Goal: Task Accomplishment & Management: Manage account settings

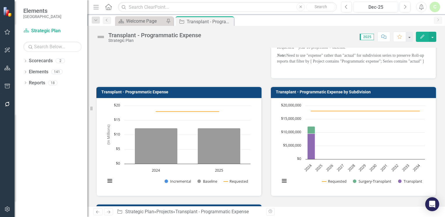
scroll to position [68, 0]
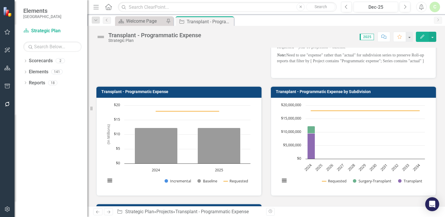
click at [298, 161] on text "$0" at bounding box center [299, 158] width 4 height 5
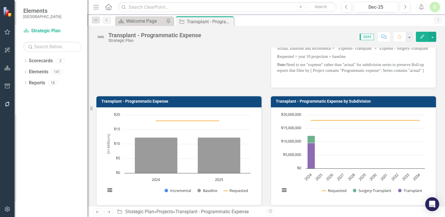
scroll to position [0, 0]
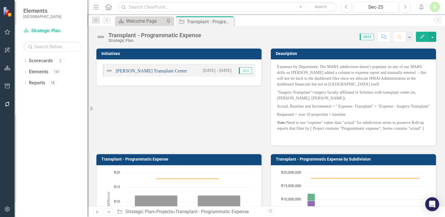
click at [139, 71] on link "[PERSON_NAME] Transplant Center" at bounding box center [151, 70] width 71 height 5
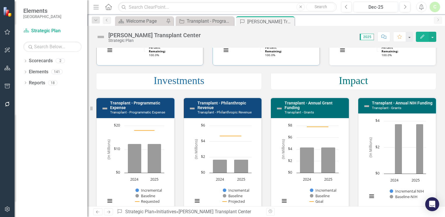
scroll to position [119, 0]
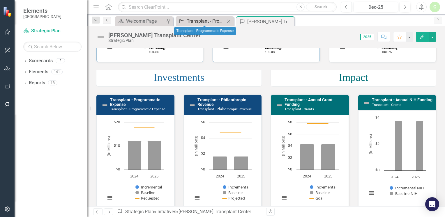
click at [213, 18] on div "Transplant - Programmatic Expense" at bounding box center [206, 20] width 38 height 7
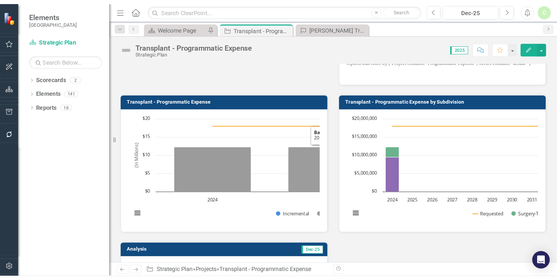
scroll to position [64, 0]
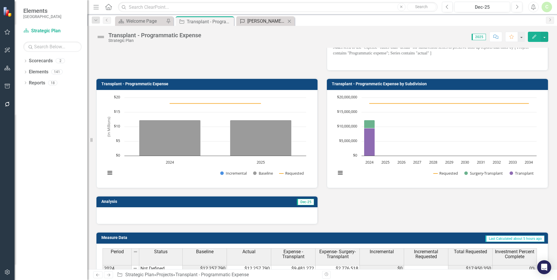
click at [252, 20] on div "[PERSON_NAME] Transplant Center" at bounding box center [266, 20] width 38 height 7
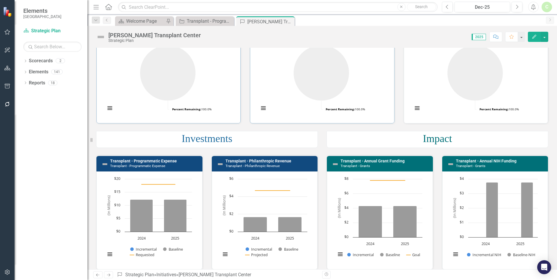
scroll to position [87, 0]
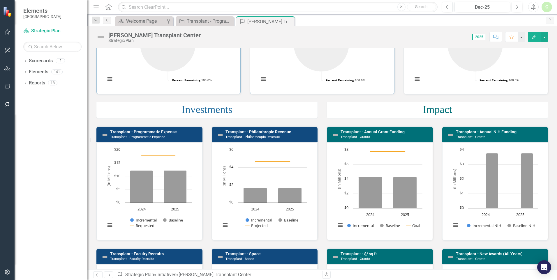
click at [186, 132] on h3 "Transplant - Programmatic Expense Transplant - Programmatic Expense" at bounding box center [154, 134] width 89 height 9
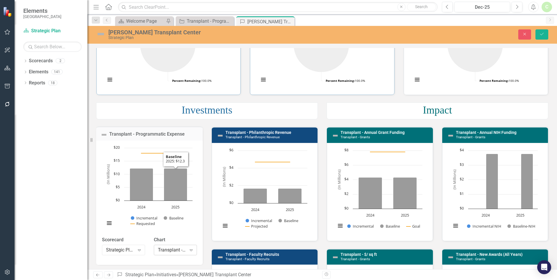
click at [191, 217] on div "Expand" at bounding box center [191, 249] width 10 height 9
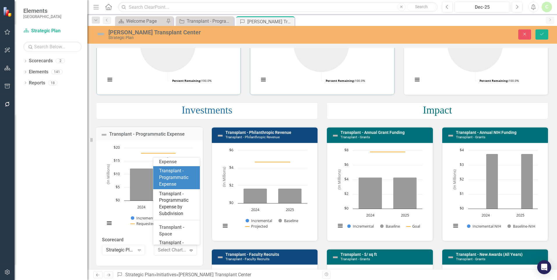
scroll to position [11416, 0]
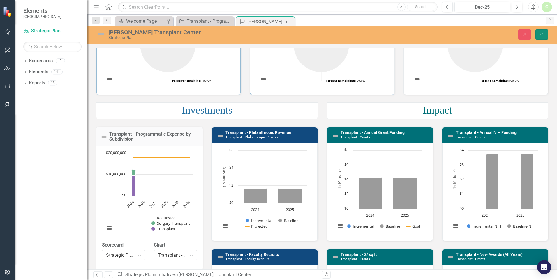
click at [444, 31] on button "Save" at bounding box center [541, 34] width 13 height 10
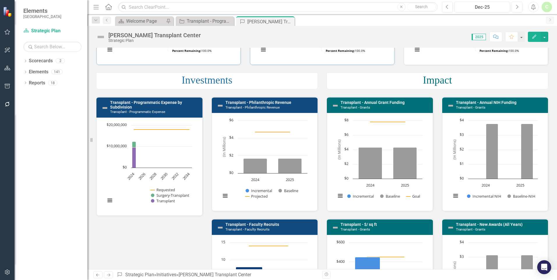
scroll to position [116, 0]
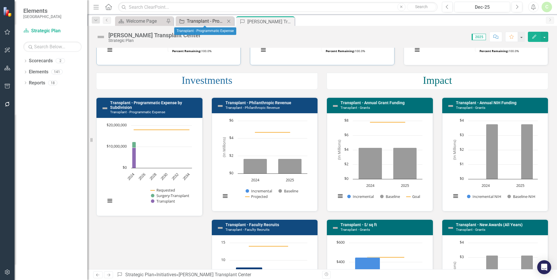
click at [210, 21] on div "Transplant - Programmatic Expense" at bounding box center [206, 20] width 38 height 7
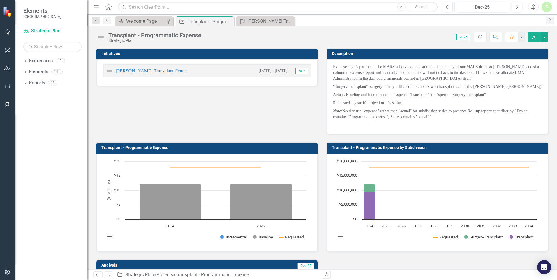
click at [444, 35] on icon "Edit" at bounding box center [533, 37] width 5 height 4
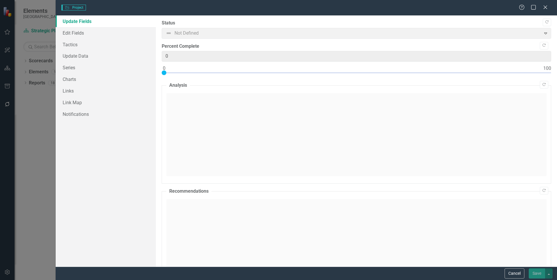
type input "0"
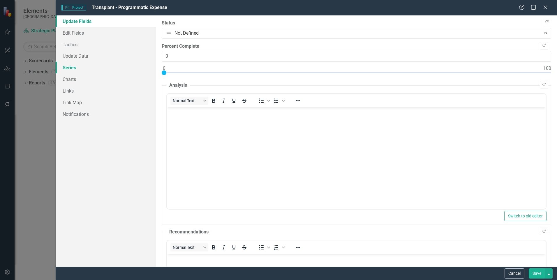
click at [77, 68] on link "Series" at bounding box center [106, 68] width 100 height 12
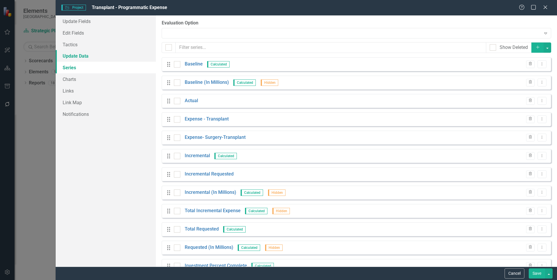
click at [77, 56] on link "Update Data" at bounding box center [106, 56] width 100 height 12
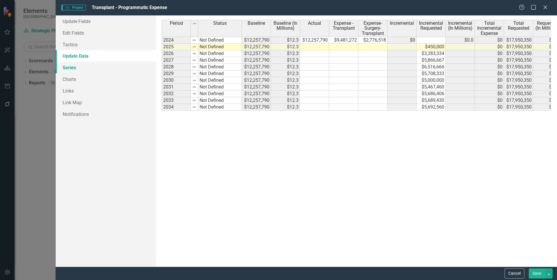
click at [89, 69] on link "Series" at bounding box center [106, 68] width 100 height 12
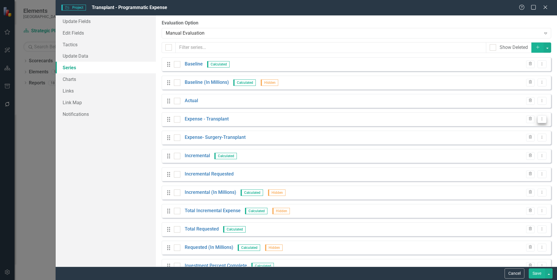
click at [444, 116] on button "Dropdown Menu" at bounding box center [541, 119] width 9 height 8
click at [444, 136] on link "Copy Duplicate Measure Series" at bounding box center [508, 139] width 66 height 11
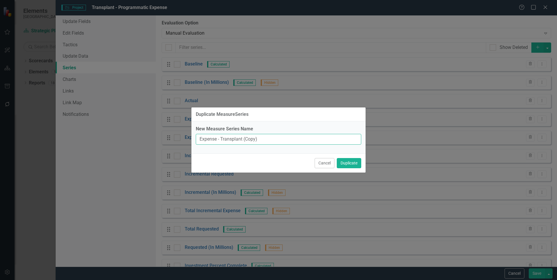
click at [277, 141] on input "Expense - Transplant (Copy)" at bounding box center [278, 139] width 165 height 11
click at [254, 139] on input "Expense - Transplant (Copy)" at bounding box center [278, 139] width 165 height 11
type input "Expense - Transplant (in millions)"
click at [336, 158] on button "Duplicate" at bounding box center [348, 163] width 24 height 10
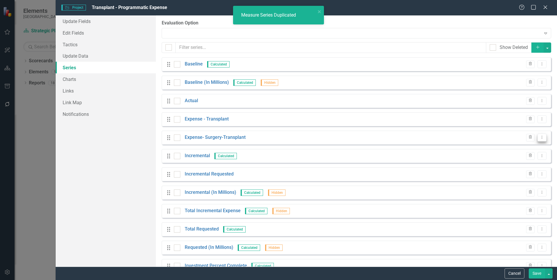
click at [444, 136] on icon "Dropdown Menu" at bounding box center [541, 137] width 5 height 4
click at [444, 160] on link "Copy Duplicate Measure Series" at bounding box center [508, 158] width 66 height 11
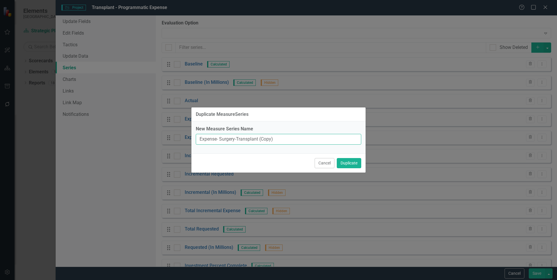
click at [271, 141] on input "Expense- Surgery-Transplant (Copy)" at bounding box center [278, 139] width 165 height 11
type input "Expense- Surgery-Transplant (in millions)"
click at [345, 160] on button "Duplicate" at bounding box center [348, 163] width 24 height 10
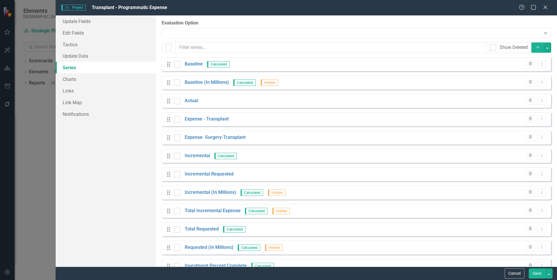
scroll to position [52, 0]
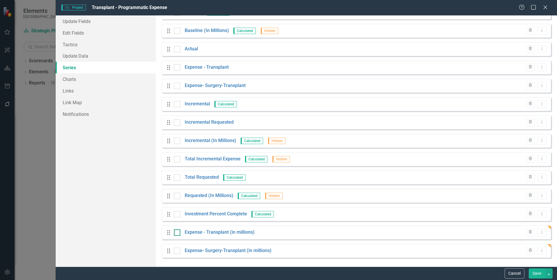
click at [175, 217] on div at bounding box center [177, 232] width 6 height 6
click at [175, 217] on input "checkbox" at bounding box center [176, 231] width 4 height 4
checkbox input "true"
click at [176, 217] on input "checkbox" at bounding box center [176, 250] width 4 height 4
checkbox input "true"
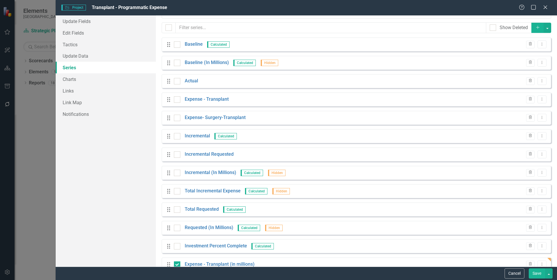
scroll to position [0, 0]
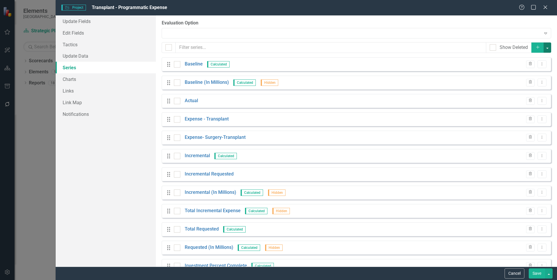
click at [444, 47] on button "button" at bounding box center [547, 47] width 8 height 10
click at [444, 81] on link "Edit Multiple Edit Multiple" at bounding box center [523, 80] width 46 height 11
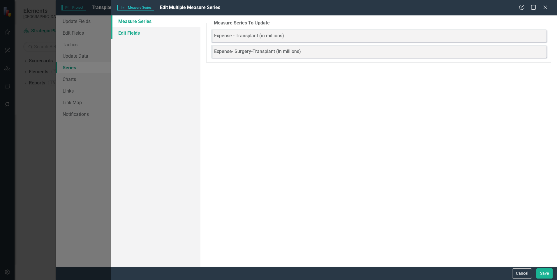
click at [137, 33] on link "Edit Fields" at bounding box center [155, 33] width 89 height 12
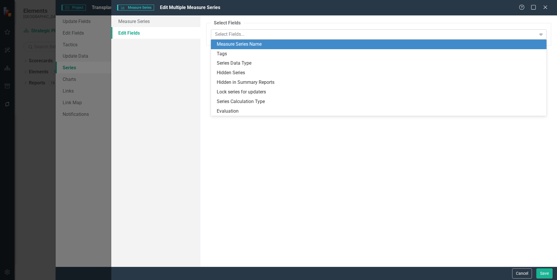
click at [229, 32] on div at bounding box center [373, 35] width 323 height 8
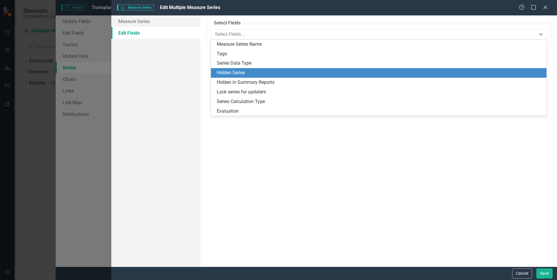
click at [240, 75] on div "Hidden Series" at bounding box center [380, 73] width 326 height 7
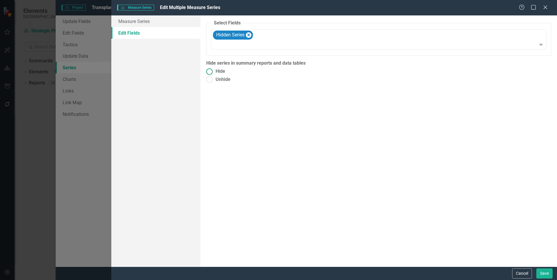
click at [226, 72] on label "Hide" at bounding box center [378, 71] width 345 height 7
click at [214, 72] on input "Hide" at bounding box center [209, 71] width 9 height 9
radio input "true"
click at [444, 217] on button "Save" at bounding box center [544, 273] width 16 height 10
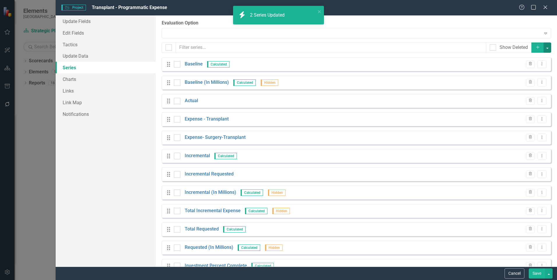
scroll to position [52, 0]
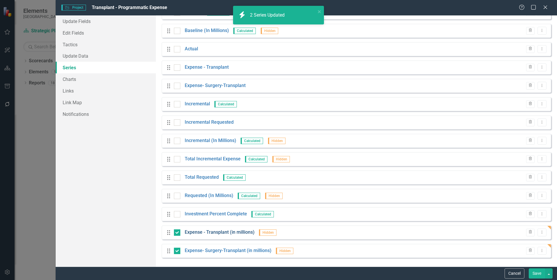
click at [176, 217] on input "checkbox" at bounding box center [176, 231] width 4 height 4
checkbox input "false"
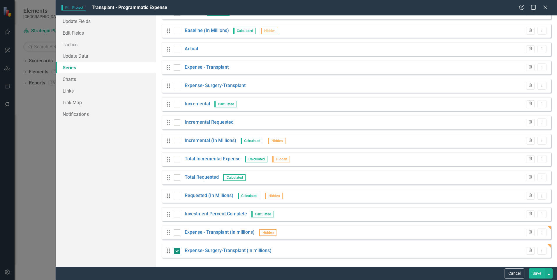
click at [176, 217] on input "checkbox" at bounding box center [176, 250] width 4 height 4
checkbox input "false"
click at [203, 217] on link "Expense - Transplant (in millions)" at bounding box center [220, 232] width 70 height 7
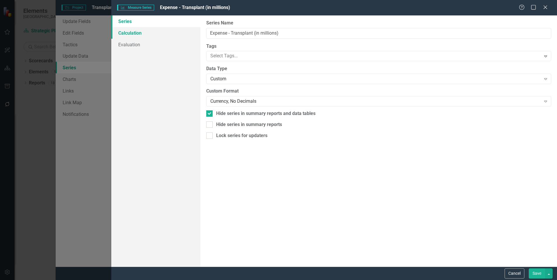
click at [136, 34] on link "Calculation" at bounding box center [155, 33] width 89 height 12
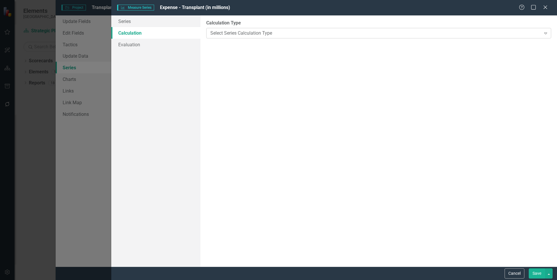
click at [251, 36] on div "Select Series Calculation Type" at bounding box center [375, 33] width 330 height 7
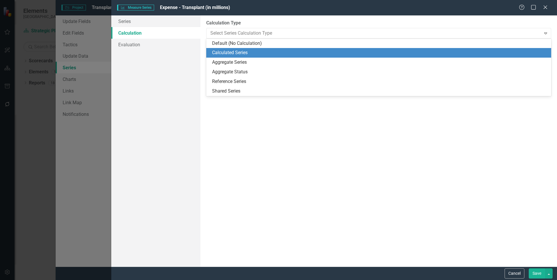
click at [250, 51] on div "Calculated Series" at bounding box center [379, 52] width 335 height 7
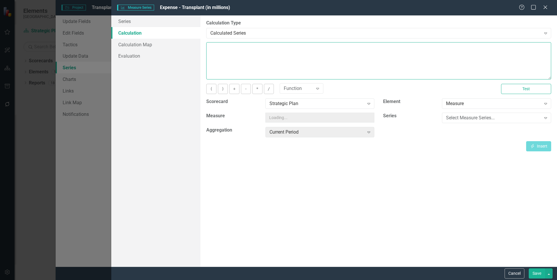
click at [250, 52] on textarea at bounding box center [378, 60] width 345 height 37
click at [362, 116] on div "Select Measure..." at bounding box center [316, 118] width 95 height 7
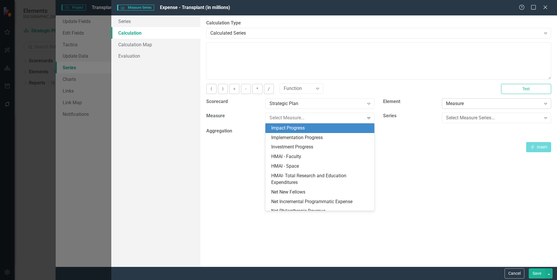
click at [444, 101] on div "Measure" at bounding box center [493, 103] width 95 height 7
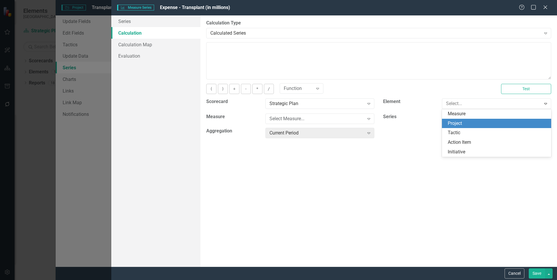
click at [444, 123] on div "Project" at bounding box center [497, 123] width 100 height 7
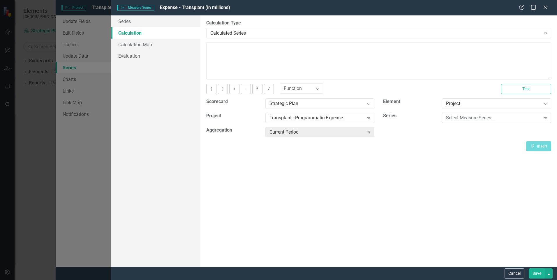
click at [444, 118] on div "Select Measure Series..." at bounding box center [493, 118] width 95 height 7
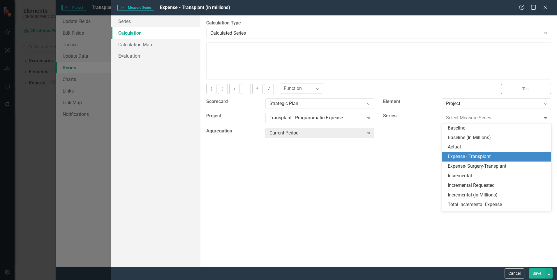
click at [444, 154] on div "Expense - Transplant" at bounding box center [497, 156] width 100 height 7
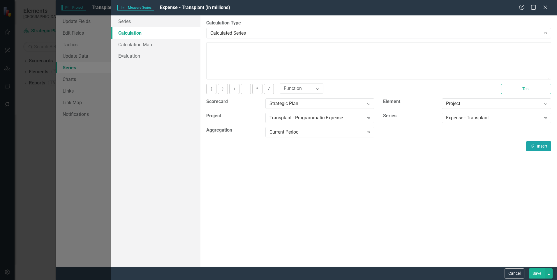
click at [444, 147] on icon "button" at bounding box center [532, 146] width 3 height 4
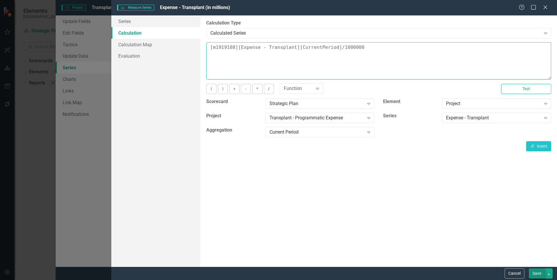
type textarea "[m1919108][Expense - Transplant][CurrentPeriod]/1000000"
click at [444, 217] on button "Save" at bounding box center [536, 273] width 16 height 10
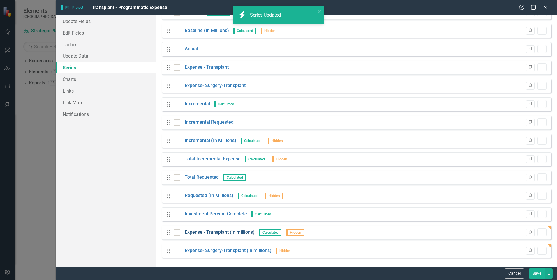
click at [236, 217] on link "Expense - Transplant (in millions)" at bounding box center [220, 232] width 70 height 7
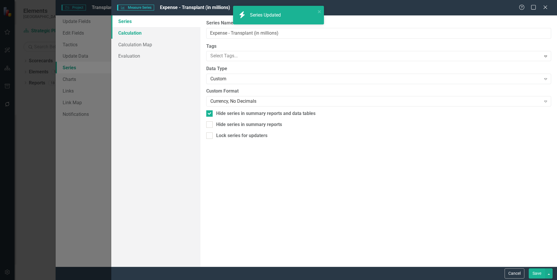
click at [127, 33] on link "Calculation" at bounding box center [155, 33] width 89 height 12
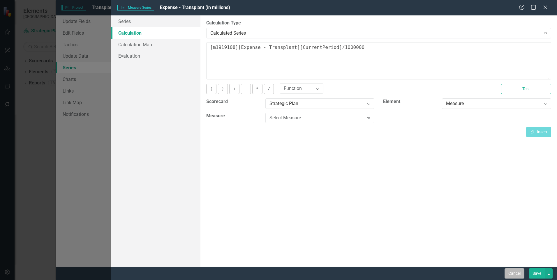
click at [444, 217] on button "Cancel" at bounding box center [514, 273] width 20 height 10
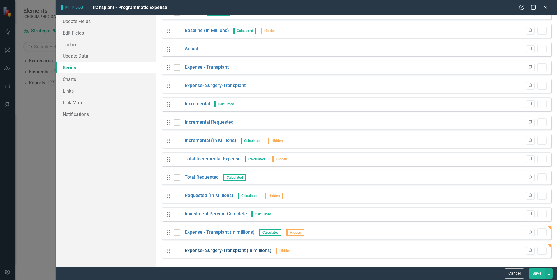
click at [240, 217] on link "Expense- Surgery-Transplant (in millions)" at bounding box center [228, 250] width 87 height 7
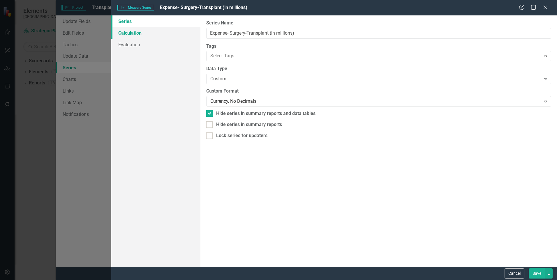
click at [132, 33] on link "Calculation" at bounding box center [155, 33] width 89 height 12
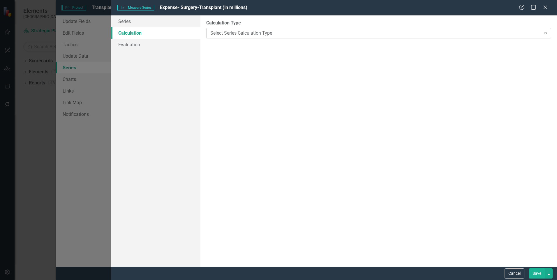
click at [232, 38] on div "Select Series Calculation Type Expand" at bounding box center [378, 33] width 345 height 10
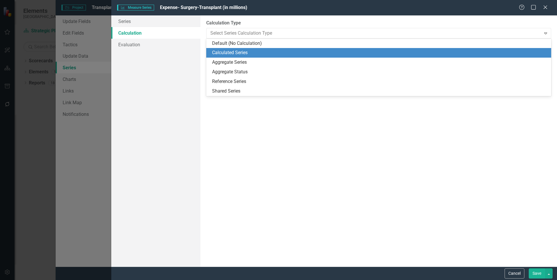
click at [233, 52] on div "Calculated Series" at bounding box center [379, 52] width 335 height 7
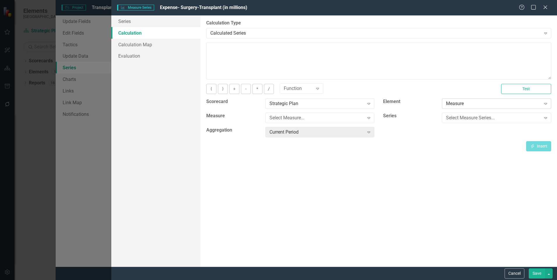
click at [444, 104] on div "Measure" at bounding box center [493, 103] width 95 height 7
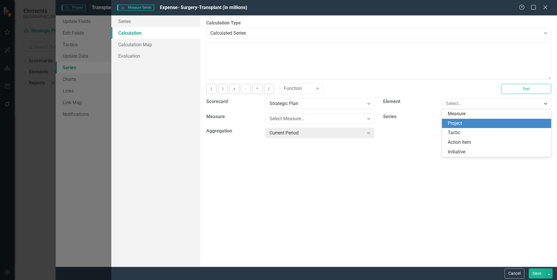
click at [444, 123] on div "Project" at bounding box center [497, 123] width 100 height 7
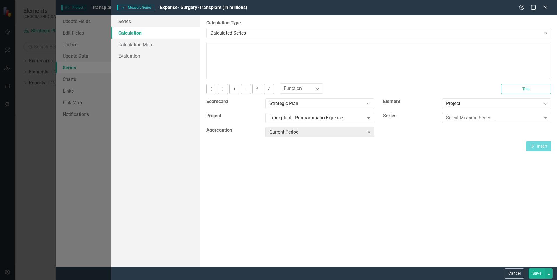
click at [444, 119] on div "Select Measure Series..." at bounding box center [493, 118] width 95 height 7
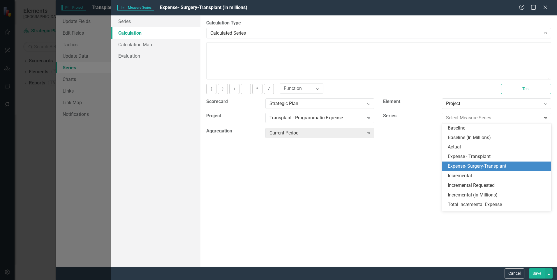
click at [444, 164] on div "Expense- Surgery-Transplant" at bounding box center [497, 166] width 100 height 7
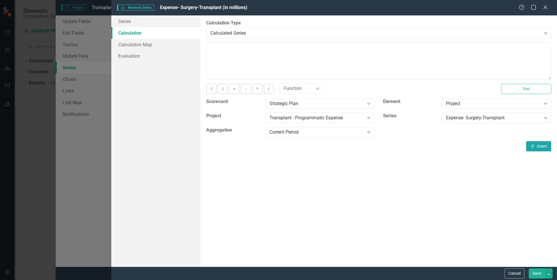
click at [444, 144] on icon "Insert" at bounding box center [531, 146] width 5 height 4
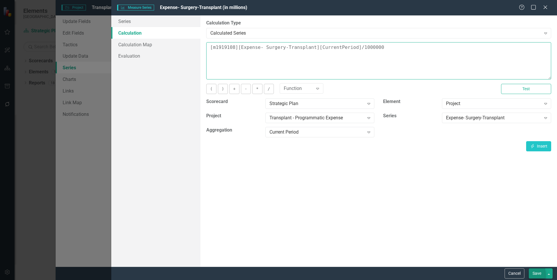
type textarea "[m1919108][Expense- Surgery-Transplant][CurrentPeriod]/1000000"
click at [444, 217] on button "Save" at bounding box center [536, 273] width 16 height 10
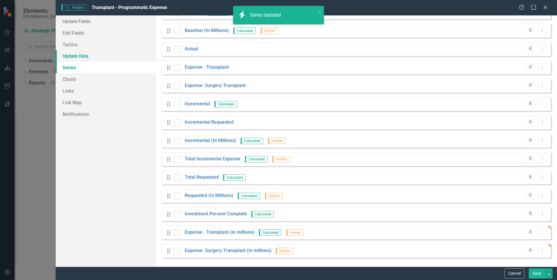
click at [69, 54] on link "Update Data" at bounding box center [106, 56] width 100 height 12
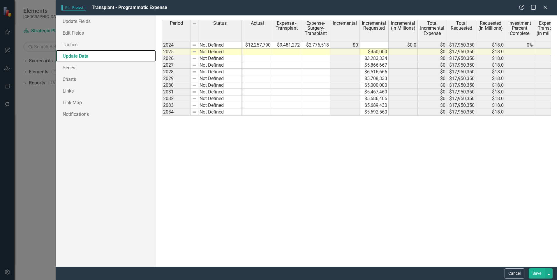
scroll to position [0, 99]
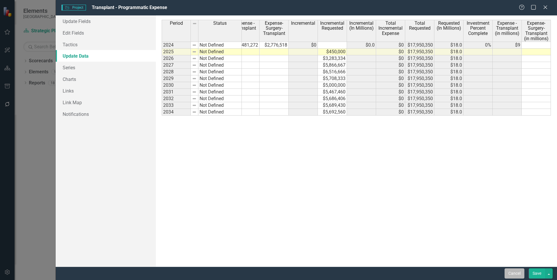
click at [444, 217] on button "Cancel" at bounding box center [514, 273] width 20 height 10
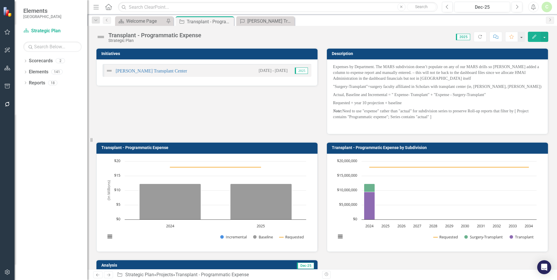
click at [444, 34] on button "Edit" at bounding box center [533, 37] width 13 height 10
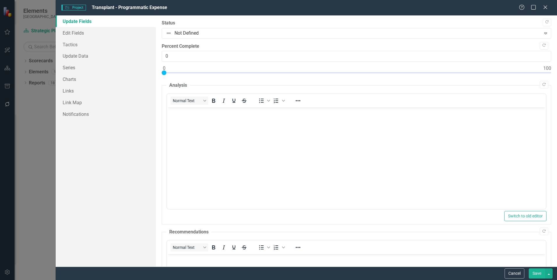
scroll to position [0, 0]
click at [77, 65] on link "Series" at bounding box center [106, 68] width 100 height 12
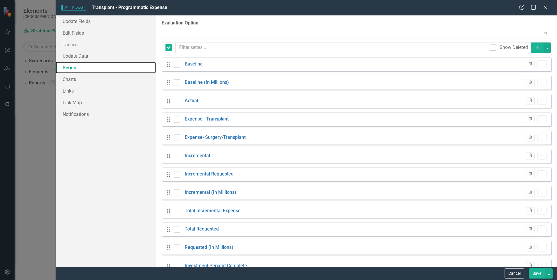
checkbox input "false"
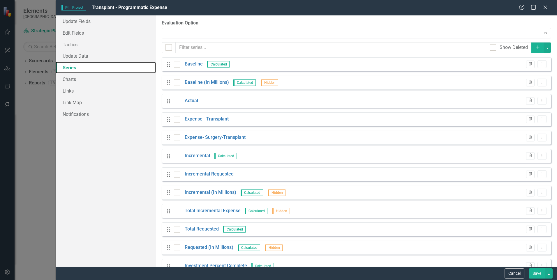
scroll to position [52, 0]
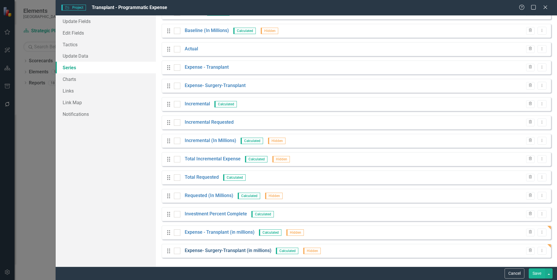
click at [238, 217] on link "Expense- Surgery-Transplant (in millions)" at bounding box center [228, 250] width 87 height 7
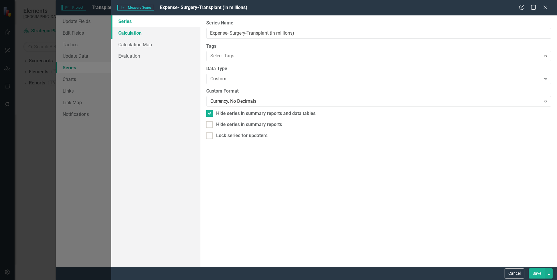
click at [133, 35] on link "Calculation" at bounding box center [155, 33] width 89 height 12
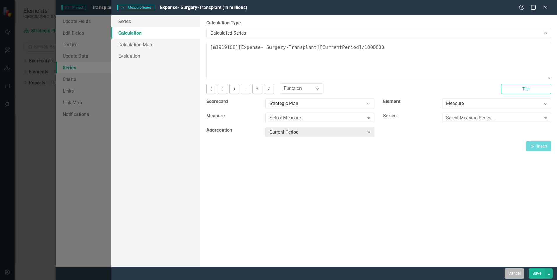
click at [444, 217] on button "Cancel" at bounding box center [514, 273] width 20 height 10
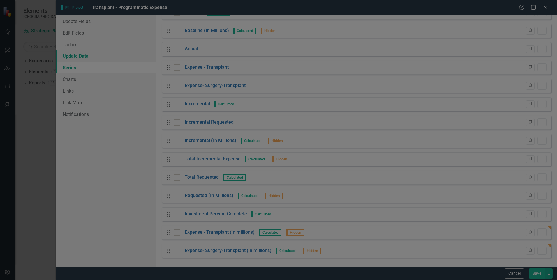
click at [93, 52] on link "Update Data" at bounding box center [106, 56] width 100 height 12
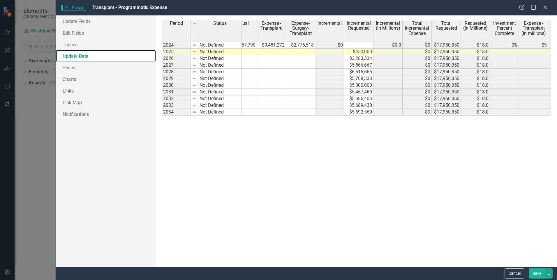
scroll to position [0, 0]
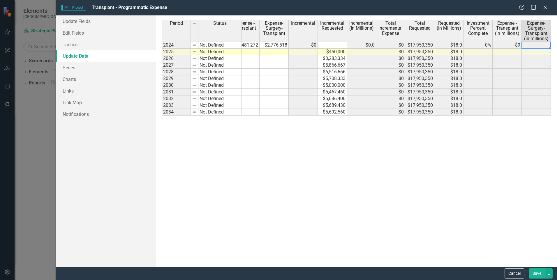
click at [444, 47] on td at bounding box center [535, 45] width 29 height 7
click at [444, 148] on div "Period Status Baseline Baseline (In Millions) Actual Expense - Transplant Expen…" at bounding box center [356, 141] width 389 height 242
click at [73, 69] on link "Series" at bounding box center [106, 68] width 100 height 12
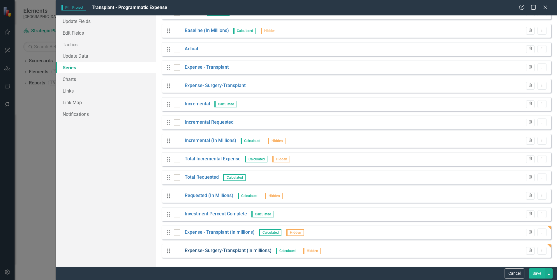
click at [232, 217] on link "Expense- Surgery-Transplant (in millions)" at bounding box center [228, 250] width 87 height 7
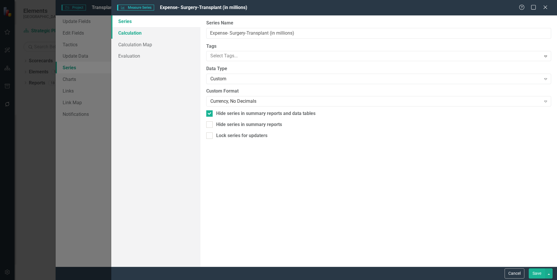
click at [138, 33] on link "Calculation" at bounding box center [155, 33] width 89 height 12
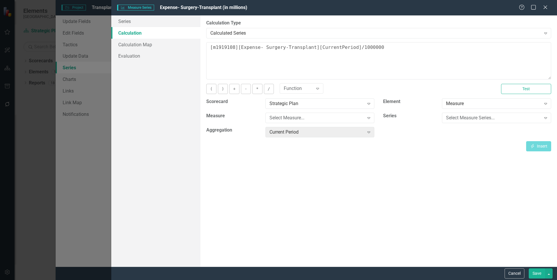
click at [444, 217] on button "Save" at bounding box center [536, 273] width 16 height 10
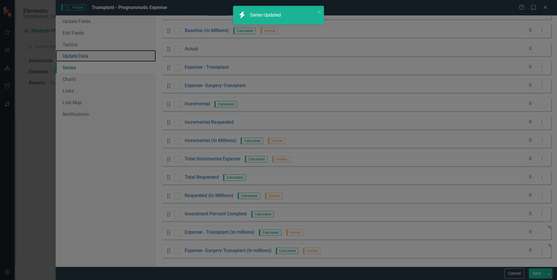
click at [94, 57] on link "Update Data" at bounding box center [106, 56] width 100 height 12
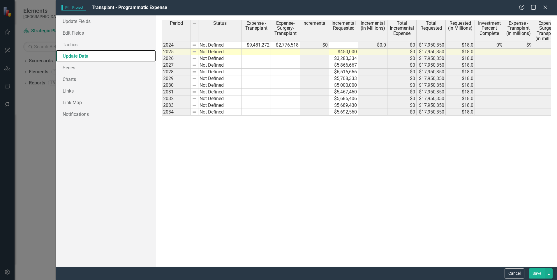
scroll to position [0, 99]
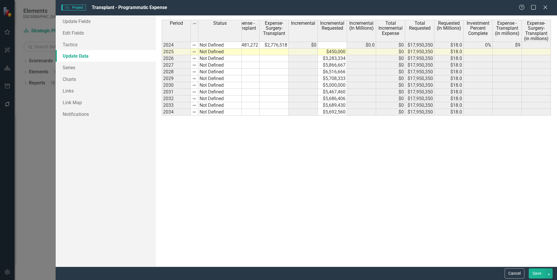
click at [444, 45] on td at bounding box center [535, 45] width 29 height 7
click at [63, 68] on link "Series" at bounding box center [106, 68] width 100 height 12
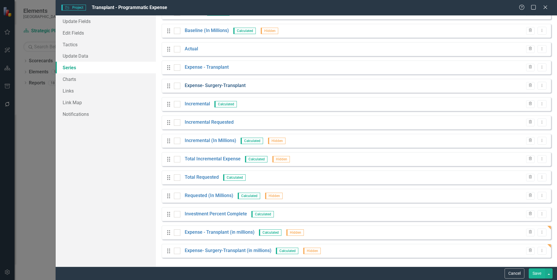
click at [217, 84] on link "Expense- Surgery-Transplant" at bounding box center [215, 85] width 61 height 7
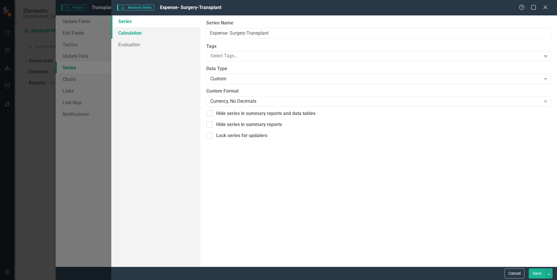
click at [140, 35] on link "Calculation" at bounding box center [155, 33] width 89 height 12
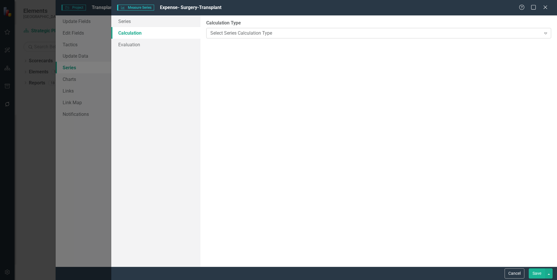
click at [218, 34] on div "Select Series Calculation Type" at bounding box center [375, 33] width 330 height 7
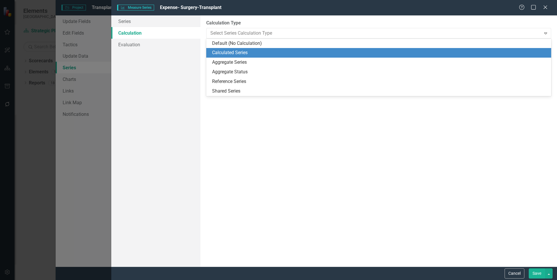
click at [122, 79] on div "Series Calculation Evaluation" at bounding box center [155, 140] width 89 height 251
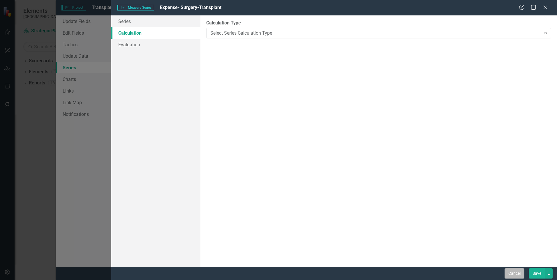
click at [444, 217] on button "Cancel" at bounding box center [514, 273] width 20 height 10
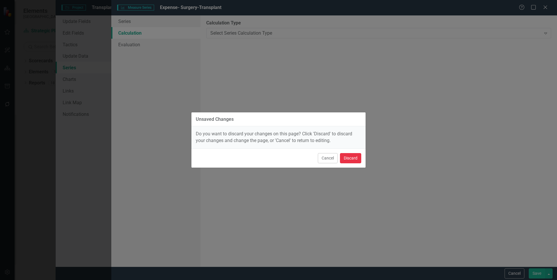
click at [349, 156] on button "Discard" at bounding box center [350, 158] width 21 height 10
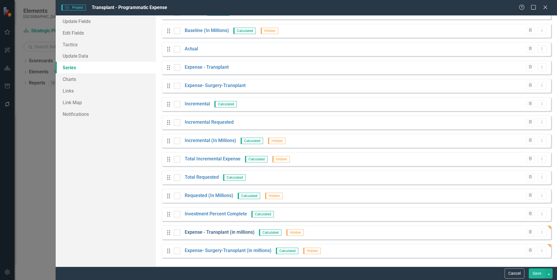
click at [231, 217] on link "Expense - Transplant (in millions)" at bounding box center [220, 232] width 70 height 7
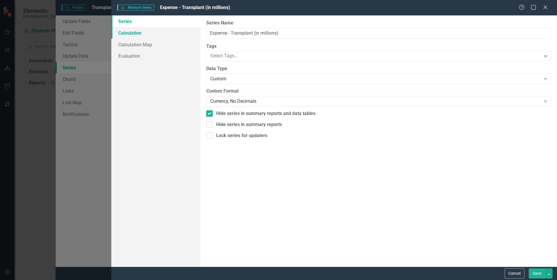
click at [119, 28] on link "Calculation" at bounding box center [155, 33] width 89 height 12
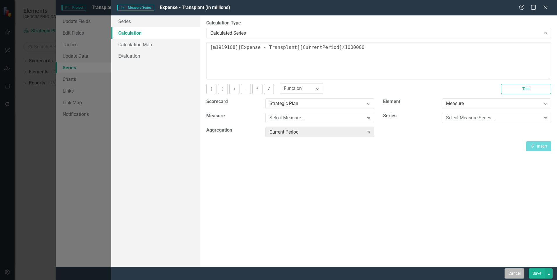
click at [444, 217] on button "Cancel" at bounding box center [514, 273] width 20 height 10
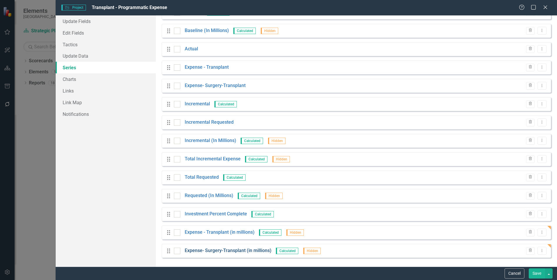
click at [226, 217] on link "Expense- Surgery-Transplant (in millions)" at bounding box center [228, 250] width 87 height 7
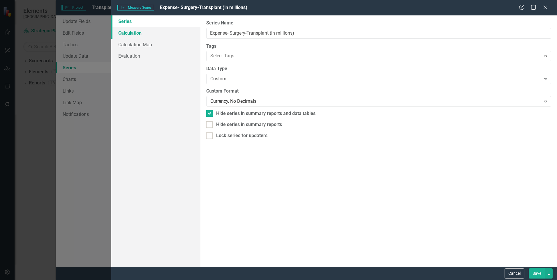
click at [118, 33] on link "Calculation" at bounding box center [155, 33] width 89 height 12
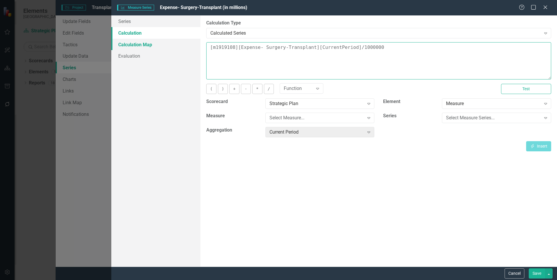
drag, startPoint x: 383, startPoint y: 51, endPoint x: 194, endPoint y: 49, distance: 189.5
click at [194, 49] on div "Series Calculation Calculation Map Evaluation From this page, you can edit the …" at bounding box center [333, 140] width 445 height 251
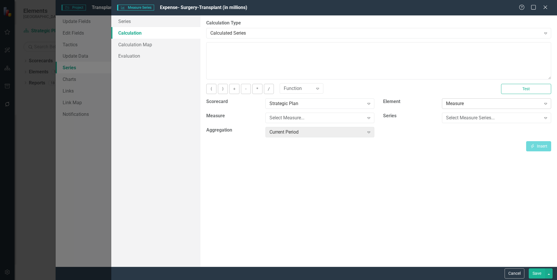
click at [444, 104] on div "Measure" at bounding box center [493, 103] width 95 height 7
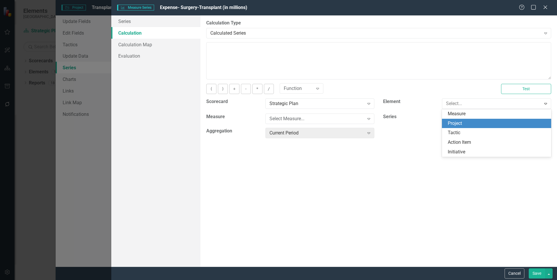
click at [444, 126] on div "Project" at bounding box center [497, 123] width 100 height 7
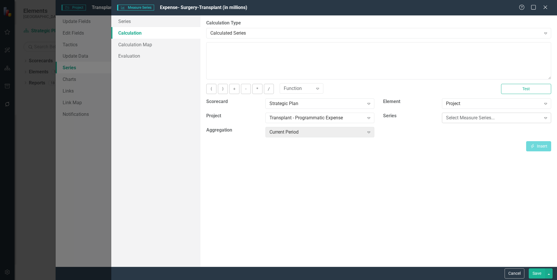
click at [444, 120] on div "Select Measure Series..." at bounding box center [493, 118] width 95 height 7
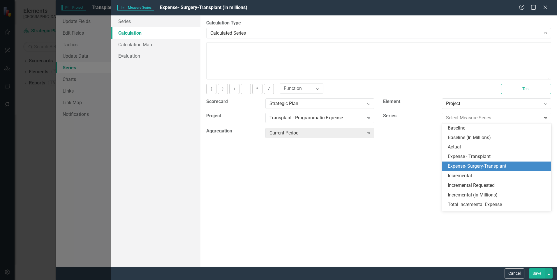
click at [444, 167] on div "Expense- Surgery-Transplant" at bounding box center [497, 166] width 100 height 7
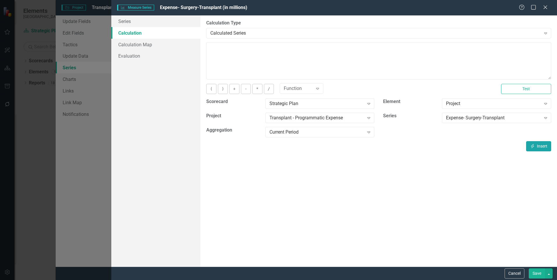
click at [444, 146] on button "Insert Insert" at bounding box center [538, 146] width 25 height 10
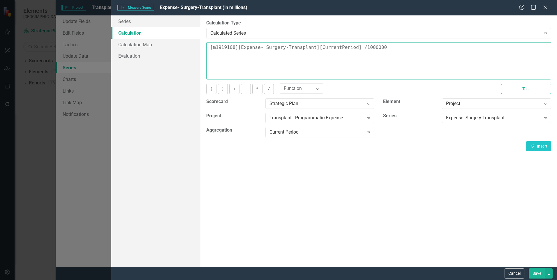
click at [350, 47] on textarea "[m1919108][Expense- Surgery-Transplant][CurrentPeriod] /1000000" at bounding box center [378, 60] width 345 height 37
type textarea "[m1919108][Expense- Surgery-Transplant][CurrentPeriod]/1000000"
click at [444, 86] on button "Test" at bounding box center [526, 89] width 50 height 10
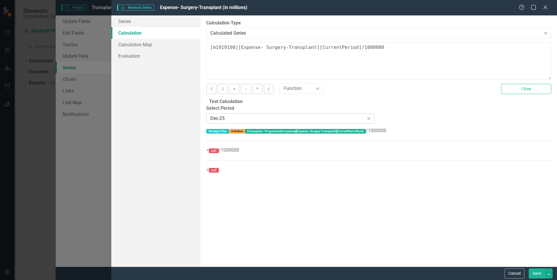
click at [251, 121] on div "Dec-25" at bounding box center [286, 118] width 153 height 7
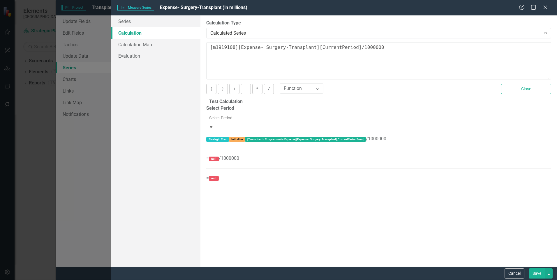
scroll to position [657, 0]
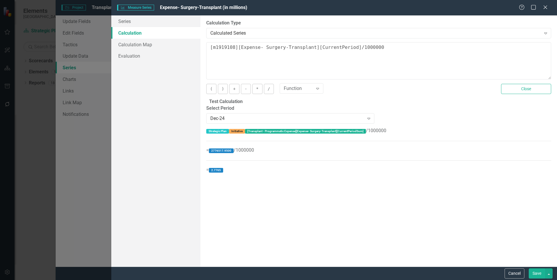
click at [444, 217] on button "Save" at bounding box center [536, 273] width 16 height 10
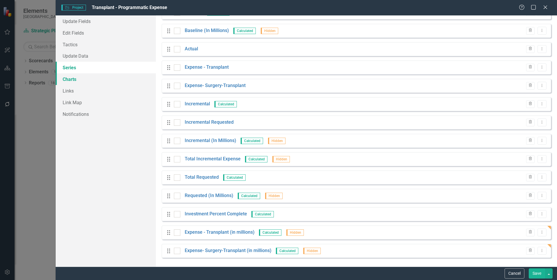
click at [83, 82] on link "Charts" at bounding box center [106, 79] width 100 height 12
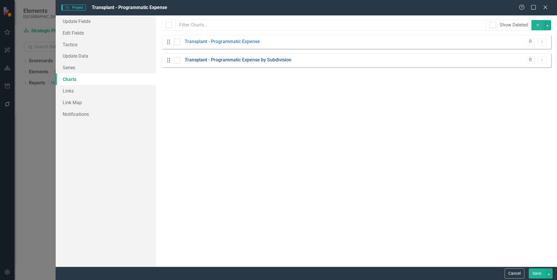
click at [247, 60] on link "Transplant - Programmatic Expense by Subdivision" at bounding box center [238, 60] width 107 height 7
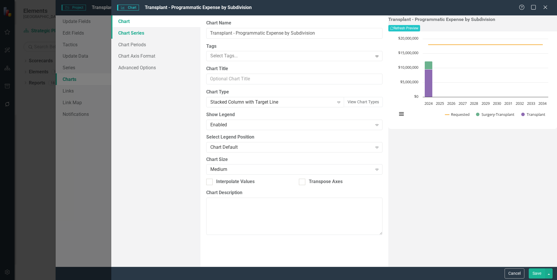
click at [133, 35] on link "Chart Series" at bounding box center [155, 33] width 89 height 12
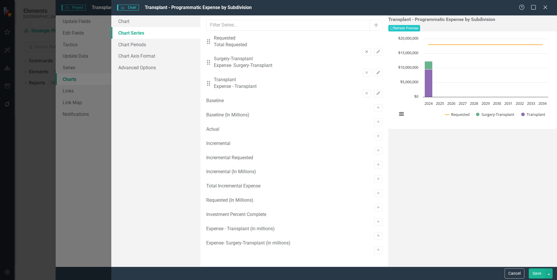
click at [364, 50] on icon "Remove" at bounding box center [366, 51] width 4 height 3
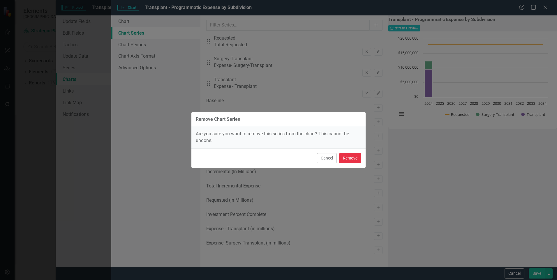
click at [346, 159] on button "Remove" at bounding box center [350, 158] width 22 height 10
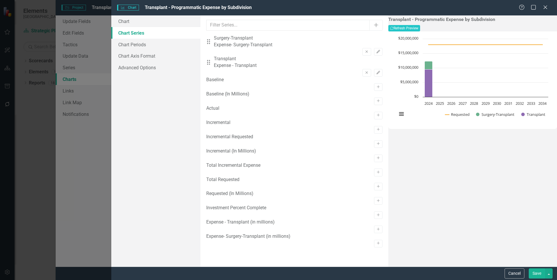
scroll to position [33, 0]
click at [376, 199] on icon "Activate" at bounding box center [378, 200] width 4 height 3
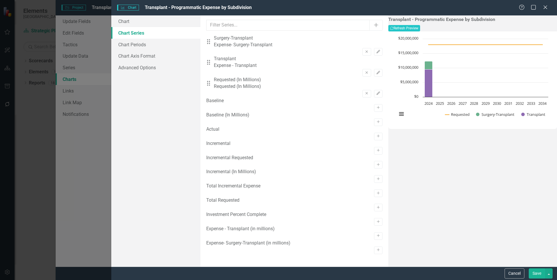
scroll to position [0, 0]
click at [362, 48] on button "Remove" at bounding box center [366, 52] width 8 height 8
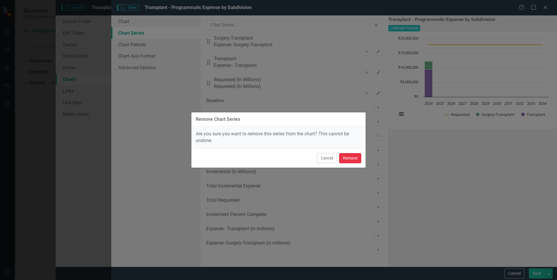
click at [352, 158] on button "Remove" at bounding box center [350, 158] width 22 height 10
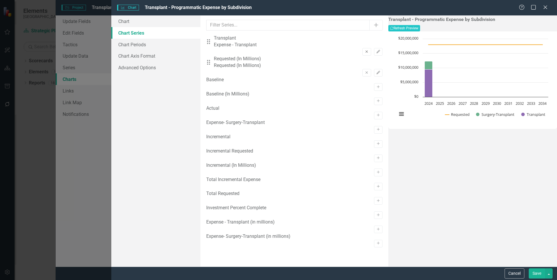
click at [364, 50] on icon "Remove" at bounding box center [366, 51] width 4 height 3
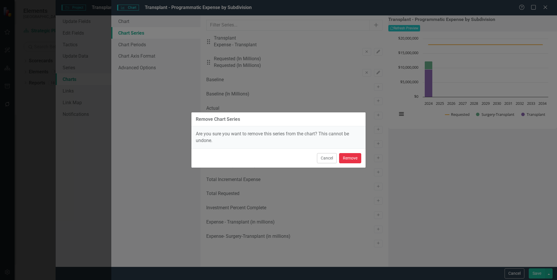
click at [342, 157] on button "Remove" at bounding box center [350, 158] width 22 height 10
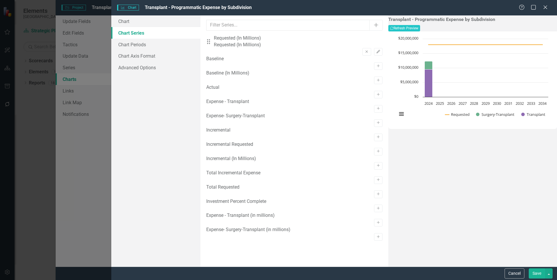
scroll to position [31, 0]
click at [376, 217] on icon "Activate" at bounding box center [378, 222] width 4 height 3
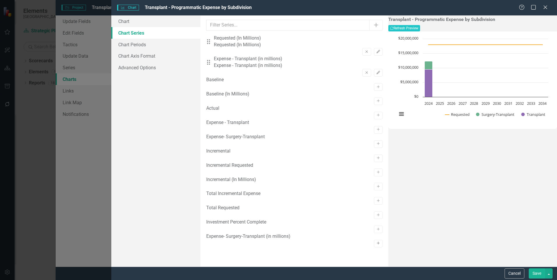
click at [376, 217] on icon "button" at bounding box center [377, 243] width 3 height 3
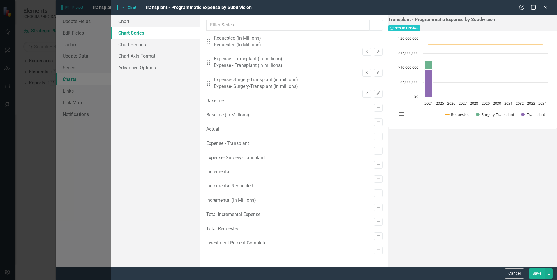
scroll to position [0, 0]
click at [376, 50] on icon "Edit" at bounding box center [378, 51] width 4 height 3
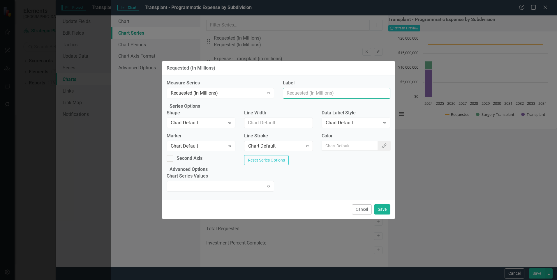
click at [338, 88] on input "Label" at bounding box center [336, 93] width 107 height 11
type input "Requested"
click at [381, 145] on icon "Color Picker" at bounding box center [384, 145] width 6 height 5
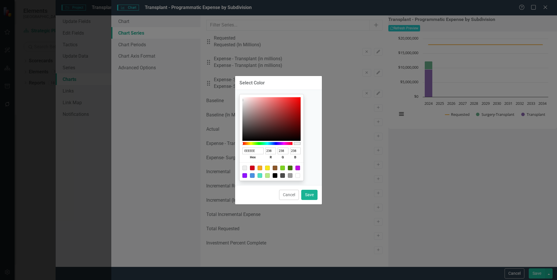
click at [262, 168] on div at bounding box center [271, 171] width 64 height 18
click at [264, 168] on div at bounding box center [271, 171] width 64 height 18
click at [261, 164] on div at bounding box center [271, 171] width 64 height 18
click at [262, 169] on div at bounding box center [259, 168] width 5 height 5
type input "F5A623"
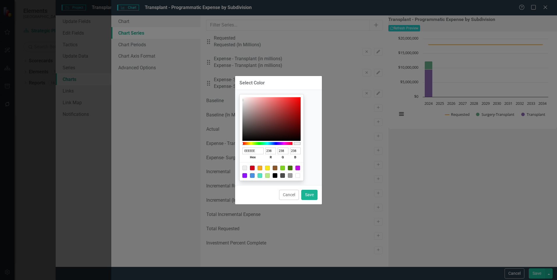
type input "245"
type input "166"
type input "35"
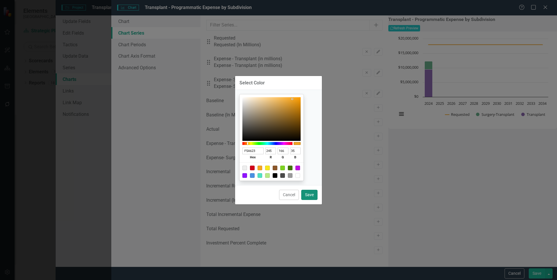
click at [314, 197] on button "Save" at bounding box center [309, 195] width 16 height 10
type input "#f5a623"
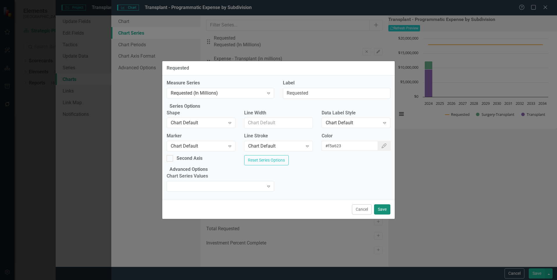
click at [387, 215] on button "Save" at bounding box center [382, 209] width 16 height 10
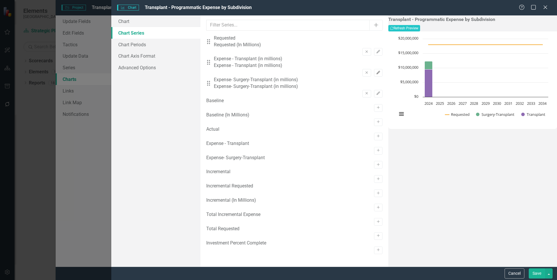
click at [374, 69] on button "Edit" at bounding box center [378, 73] width 8 height 8
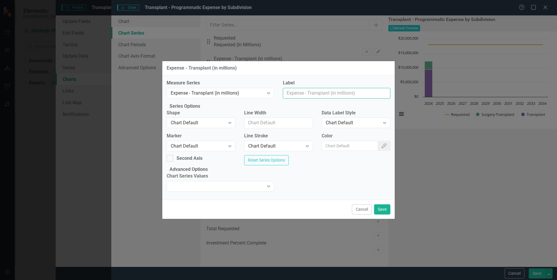
click at [334, 88] on input "Label" at bounding box center [336, 93] width 107 height 11
type input "Transplant"
click at [391, 217] on div "Cancel Save" at bounding box center [278, 209] width 232 height 19
click at [389, 215] on button "Save" at bounding box center [382, 209] width 16 height 10
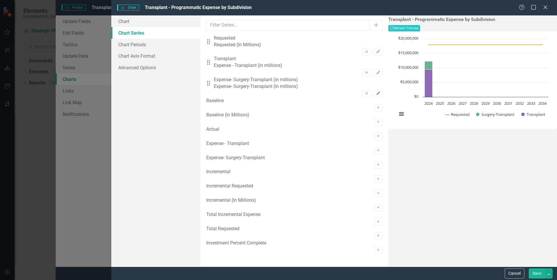
click at [376, 92] on icon "Edit" at bounding box center [378, 93] width 4 height 3
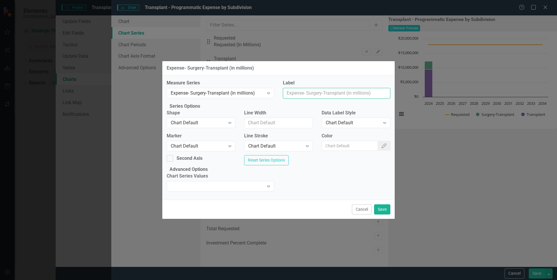
click at [357, 88] on input "Label" at bounding box center [336, 93] width 107 height 11
type input "Surgery - Transplant"
click at [386, 215] on button "Save" at bounding box center [382, 209] width 16 height 10
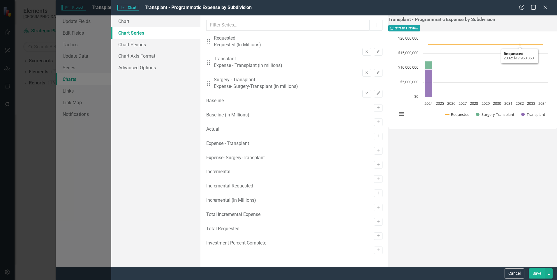
click at [420, 30] on button "Recalculate Refresh Preview" at bounding box center [404, 28] width 32 height 6
click at [420, 31] on button "Recalculate Refresh Preview" at bounding box center [404, 28] width 32 height 6
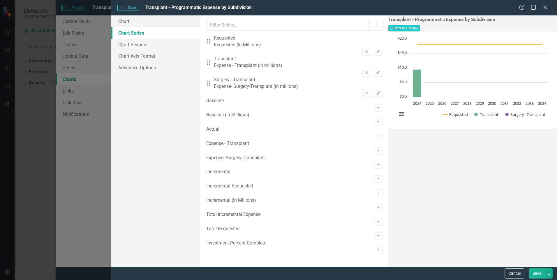
click at [444, 217] on button "Save" at bounding box center [536, 273] width 16 height 10
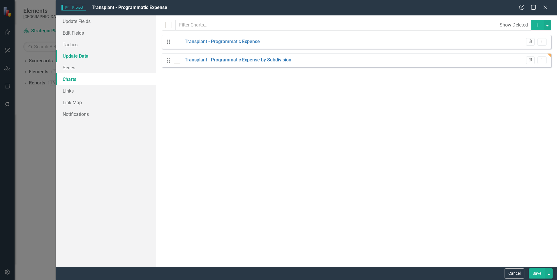
click at [81, 55] on link "Update Data" at bounding box center [106, 56] width 100 height 12
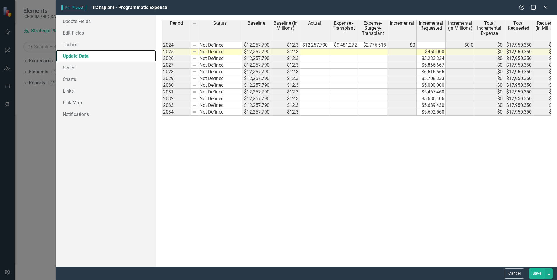
scroll to position [0, 99]
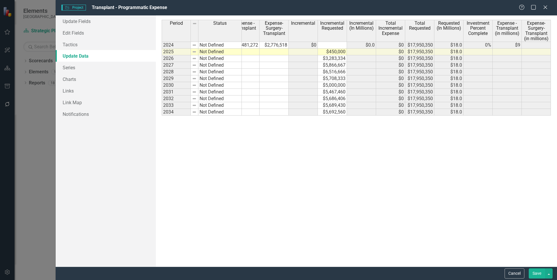
click at [444, 217] on button "Save" at bounding box center [536, 273] width 16 height 10
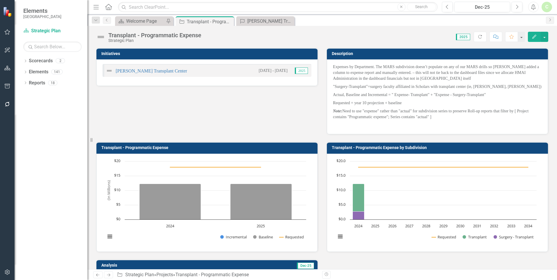
click at [444, 41] on button "Edit" at bounding box center [533, 37] width 13 height 10
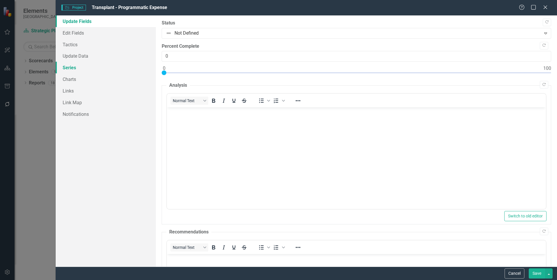
scroll to position [0, 0]
drag, startPoint x: 73, startPoint y: 78, endPoint x: 76, endPoint y: 79, distance: 3.6
click at [73, 78] on link "Charts" at bounding box center [106, 79] width 100 height 12
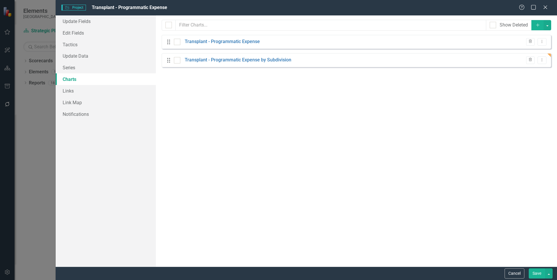
click at [224, 64] on div "Drag Transplant - Programmatic Expense by Subdivision Trash Dropdown Menu" at bounding box center [356, 60] width 389 height 14
click at [224, 61] on link "Transplant - Programmatic Expense by Subdivision" at bounding box center [238, 60] width 107 height 7
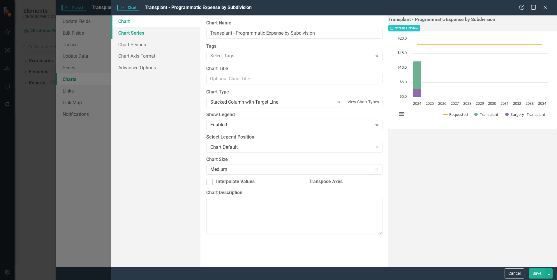
click at [132, 35] on link "Chart Series" at bounding box center [155, 33] width 89 height 12
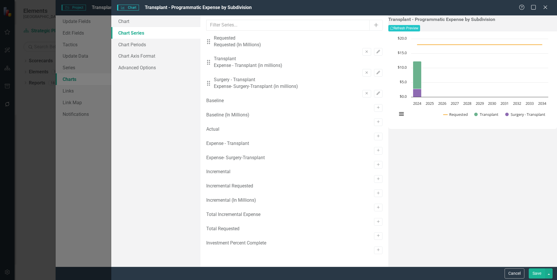
drag, startPoint x: 234, startPoint y: 84, endPoint x: 236, endPoint y: 62, distance: 22.9
click at [236, 62] on div "Drag Requested Requested (In Millions) Remove Edit Drag Transplant Expense - Tr…" at bounding box center [294, 66] width 176 height 63
drag, startPoint x: 212, startPoint y: 81, endPoint x: 216, endPoint y: 59, distance: 22.8
click at [216, 59] on div "Drag Requested Requested (In Millions) Remove Edit Drag Transplant Expense - Tr…" at bounding box center [294, 66] width 176 height 63
click at [444, 217] on button "Save" at bounding box center [536, 273] width 16 height 10
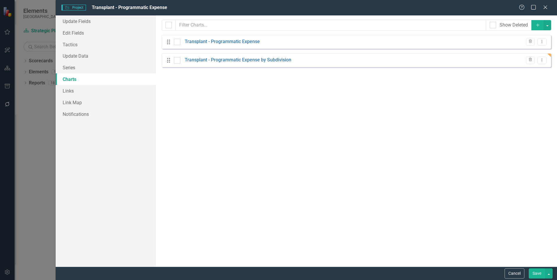
click at [444, 217] on button "Save" at bounding box center [536, 273] width 16 height 10
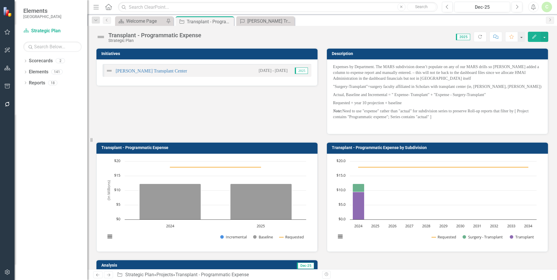
click at [252, 22] on div "icon.bolt Project Updated" at bounding box center [278, 18] width 93 height 26
click at [253, 20] on div "[PERSON_NAME] Transplant Center" at bounding box center [266, 20] width 38 height 7
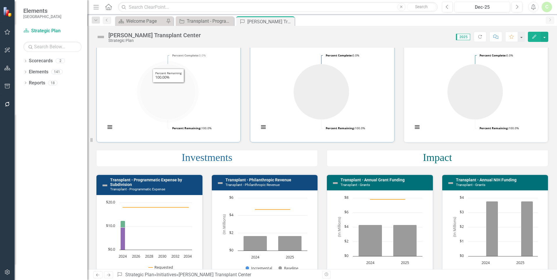
scroll to position [58, 0]
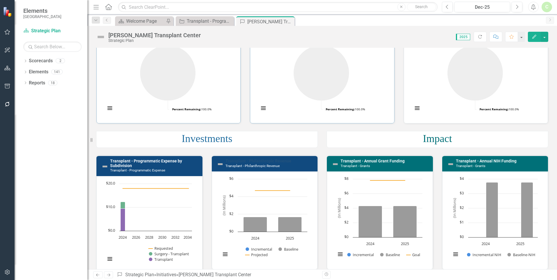
click at [277, 162] on link "Transplant - Philanthropic Revenue" at bounding box center [258, 161] width 66 height 5
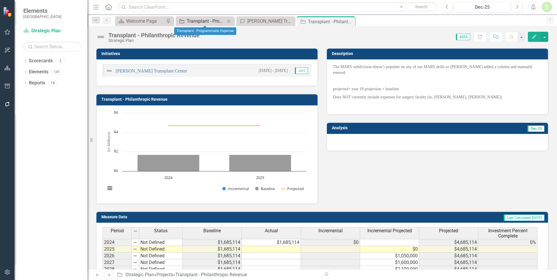
click at [206, 20] on div "Transplant - Programmatic Expense" at bounding box center [206, 20] width 38 height 7
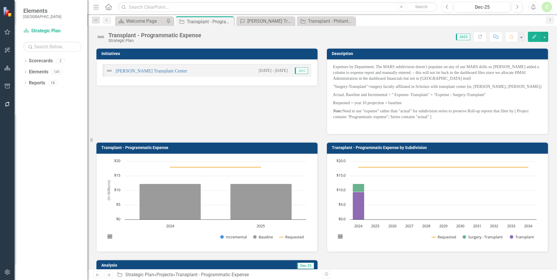
click at [389, 97] on p "Actual, Baseline and Incremental = " Expense- Transplant" + "Expense - Surgery-…" at bounding box center [437, 95] width 209 height 8
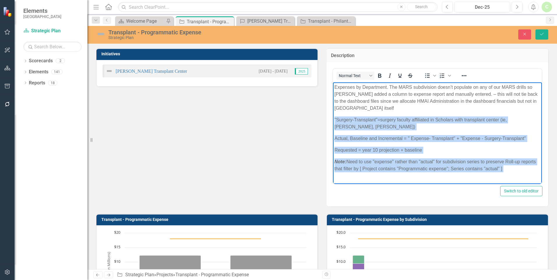
drag, startPoint x: 334, startPoint y: 118, endPoint x: 537, endPoint y: 173, distance: 210.8
click at [537, 173] on html "Expenses by Department. The MARS subdivision doesn’t populate on any of our MAR…" at bounding box center [437, 136] width 209 height 108
copy body ""Surgery-Transplant"=surgery faculty affiliated in Scholars with transplant cen…"
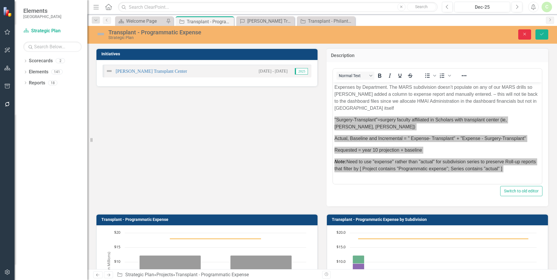
click at [525, 37] on button "Close" at bounding box center [524, 34] width 13 height 10
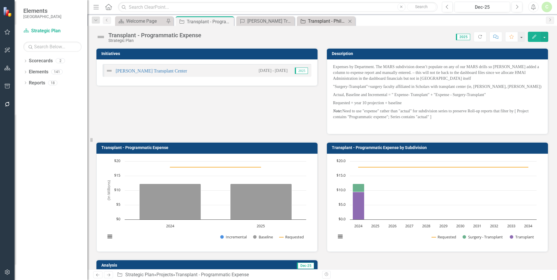
click at [322, 22] on div "Transplant - Philanthropic Revenue" at bounding box center [327, 20] width 38 height 7
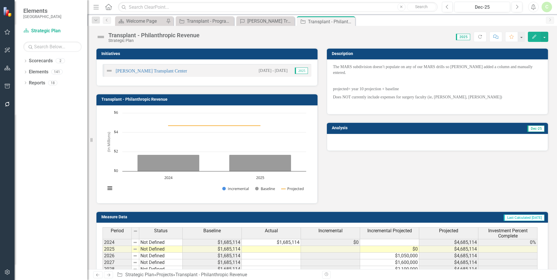
click at [389, 77] on p at bounding box center [437, 81] width 209 height 8
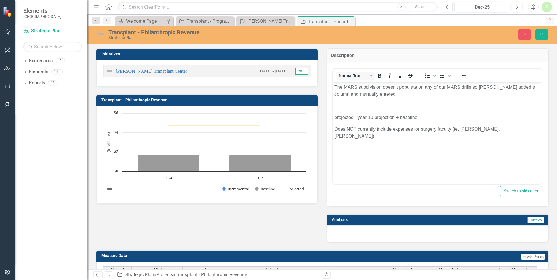
click at [348, 101] on body "The MARS subdivision doesn’t populate on any of our MARS drills so [PERSON_NAME…" at bounding box center [437, 125] width 209 height 87
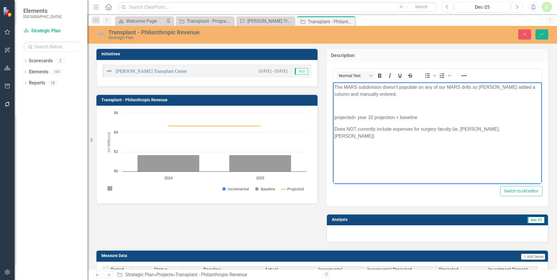
click at [352, 150] on body "The MARS subdivision doesn’t populate on any of our MARS drills so Alecia added…" at bounding box center [437, 125] width 209 height 87
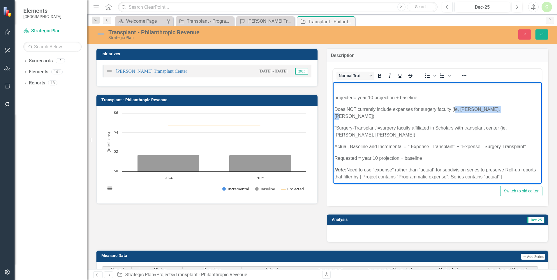
drag, startPoint x: 499, startPoint y: 109, endPoint x: 455, endPoint y: 109, distance: 44.0
click at [455, 109] on p "Does NOT currently include expenses for surgery faculty (ie, Waterman, Nichols)" at bounding box center [437, 113] width 206 height 14
drag, startPoint x: 512, startPoint y: 109, endPoint x: 332, endPoint y: 111, distance: 180.2
click at [333, 111] on html "The MARS subdivision doesn’t populate on any of our MARS drills so Alecia added…" at bounding box center [437, 130] width 209 height 136
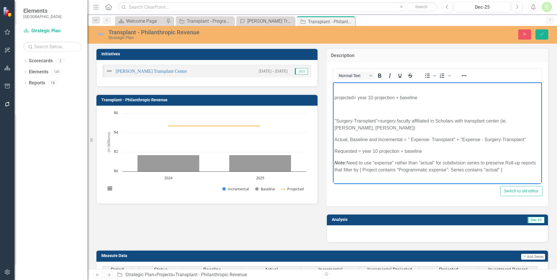
scroll to position [15, 0]
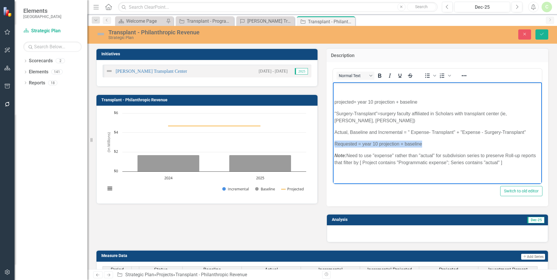
drag, startPoint x: 425, startPoint y: 143, endPoint x: 662, endPoint y: 224, distance: 250.6
click at [333, 141] on html "The MARS subdivision doesn’t populate on any of our MARS drills so Alecia added…" at bounding box center [437, 125] width 209 height 117
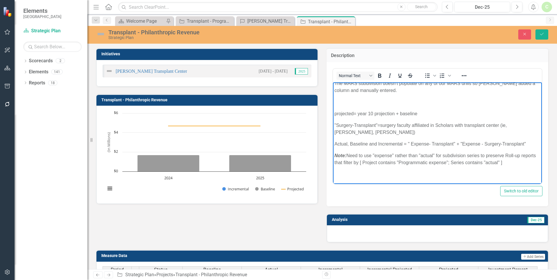
scroll to position [4, 0]
drag, startPoint x: 376, startPoint y: 155, endPoint x: 392, endPoint y: 155, distance: 16.0
click at [392, 155] on p "Note: Need to use "expense" rather than "actual" for subdivision series to pres…" at bounding box center [437, 159] width 206 height 14
drag, startPoint x: 414, startPoint y: 160, endPoint x: 461, endPoint y: 164, distance: 47.6
click at [461, 164] on p "Note: Need to use "revenue" rather than "actual" for subdivision series to pres…" at bounding box center [437, 159] width 206 height 14
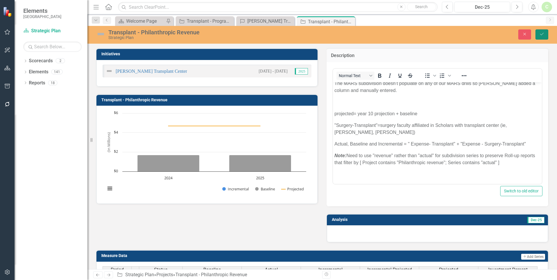
click at [541, 37] on button "Save" at bounding box center [541, 34] width 13 height 10
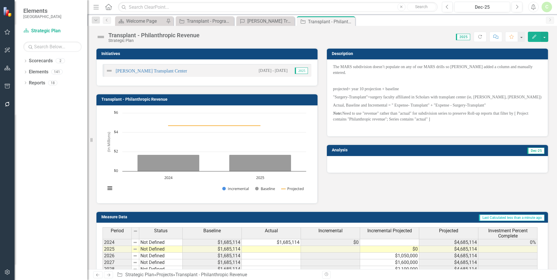
click at [533, 37] on icon "button" at bounding box center [534, 37] width 4 height 4
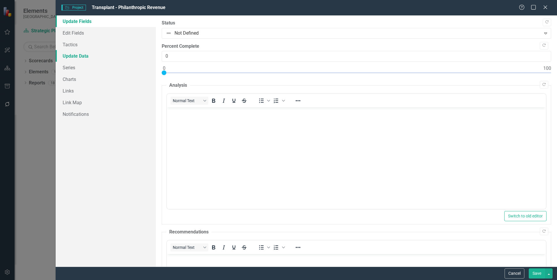
scroll to position [0, 0]
drag, startPoint x: 75, startPoint y: 68, endPoint x: 81, endPoint y: 67, distance: 5.2
click at [75, 68] on link "Series" at bounding box center [106, 68] width 100 height 12
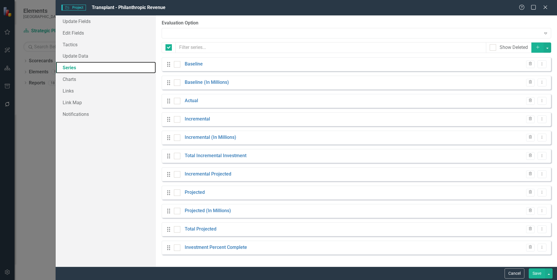
checkbox input "false"
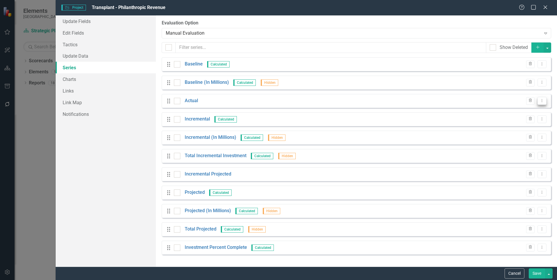
click at [543, 101] on icon "Dropdown Menu" at bounding box center [541, 101] width 5 height 4
click at [533, 119] on link "Copy Duplicate Measure Series" at bounding box center [513, 121] width 66 height 11
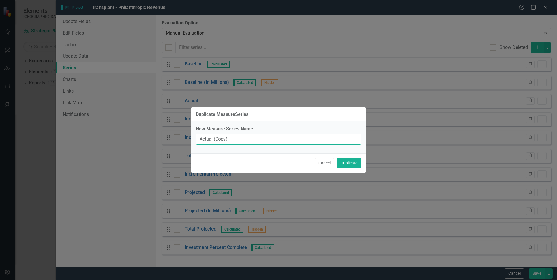
drag, startPoint x: 235, startPoint y: 136, endPoint x: 195, endPoint y: 136, distance: 39.3
click at [195, 136] on div "New Measure Series Name Actual (Copy)" at bounding box center [278, 137] width 174 height 32
type input "Revenue - Transplant"
click at [356, 164] on button "Duplicate" at bounding box center [348, 163] width 24 height 10
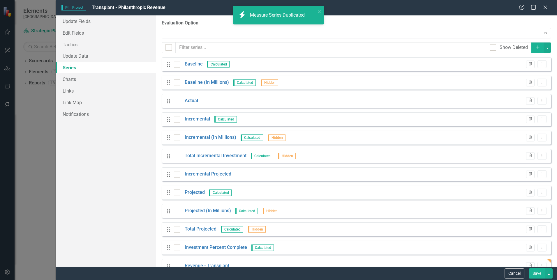
scroll to position [15, 0]
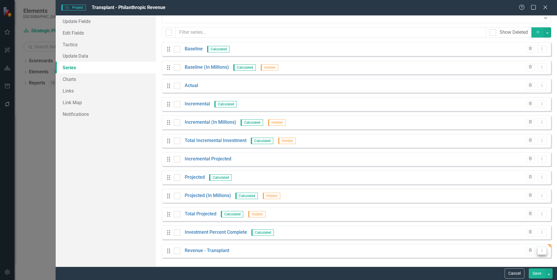
click at [539, 251] on icon "Dropdown Menu" at bounding box center [541, 251] width 5 height 4
click at [527, 231] on link "Copy Duplicate Measure Series" at bounding box center [508, 230] width 66 height 11
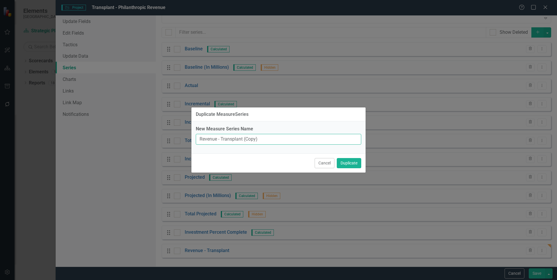
drag, startPoint x: 258, startPoint y: 139, endPoint x: 222, endPoint y: 137, distance: 36.1
click at [222, 137] on input "Revenue - Transplant (Copy)" at bounding box center [278, 139] width 165 height 11
click at [269, 141] on input "Revenue - Transplant (Copy)" at bounding box center [278, 139] width 165 height 11
drag, startPoint x: 268, startPoint y: 141, endPoint x: 244, endPoint y: 140, distance: 24.2
click at [244, 140] on input "Revenue - Transplant (Copy)" at bounding box center [278, 139] width 165 height 11
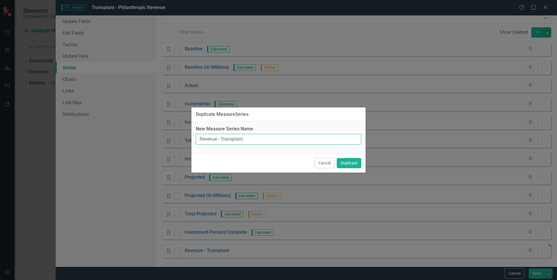
click at [220, 139] on input "Revenue - Transplant" at bounding box center [278, 139] width 165 height 11
type input "Revenue - Surgery - Transplant"
click at [359, 165] on button "Duplicate" at bounding box center [348, 163] width 24 height 10
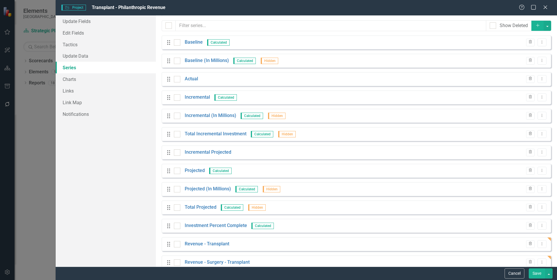
scroll to position [33, 0]
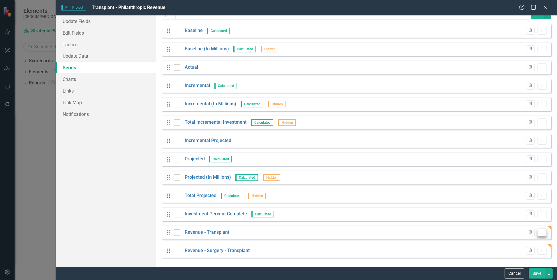
click at [537, 231] on button "Dropdown Menu" at bounding box center [541, 232] width 9 height 8
click at [507, 253] on link "Copy Duplicate Measure Series" at bounding box center [508, 252] width 66 height 11
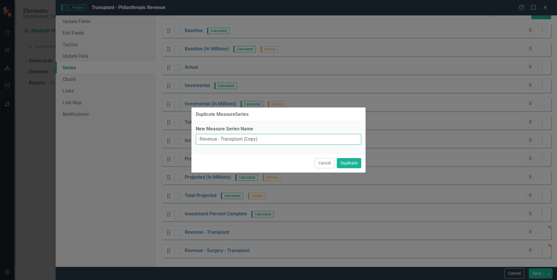
click at [256, 140] on input "Revenue - Transplant (Copy)" at bounding box center [278, 139] width 165 height 11
type input "Revenue - Transplant (millions)"
click at [336, 158] on button "Duplicate" at bounding box center [348, 163] width 24 height 10
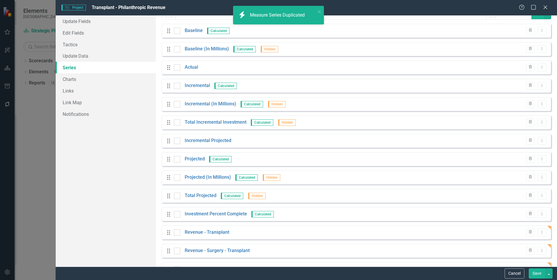
scroll to position [52, 0]
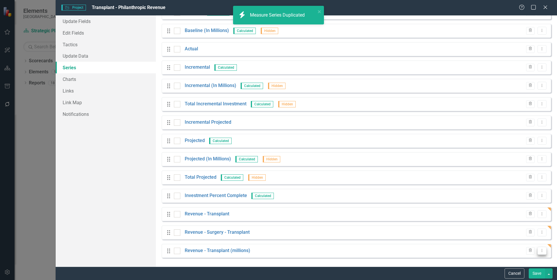
click at [540, 251] on button "Dropdown Menu" at bounding box center [541, 251] width 9 height 8
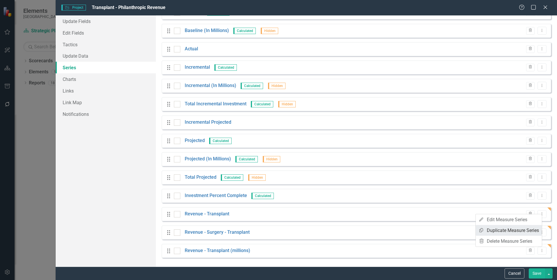
click at [534, 228] on link "Copy Duplicate Measure Series" at bounding box center [508, 230] width 66 height 11
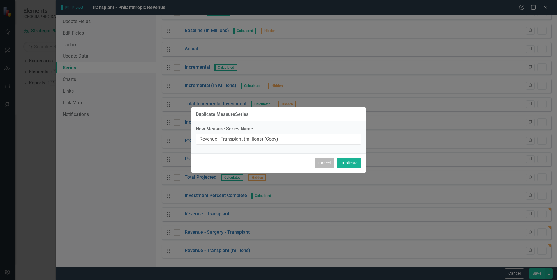
click at [325, 159] on button "Cancel" at bounding box center [324, 163] width 20 height 10
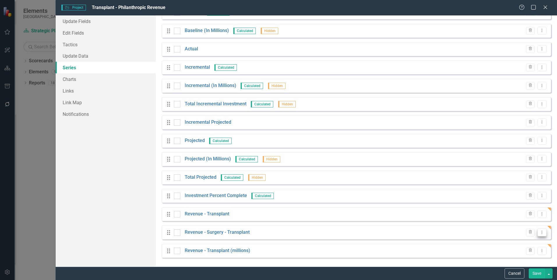
click at [539, 231] on icon "Dropdown Menu" at bounding box center [541, 232] width 5 height 4
click at [510, 252] on link "Copy Duplicate Measure Series" at bounding box center [508, 252] width 66 height 11
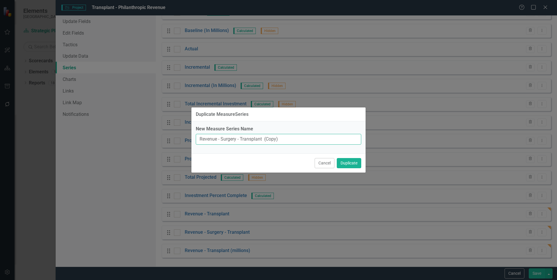
click at [275, 139] on input "Revenue - Surgery - Transplant (Copy)" at bounding box center [278, 139] width 165 height 11
type input "Revenue - Surgery - Transplant (Millions)"
click at [336, 158] on button "Duplicate" at bounding box center [348, 163] width 24 height 10
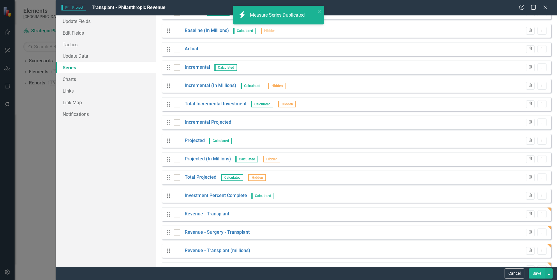
scroll to position [70, 0]
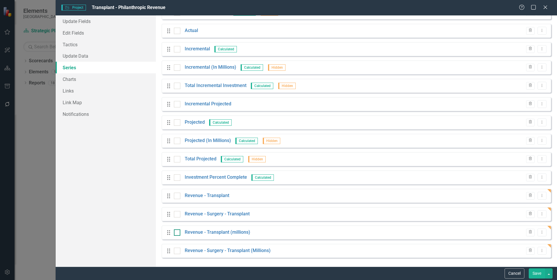
click at [174, 232] on input "checkbox" at bounding box center [176, 231] width 4 height 4
checkbox input "true"
click at [176, 251] on input "checkbox" at bounding box center [176, 250] width 4 height 4
checkbox input "true"
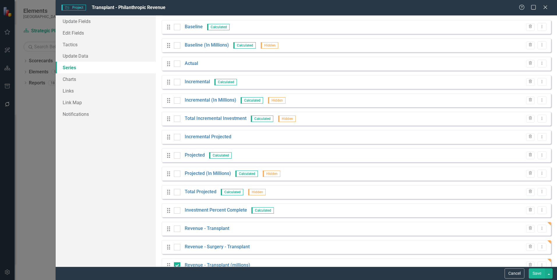
scroll to position [0, 0]
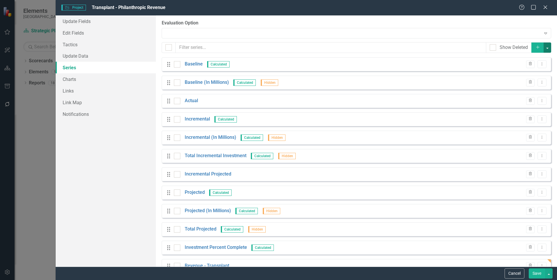
click at [545, 48] on button "button" at bounding box center [547, 47] width 8 height 10
click at [541, 77] on link "Edit Multiple Edit Multiple" at bounding box center [523, 80] width 46 height 11
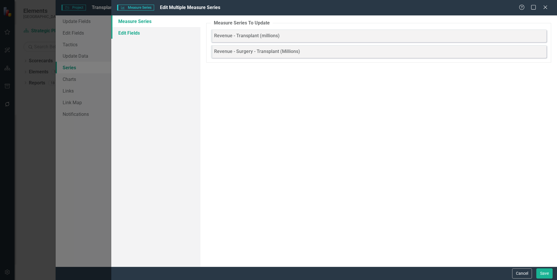
click at [146, 31] on link "Edit Fields" at bounding box center [155, 33] width 89 height 12
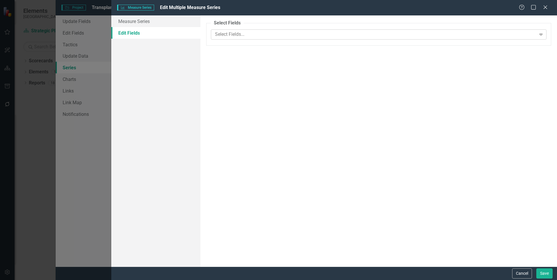
click at [228, 31] on div at bounding box center [373, 35] width 323 height 8
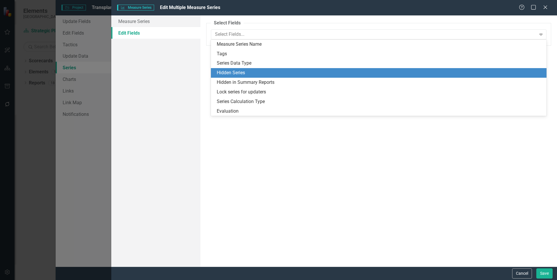
click at [237, 75] on div "Hidden Series" at bounding box center [380, 73] width 326 height 7
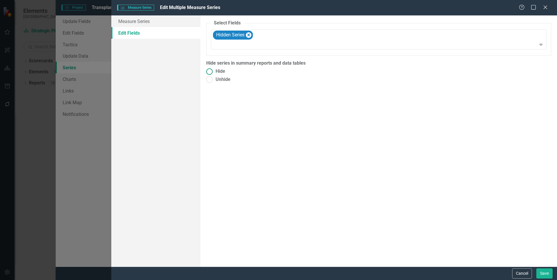
click at [223, 68] on span "Hide" at bounding box center [220, 71] width 10 height 7
click at [214, 68] on input "Hide" at bounding box center [209, 71] width 9 height 9
radio input "true"
click at [546, 276] on button "Save" at bounding box center [544, 273] width 16 height 10
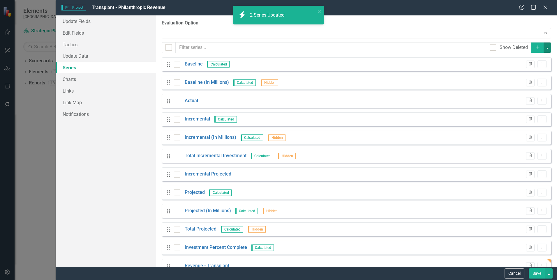
scroll to position [70, 0]
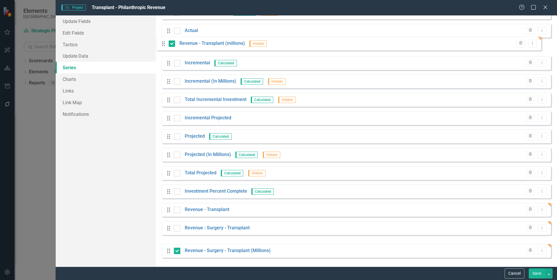
drag, startPoint x: 167, startPoint y: 233, endPoint x: 162, endPoint y: 45, distance: 189.0
click at [162, 45] on div "Drag Baseline Calculated Trash Dropdown Menu Drag Baseline (In Millions) Calcul…" at bounding box center [356, 122] width 389 height 271
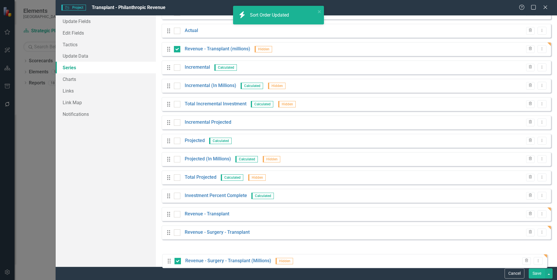
drag, startPoint x: 166, startPoint y: 251, endPoint x: 167, endPoint y: 261, distance: 9.9
click at [167, 261] on div "From this page, you can add, edit, delete, or duplicate the measure series for …" at bounding box center [356, 140] width 401 height 251
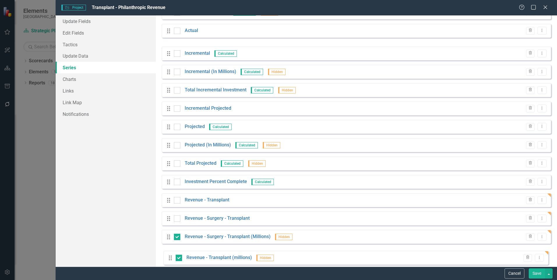
drag, startPoint x: 169, startPoint y: 69, endPoint x: 169, endPoint y: 251, distance: 182.8
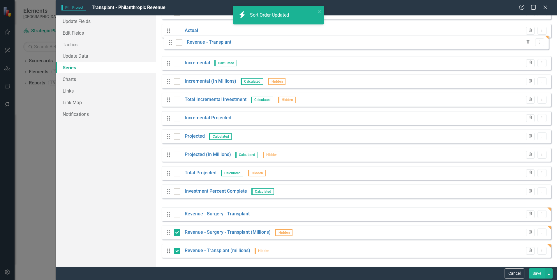
drag, startPoint x: 168, startPoint y: 197, endPoint x: 170, endPoint y: 43, distance: 154.3
click at [170, 43] on div "Drag Baseline Calculated Trash Dropdown Menu Drag Baseline (In Millions) Calcul…" at bounding box center [356, 122] width 389 height 271
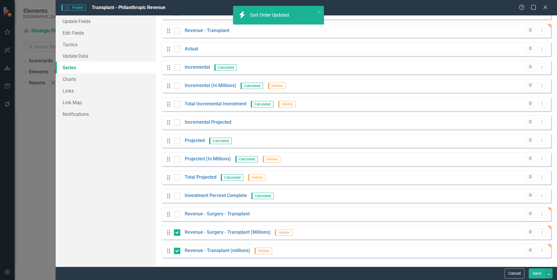
scroll to position [64, 0]
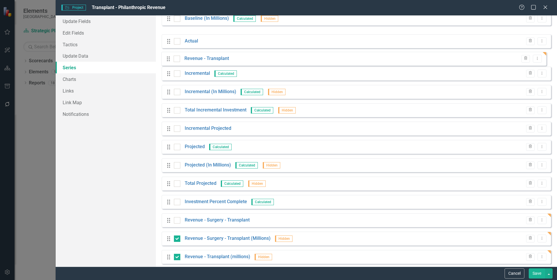
drag, startPoint x: 169, startPoint y: 36, endPoint x: 174, endPoint y: 102, distance: 65.4
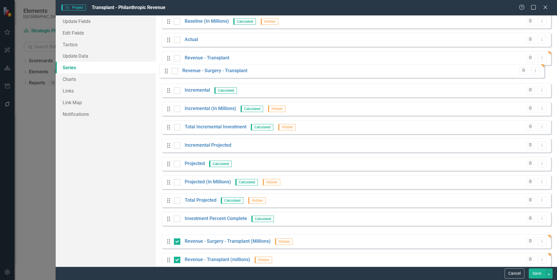
drag, startPoint x: 168, startPoint y: 177, endPoint x: 165, endPoint y: 71, distance: 105.4
click at [165, 71] on div "Drag Baseline Calculated Trash Dropdown Menu Drag Baseline (In Millions) Calcul…" at bounding box center [356, 131] width 389 height 271
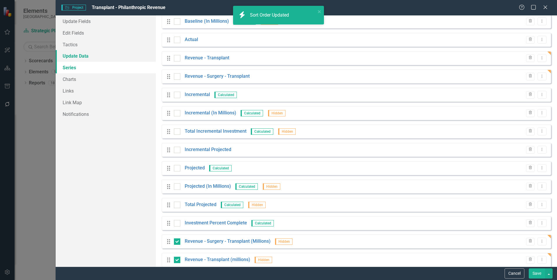
click at [96, 55] on link "Update Data" at bounding box center [106, 56] width 100 height 12
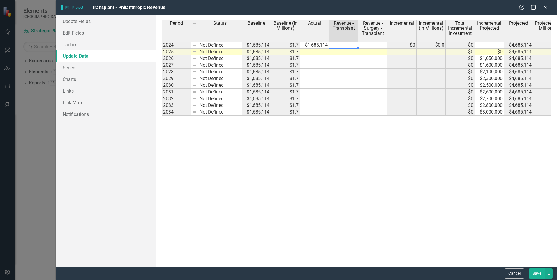
click at [342, 45] on td at bounding box center [343, 45] width 29 height 7
click at [372, 46] on td at bounding box center [372, 45] width 29 height 7
click at [319, 45] on td "$1,685,114" at bounding box center [314, 45] width 29 height 7
type textarea "1909761"
click at [425, 164] on div "Period Status Baseline Baseline (In Millions) Actual Revenue - Transplant Reven…" at bounding box center [356, 141] width 389 height 242
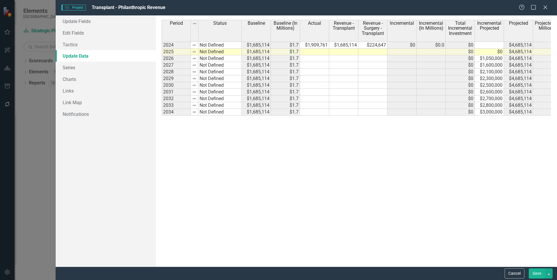
click at [529, 272] on button "Save" at bounding box center [536, 273] width 16 height 10
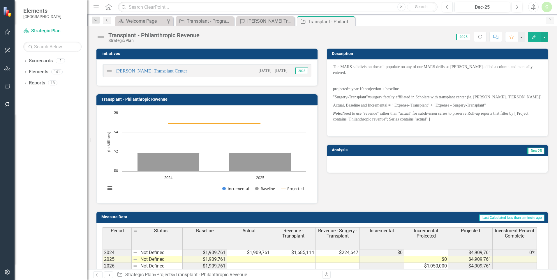
scroll to position [29, 0]
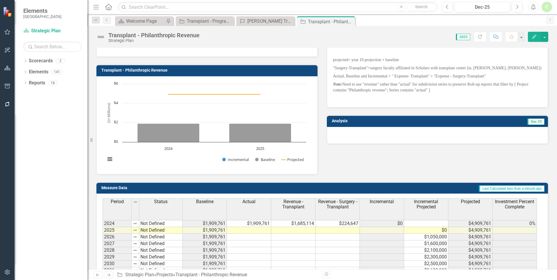
click at [531, 38] on icon "Edit" at bounding box center [533, 37] width 5 height 4
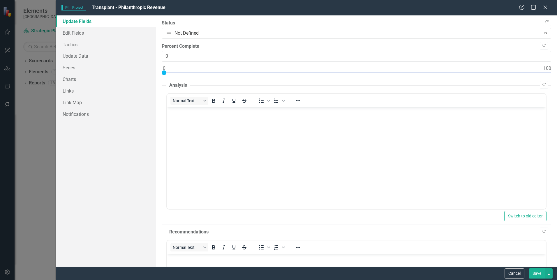
scroll to position [0, 0]
drag, startPoint x: 75, startPoint y: 69, endPoint x: 80, endPoint y: 69, distance: 4.9
click at [75, 69] on link "Series" at bounding box center [106, 68] width 100 height 12
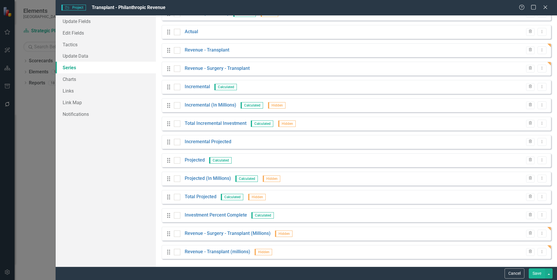
scroll to position [70, 0]
click at [235, 232] on link "Revenue - Surgery - Transplant (Millions)" at bounding box center [228, 232] width 86 height 7
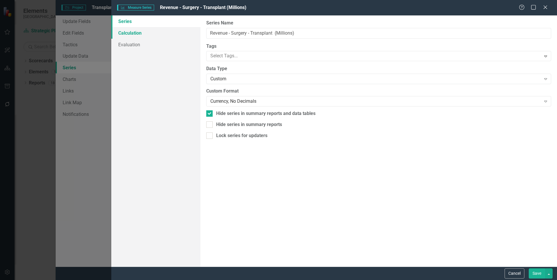
click at [130, 33] on link "Calculation" at bounding box center [155, 33] width 89 height 12
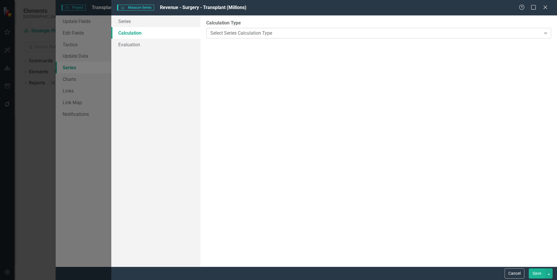
click at [231, 33] on div "Select Series Calculation Type" at bounding box center [375, 33] width 330 height 7
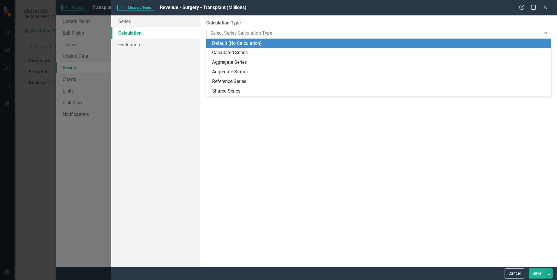
click at [220, 49] on div "Calculated Series" at bounding box center [378, 53] width 345 height 10
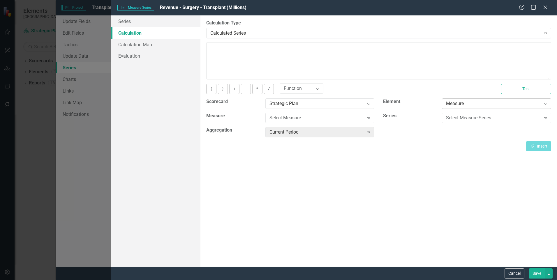
click at [447, 101] on div "Measure" at bounding box center [493, 103] width 95 height 7
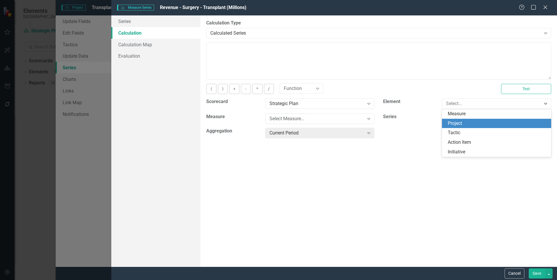
click at [456, 122] on div "Project" at bounding box center [497, 123] width 100 height 7
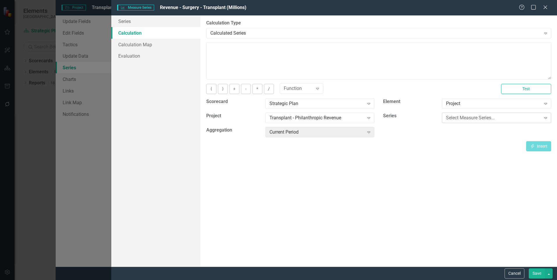
click at [468, 119] on div "Select Measure Series..." at bounding box center [493, 118] width 95 height 7
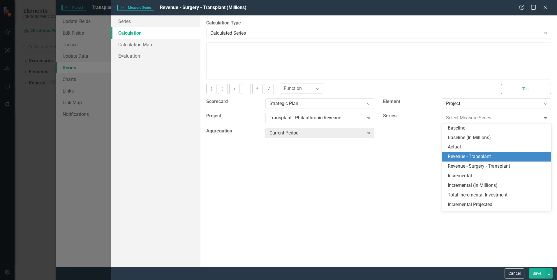
click at [467, 157] on div "Revenue - Transplant" at bounding box center [497, 156] width 100 height 7
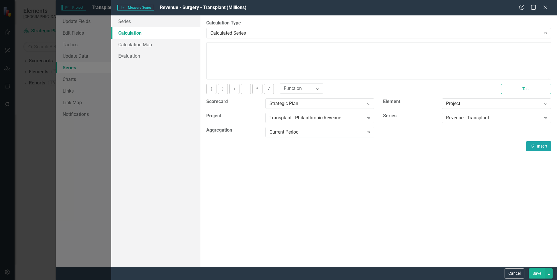
click at [544, 148] on button "Insert Insert" at bounding box center [538, 146] width 25 height 10
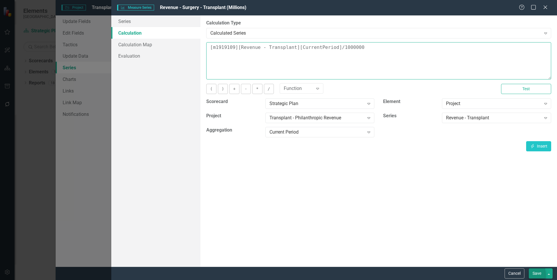
type textarea "[m1919109][Revenue - Transplant][CurrentPeriod]/1000000"
click at [533, 270] on button "Save" at bounding box center [536, 273] width 16 height 10
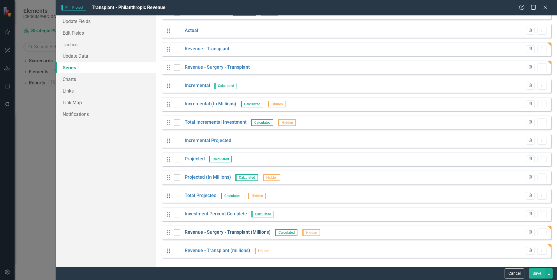
click at [250, 232] on link "Revenue - Surgery - Transplant (Millions)" at bounding box center [228, 232] width 86 height 7
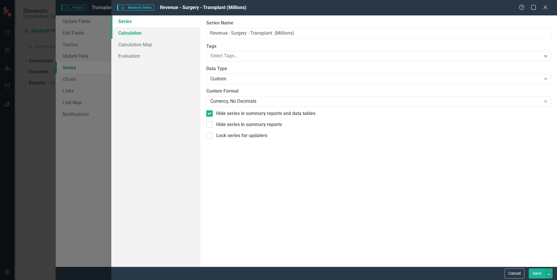
click at [133, 35] on link "Calculation" at bounding box center [155, 33] width 89 height 12
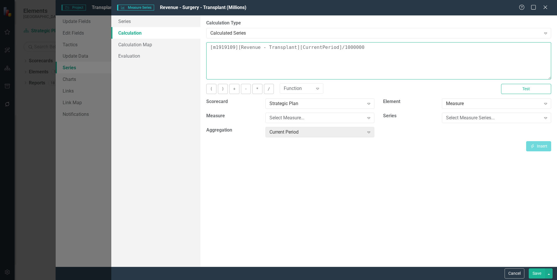
drag, startPoint x: 329, startPoint y: 47, endPoint x: 204, endPoint y: 37, distance: 126.2
click at [204, 37] on div "By default, series in ClearPoint are not calculated. So, if you leave the form …" at bounding box center [378, 140] width 356 height 251
click at [460, 106] on div "Measure" at bounding box center [493, 103] width 95 height 7
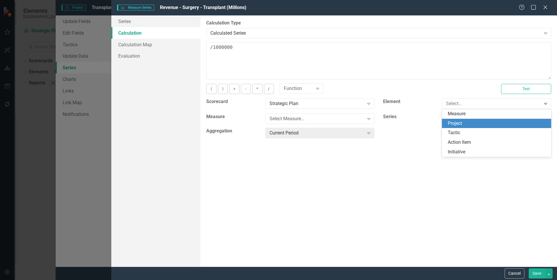
click at [461, 120] on div "Project" at bounding box center [497, 123] width 100 height 7
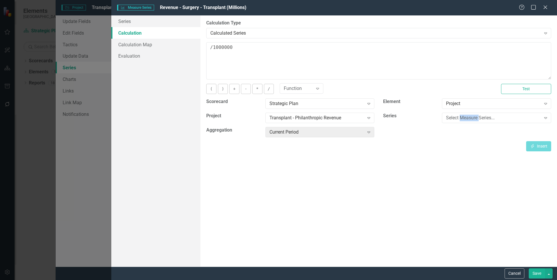
click at [461, 120] on div "Select Measure Series..." at bounding box center [493, 118] width 95 height 7
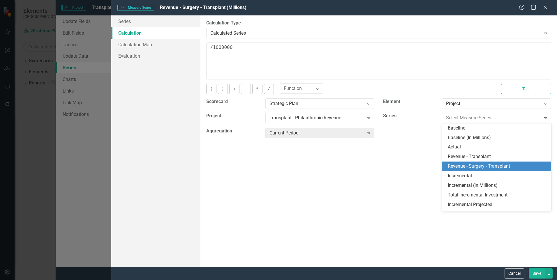
click at [476, 165] on div "Revenue - Surgery - Transplant" at bounding box center [497, 166] width 100 height 7
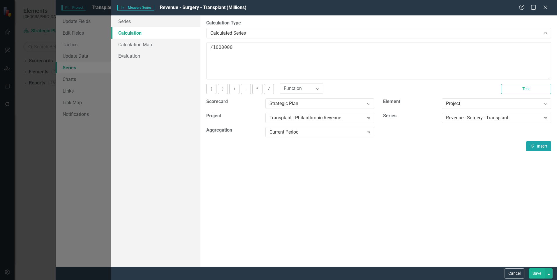
click at [541, 147] on button "Insert Insert" at bounding box center [538, 146] width 25 height 10
click at [360, 45] on textarea "[m1919109][Revenue - Surgery - Transplant ][CurrentPeriod] /1000000" at bounding box center [378, 60] width 345 height 37
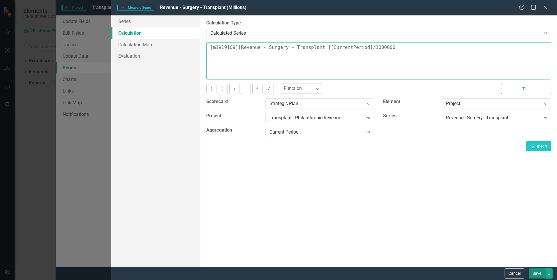
type textarea "[m1919109][Revenue - Surgery - Transplant ][CurrentPeriod]/1000000"
click at [534, 274] on button "Save" at bounding box center [536, 273] width 16 height 10
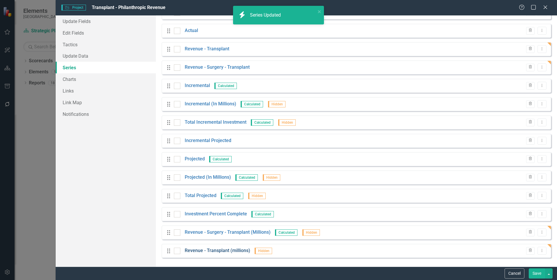
click at [221, 250] on link "Revenue - Transplant (millions)" at bounding box center [217, 250] width 65 height 7
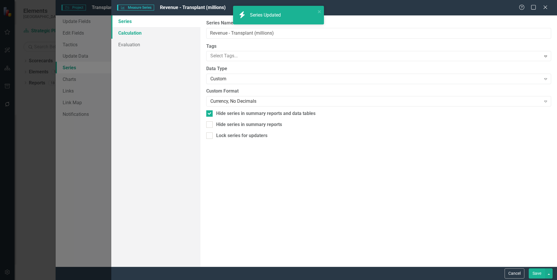
click at [135, 31] on link "Calculation" at bounding box center [155, 33] width 89 height 12
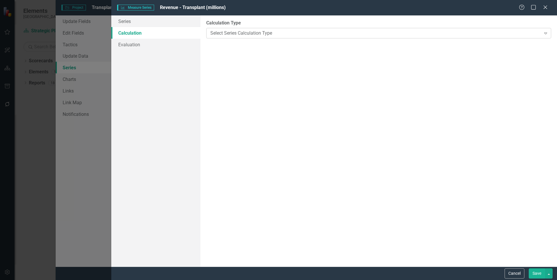
click at [223, 29] on div "Select Series Calculation Type Expand" at bounding box center [378, 33] width 345 height 10
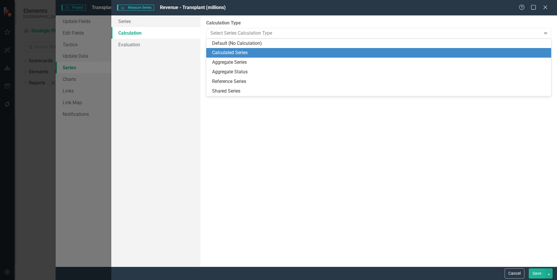
click at [224, 50] on div "Calculated Series" at bounding box center [379, 52] width 335 height 7
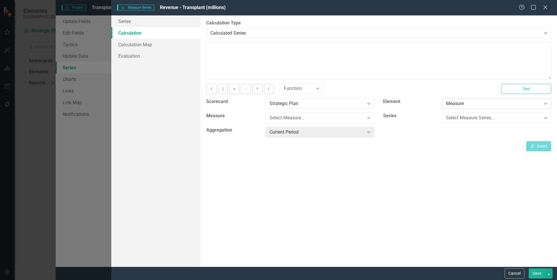
click at [481, 105] on div "Measure" at bounding box center [493, 103] width 95 height 7
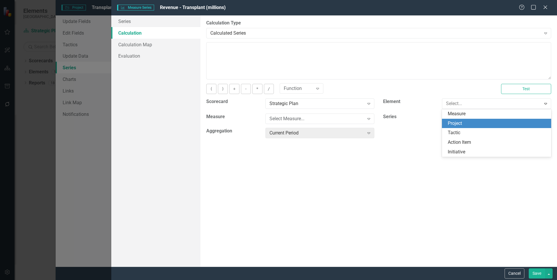
click at [482, 121] on div "Project" at bounding box center [497, 123] width 100 height 7
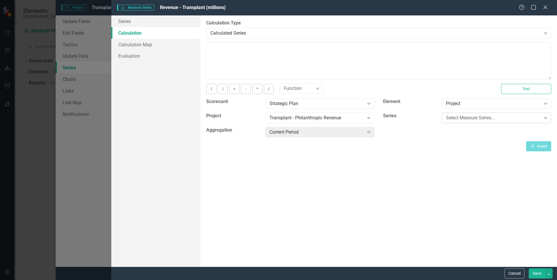
click at [484, 117] on div "Select Measure Series..." at bounding box center [493, 118] width 95 height 7
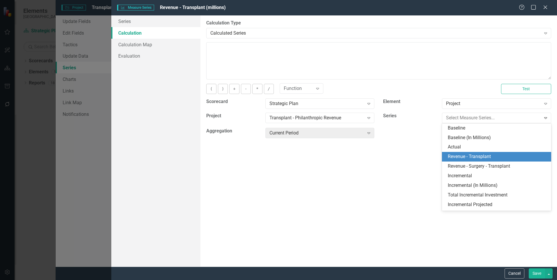
click at [482, 155] on div "Revenue - Transplant" at bounding box center [497, 156] width 100 height 7
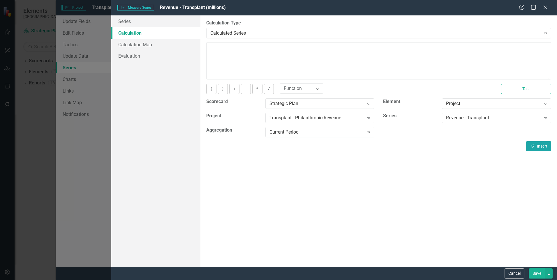
click at [532, 146] on icon "Insert" at bounding box center [531, 146] width 5 height 4
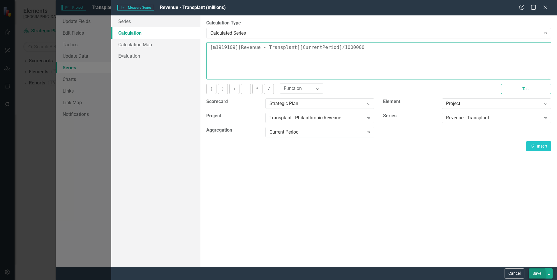
type textarea "[m1919109][Revenue - Transplant][CurrentPeriod]/1000000"
click at [532, 272] on button "Save" at bounding box center [536, 273] width 16 height 10
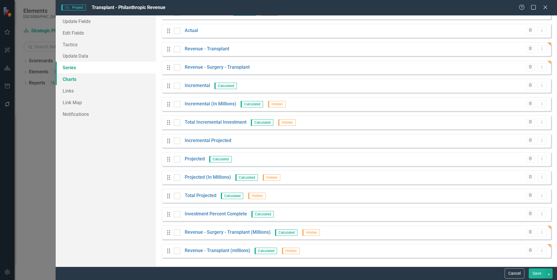
click at [76, 81] on link "Charts" at bounding box center [106, 79] width 100 height 12
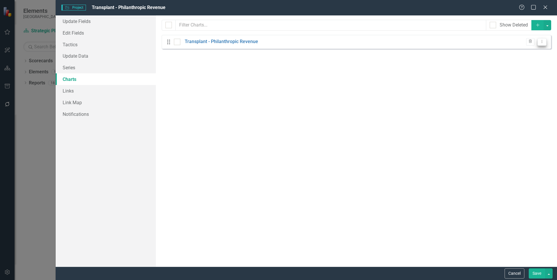
click at [544, 45] on button "Dropdown Menu" at bounding box center [541, 42] width 9 height 8
click at [543, 61] on link "Copy Duplicate Chart" at bounding box center [523, 62] width 46 height 11
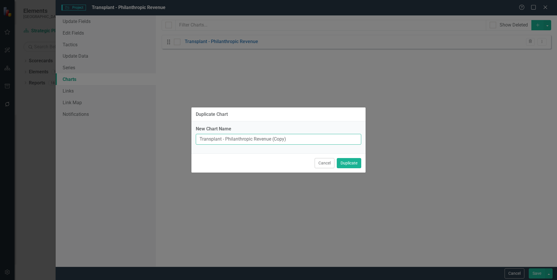
drag, startPoint x: 289, startPoint y: 138, endPoint x: 271, endPoint y: 139, distance: 18.6
click at [271, 139] on input "Transplant - Philanthropic Revenue (Copy)" at bounding box center [278, 139] width 165 height 11
type input "Transplant - Philanthropic Revenue by Subdivision"
click at [336, 158] on button "Duplicate" at bounding box center [348, 163] width 24 height 10
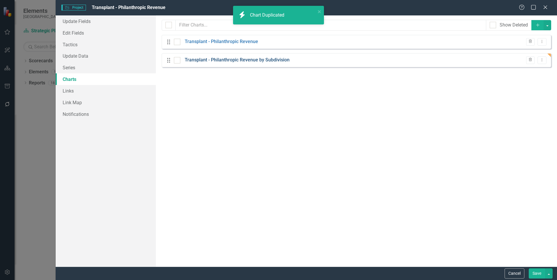
click at [280, 60] on link "Transplant - Philanthropic Revenue by Subdivision" at bounding box center [237, 60] width 105 height 7
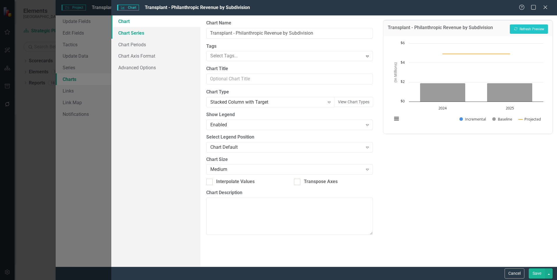
click at [144, 35] on link "Chart Series" at bounding box center [155, 33] width 89 height 12
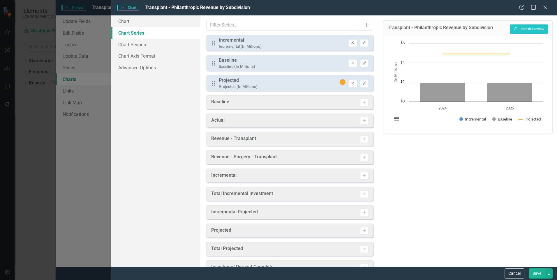
click at [348, 46] on button "Remove" at bounding box center [352, 43] width 8 height 8
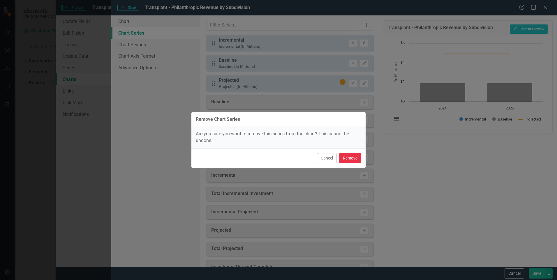
click at [341, 158] on button "Remove" at bounding box center [350, 158] width 22 height 10
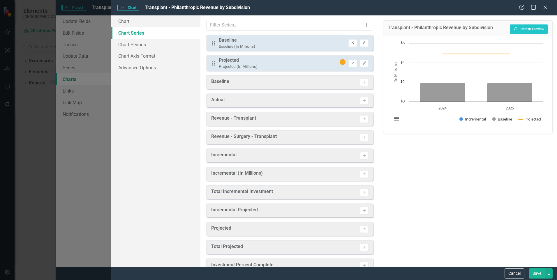
click at [348, 41] on button "Remove" at bounding box center [352, 43] width 8 height 8
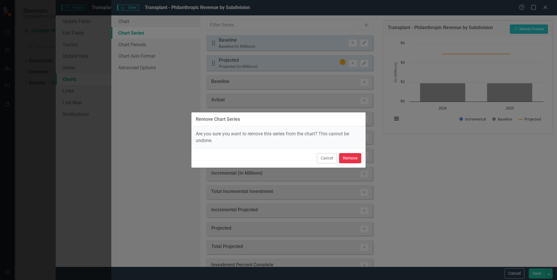
click at [343, 156] on button "Remove" at bounding box center [350, 158] width 22 height 10
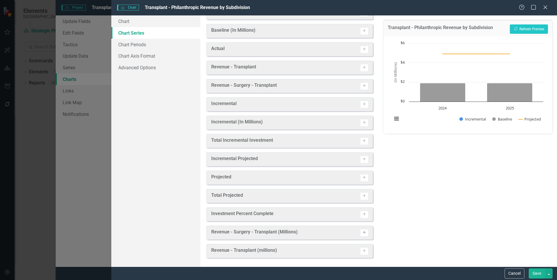
click at [362, 231] on icon "Activate" at bounding box center [364, 232] width 4 height 3
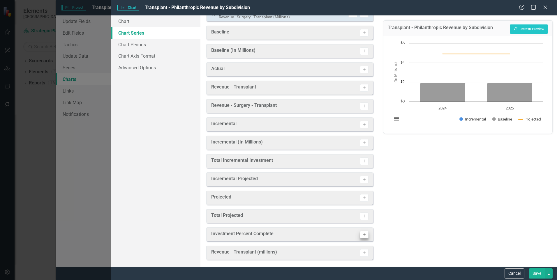
scroll to position [51, 0]
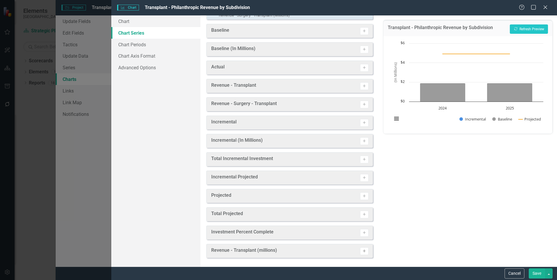
click at [362, 249] on icon "Activate" at bounding box center [364, 250] width 4 height 3
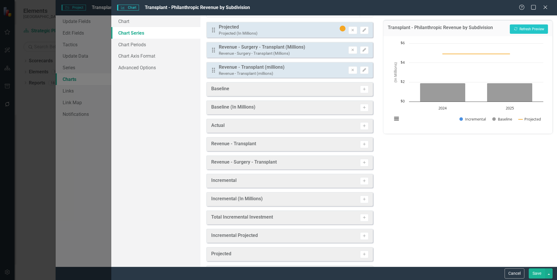
scroll to position [0, 0]
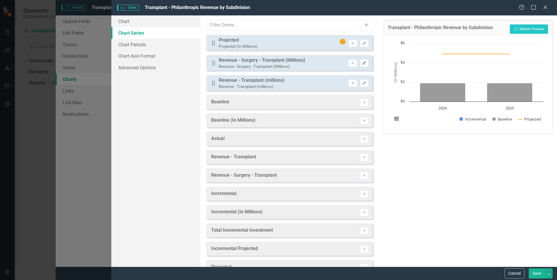
click at [362, 63] on icon "button" at bounding box center [363, 62] width 3 height 3
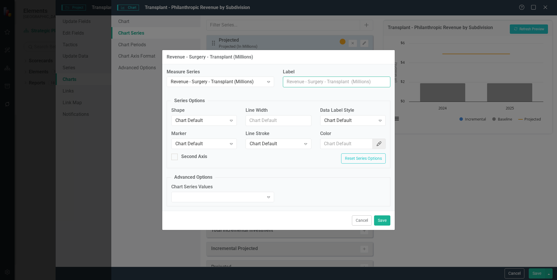
click at [298, 82] on input "Label" at bounding box center [336, 82] width 107 height 11
type input "Surgery-Transplant"
click at [382, 219] on button "Save" at bounding box center [382, 220] width 16 height 10
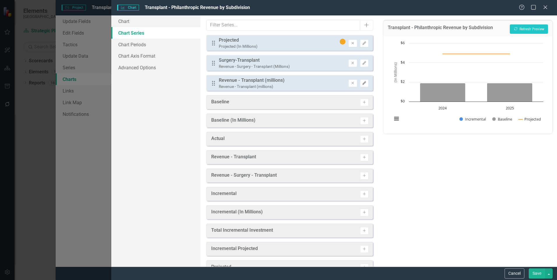
click at [362, 84] on icon "Edit" at bounding box center [364, 82] width 4 height 3
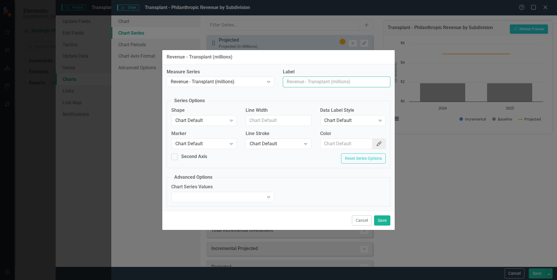
click at [334, 79] on input "Label" at bounding box center [336, 82] width 107 height 11
type input "Transplant"
click at [388, 219] on button "Save" at bounding box center [382, 220] width 16 height 10
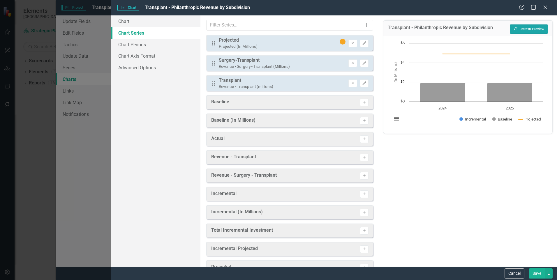
click at [521, 31] on button "Recalculate Refresh Preview" at bounding box center [528, 28] width 38 height 9
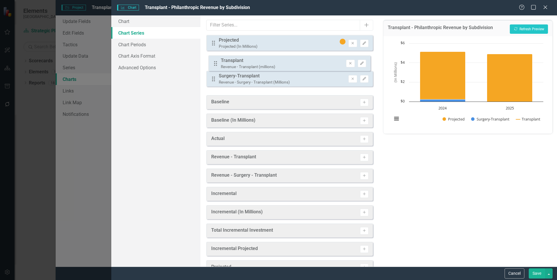
drag, startPoint x: 212, startPoint y: 84, endPoint x: 214, endPoint y: 64, distance: 19.9
click at [214, 64] on div "Drag Projected Projected (In Millions) Remove Edit Drag Surgery-Transplant Reve…" at bounding box center [289, 63] width 166 height 56
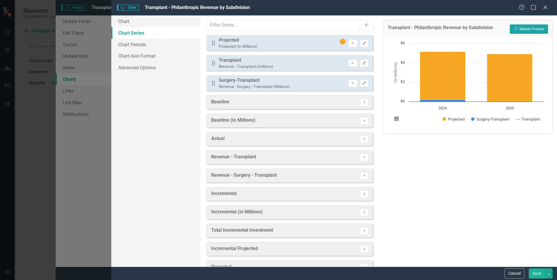
click at [531, 27] on button "Recalculate Refresh Preview" at bounding box center [528, 28] width 38 height 9
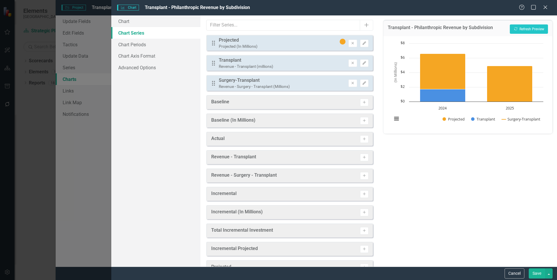
click at [533, 275] on button "Save" at bounding box center [536, 273] width 16 height 10
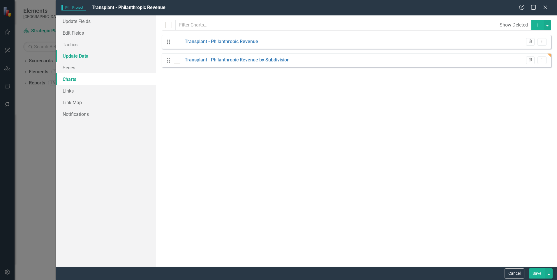
click at [84, 54] on link "Update Data" at bounding box center [106, 56] width 100 height 12
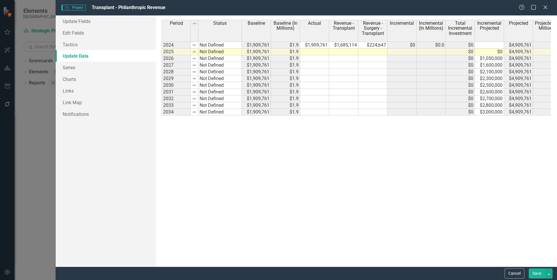
click at [533, 272] on button "Save" at bounding box center [536, 273] width 16 height 10
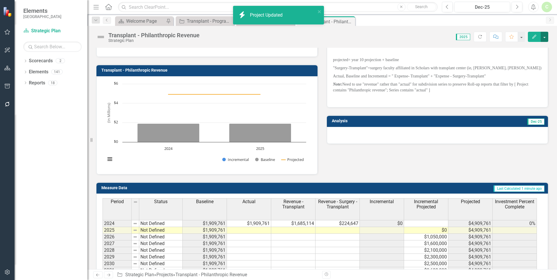
click at [543, 39] on button "button" at bounding box center [544, 37] width 8 height 10
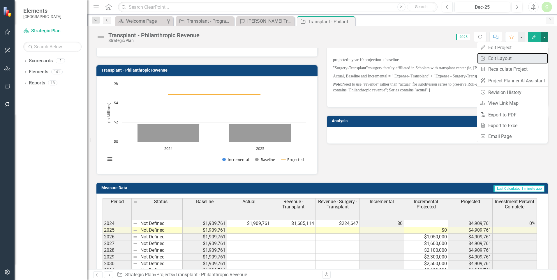
click at [537, 56] on link "Edit Report Edit Layout" at bounding box center [512, 58] width 71 height 11
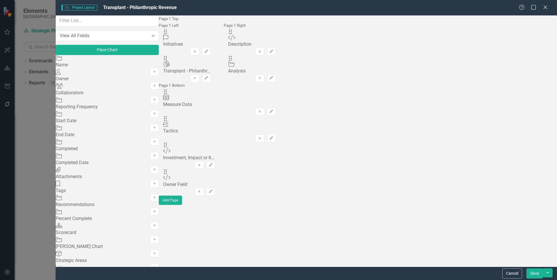
scroll to position [437, 0]
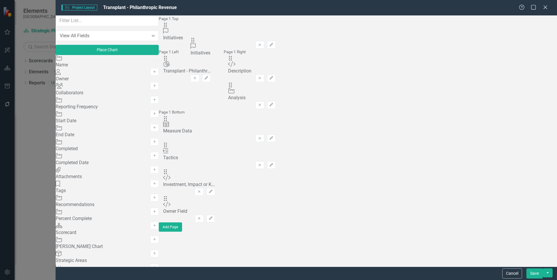
drag, startPoint x: 201, startPoint y: 73, endPoint x: 203, endPoint y: 45, distance: 28.6
click at [273, 43] on icon "button" at bounding box center [270, 44] width 3 height 3
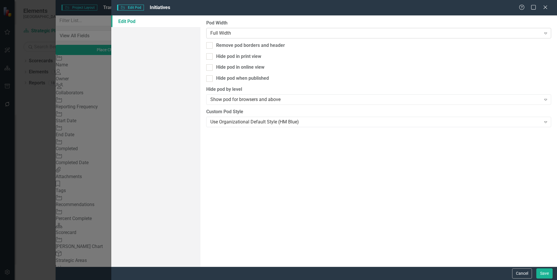
click at [328, 32] on div "Full Width" at bounding box center [375, 33] width 330 height 7
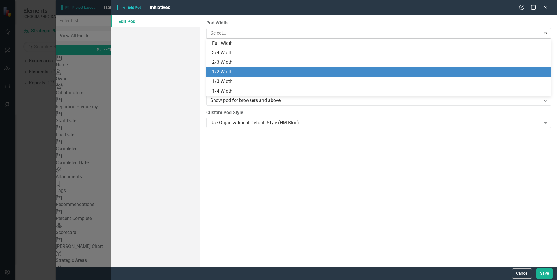
click at [314, 71] on div "1/2 Width" at bounding box center [379, 72] width 335 height 7
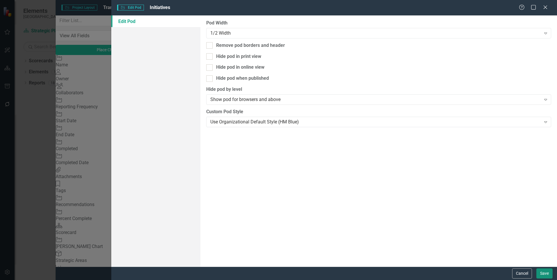
click at [538, 274] on button "Save" at bounding box center [544, 273] width 16 height 10
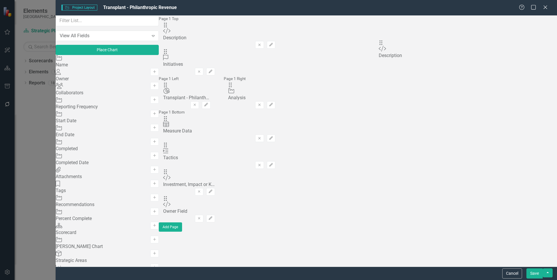
drag, startPoint x: 383, startPoint y: 73, endPoint x: 389, endPoint y: 45, distance: 28.4
drag, startPoint x: 199, startPoint y: 37, endPoint x: 198, endPoint y: 53, distance: 15.8
click at [275, 68] on button "Edit" at bounding box center [271, 72] width 8 height 8
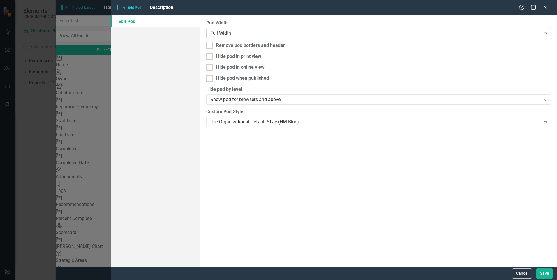
click at [267, 28] on div "Full Width Expand" at bounding box center [378, 33] width 345 height 10
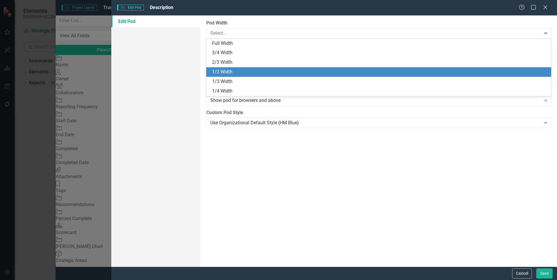
click at [254, 68] on div "1/2 Width" at bounding box center [378, 72] width 345 height 10
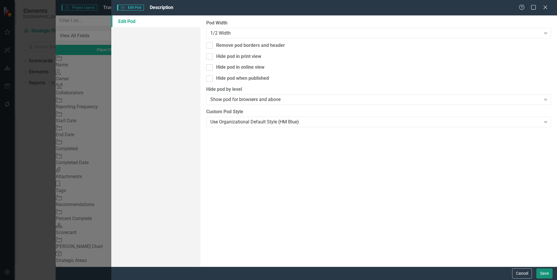
click at [542, 273] on button "Save" at bounding box center [544, 273] width 16 height 10
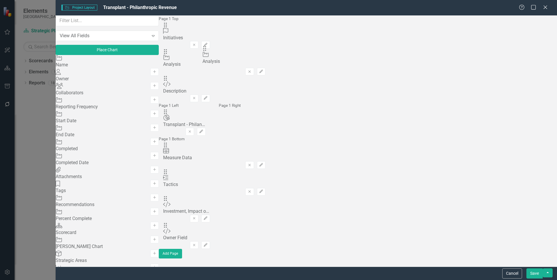
drag, startPoint x: 384, startPoint y: 75, endPoint x: 213, endPoint y: 54, distance: 172.1
click at [265, 68] on button "Edit" at bounding box center [261, 72] width 8 height 8
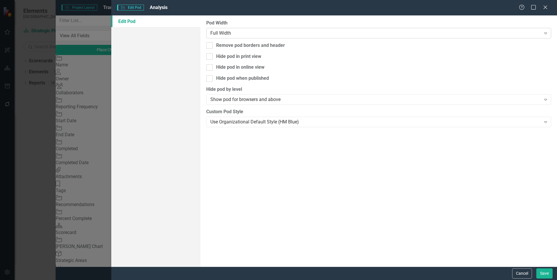
click at [383, 36] on div "Full Width" at bounding box center [375, 33] width 330 height 7
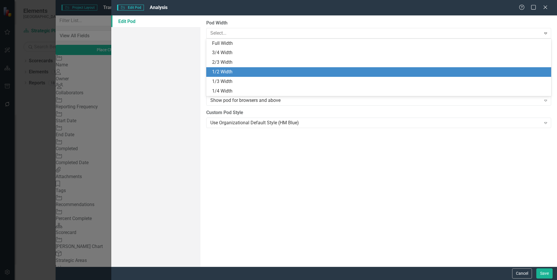
click at [367, 75] on div "1/2 Width" at bounding box center [379, 72] width 335 height 7
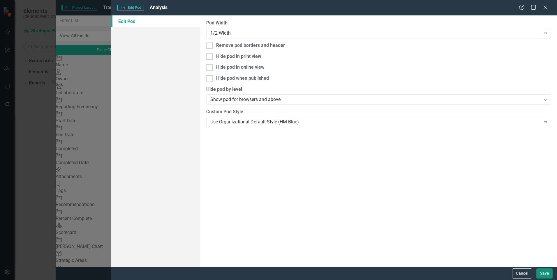
click at [539, 273] on button "Save" at bounding box center [544, 273] width 16 height 10
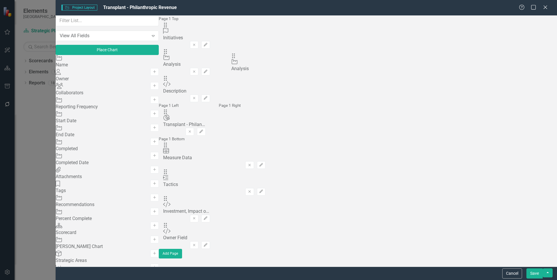
drag, startPoint x: 382, startPoint y: 38, endPoint x: 244, endPoint y: 60, distance: 139.3
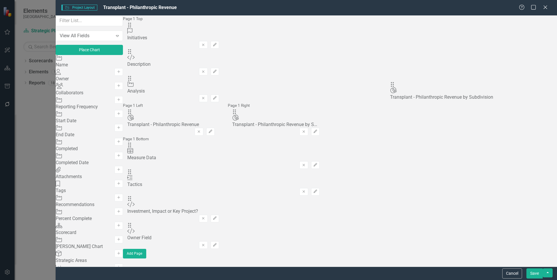
drag, startPoint x: 199, startPoint y: 37, endPoint x: 400, endPoint y: 87, distance: 207.8
click at [536, 274] on button "Save" at bounding box center [534, 273] width 16 height 10
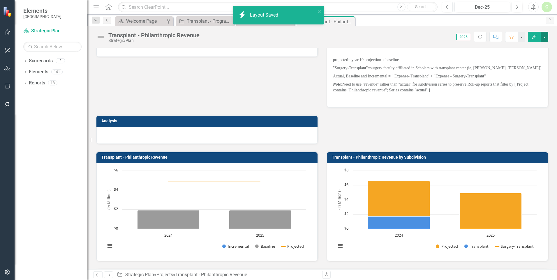
scroll to position [110, 0]
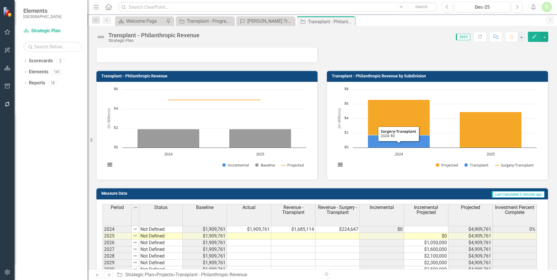
click at [531, 36] on icon "Edit" at bounding box center [533, 37] width 5 height 4
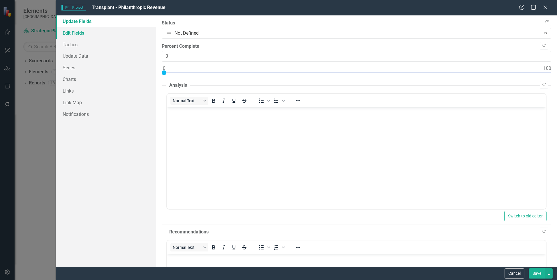
scroll to position [0, 0]
click at [74, 82] on link "Charts" at bounding box center [106, 79] width 100 height 12
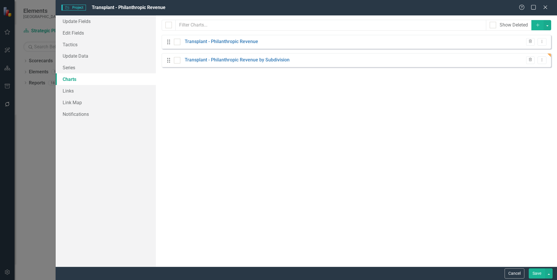
click at [212, 66] on div "Drag Transplant - Philanthropic Revenue by Subdivision Trash Dropdown Menu" at bounding box center [356, 60] width 389 height 14
click at [231, 61] on link "Transplant - Philanthropic Revenue by Subdivision" at bounding box center [237, 60] width 105 height 7
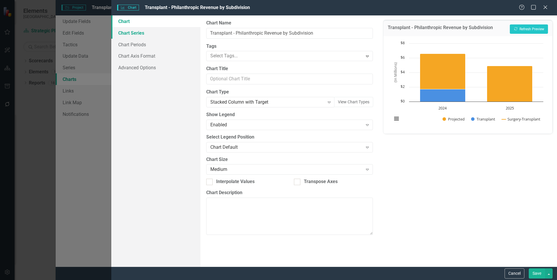
click at [134, 33] on link "Chart Series" at bounding box center [155, 33] width 89 height 12
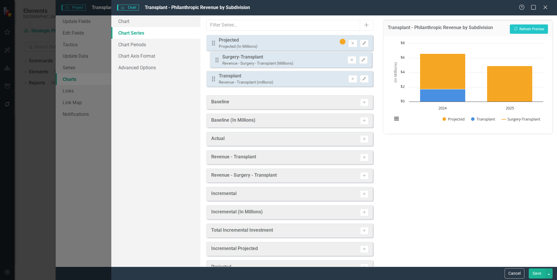
drag, startPoint x: 212, startPoint y: 83, endPoint x: 216, endPoint y: 60, distance: 23.5
click at [216, 60] on div "Drag Projected Projected (In Millions) Remove Edit Drag Transplant Revenue - Tr…" at bounding box center [289, 63] width 166 height 56
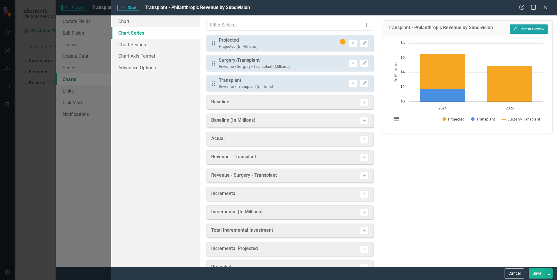
click at [536, 29] on button "Recalculate Refresh Preview" at bounding box center [528, 28] width 38 height 9
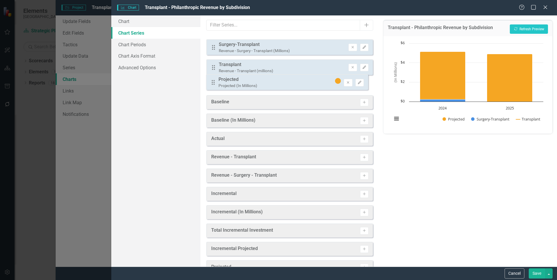
drag, startPoint x: 212, startPoint y: 44, endPoint x: 212, endPoint y: 81, distance: 37.8
click at [212, 81] on div "Drag Projected Projected (In Millions) Remove Edit Drag Surgery-Transplant Reve…" at bounding box center [289, 63] width 166 height 56
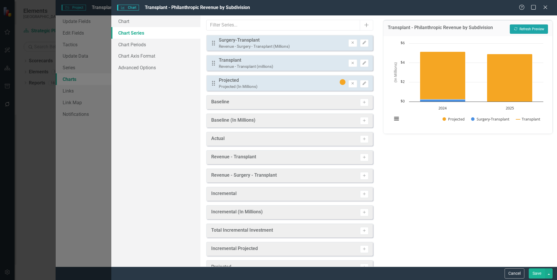
click at [515, 29] on icon "Recalculate" at bounding box center [515, 28] width 4 height 3
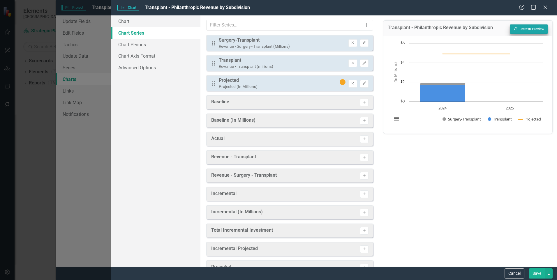
click at [536, 274] on button "Save" at bounding box center [536, 273] width 16 height 10
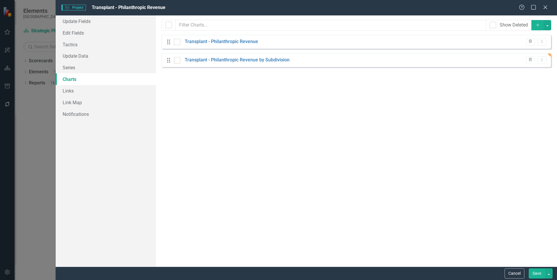
click at [533, 272] on button "Save" at bounding box center [536, 273] width 16 height 10
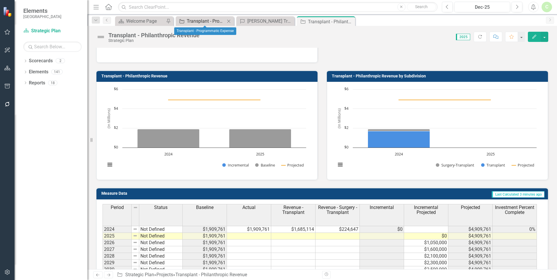
click at [201, 22] on div "Transplant - Programmatic Expense" at bounding box center [206, 20] width 38 height 7
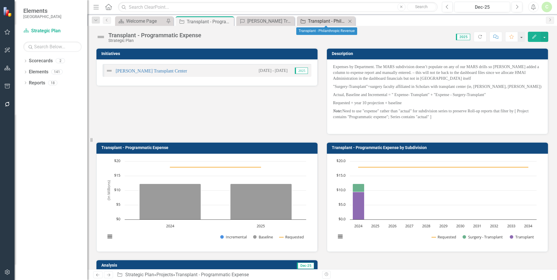
click at [310, 22] on div "Transplant - Philanthropic Revenue" at bounding box center [327, 20] width 38 height 7
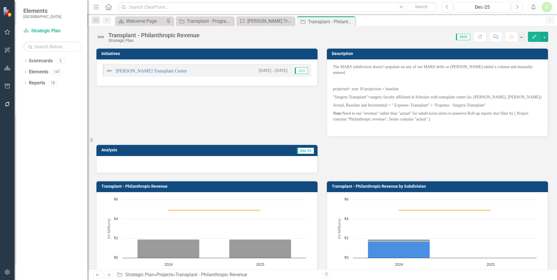
click at [532, 36] on icon "Edit" at bounding box center [533, 37] width 5 height 4
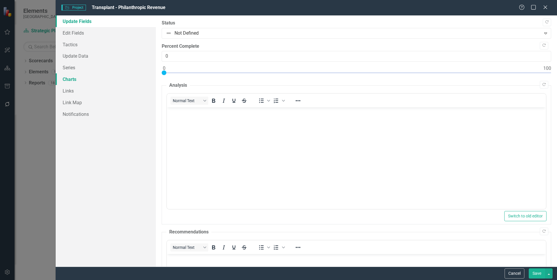
click at [84, 77] on link "Charts" at bounding box center [106, 79] width 100 height 12
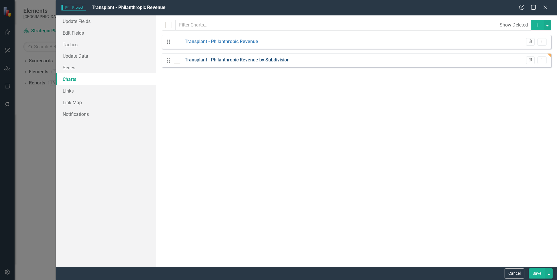
click at [218, 62] on link "Transplant - Philanthropic Revenue by Subdivision" at bounding box center [237, 60] width 105 height 7
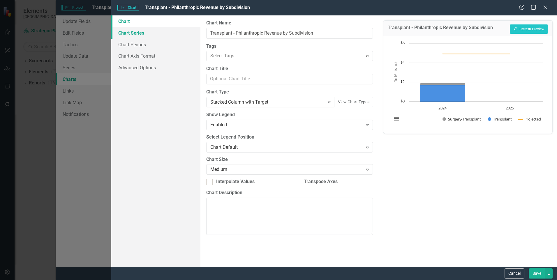
click at [146, 36] on link "Chart Series" at bounding box center [155, 33] width 89 height 12
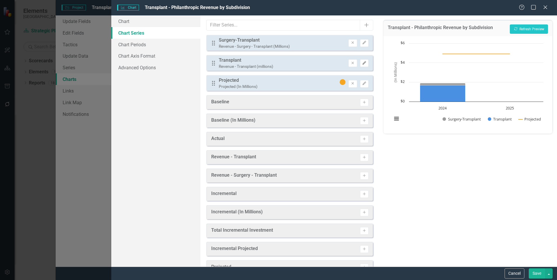
click at [362, 62] on icon "button" at bounding box center [363, 62] width 3 height 3
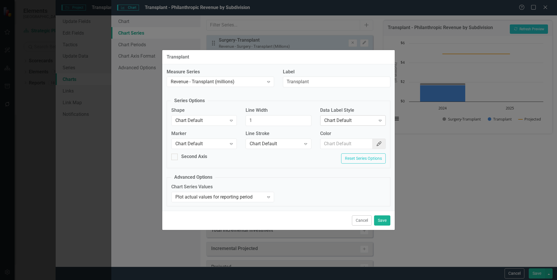
click at [375, 118] on div "Chart Default" at bounding box center [349, 120] width 51 height 7
click at [380, 105] on fieldset "Series Options Shape Chart Default Expand Line Width 1 Data Label Style 5 resul…" at bounding box center [278, 133] width 224 height 71
click at [363, 145] on input "Color" at bounding box center [346, 144] width 52 height 11
click at [308, 167] on div "Second Axis Reset Series Options" at bounding box center [278, 160] width 223 height 15
click at [375, 143] on button "Color Picker" at bounding box center [378, 144] width 13 height 11
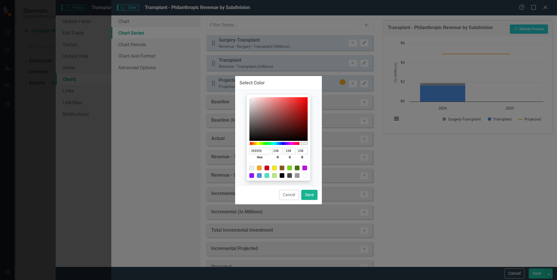
click at [251, 175] on div at bounding box center [251, 175] width 5 height 5
type input "9013FE"
type input "144"
type input "19"
type input "254"
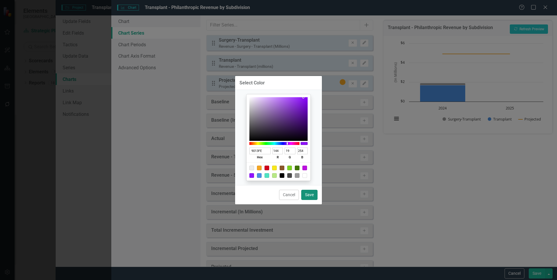
click at [304, 195] on button "Save" at bounding box center [309, 195] width 16 height 10
type input "#9013fe"
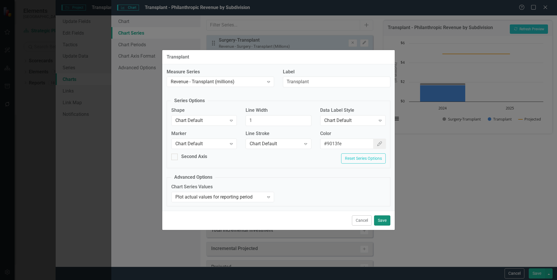
click at [380, 220] on button "Save" at bounding box center [382, 220] width 16 height 10
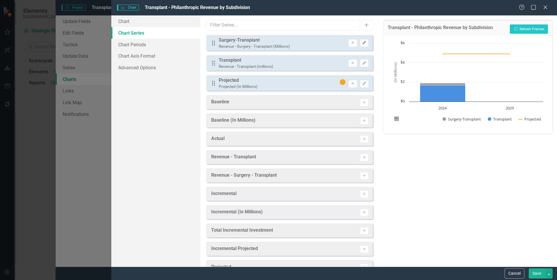
click at [363, 41] on button "Edit" at bounding box center [364, 43] width 8 height 8
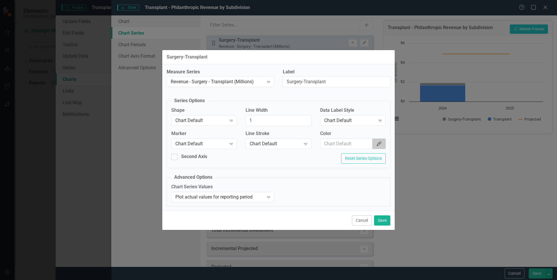
click at [377, 144] on icon "Color Picker" at bounding box center [379, 143] width 6 height 5
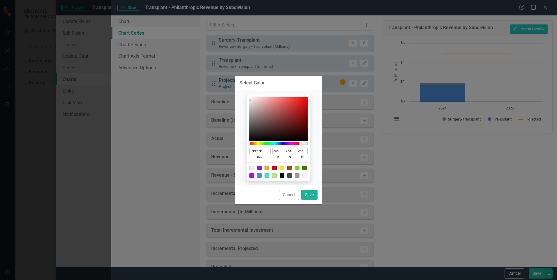
click at [267, 175] on div at bounding box center [266, 175] width 5 height 5
type input "50E3C2"
type input "80"
type input "227"
type input "194"
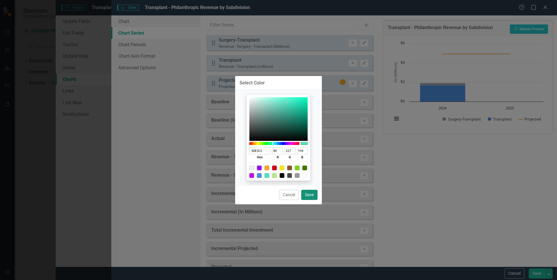
click at [306, 194] on button "Save" at bounding box center [309, 195] width 16 height 10
type input "#50e3c2"
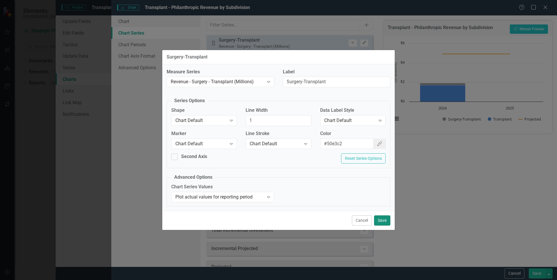
click at [379, 222] on button "Save" at bounding box center [382, 220] width 16 height 10
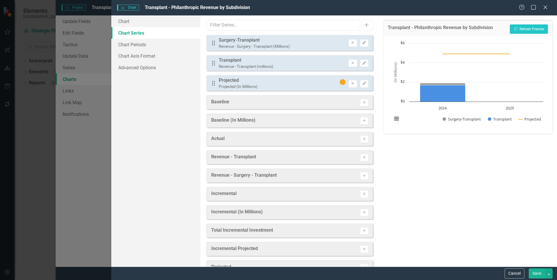
click at [533, 272] on button "Save" at bounding box center [536, 273] width 16 height 10
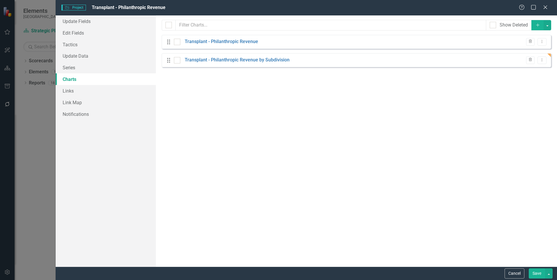
click at [534, 273] on button "Save" at bounding box center [536, 273] width 16 height 10
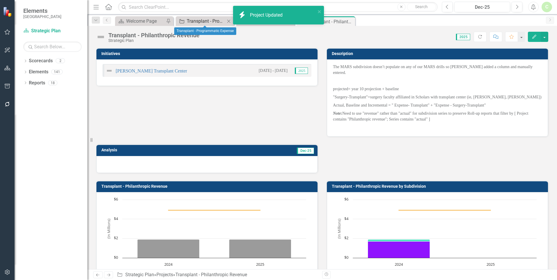
click at [201, 21] on div "Transplant - Programmatic Expense" at bounding box center [206, 20] width 38 height 7
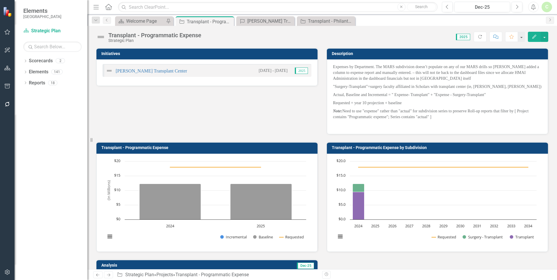
click at [201, 21] on div "Transplant - Programmatic Expense" at bounding box center [210, 21] width 46 height 7
click at [439, 150] on td "Transplant - Programmatic Expense by Subdivision" at bounding box center [438, 148] width 213 height 9
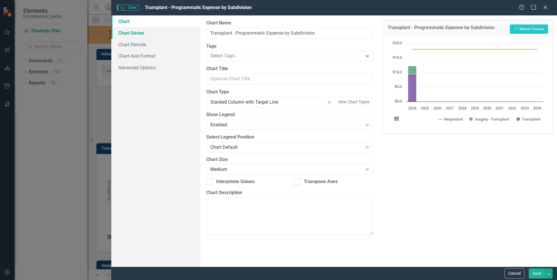
click at [138, 36] on link "Chart Series" at bounding box center [155, 33] width 89 height 12
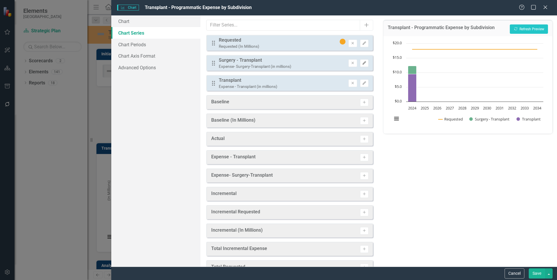
click at [360, 61] on button "Edit" at bounding box center [364, 63] width 8 height 8
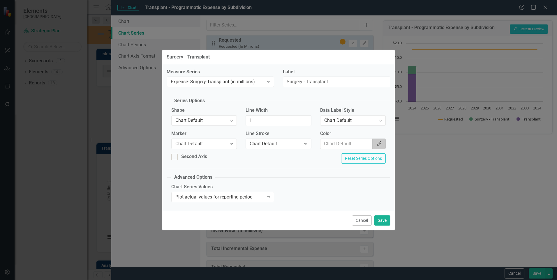
click at [382, 146] on button "Color Picker" at bounding box center [378, 144] width 13 height 11
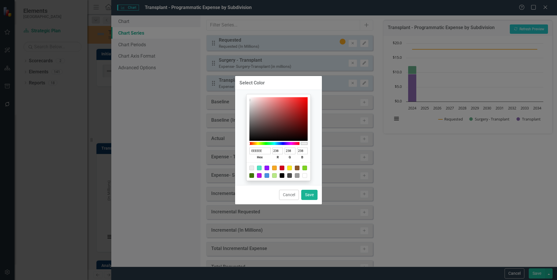
click at [306, 167] on div at bounding box center [304, 168] width 5 height 5
type input "7ED321"
type input "126"
type input "211"
type input "33"
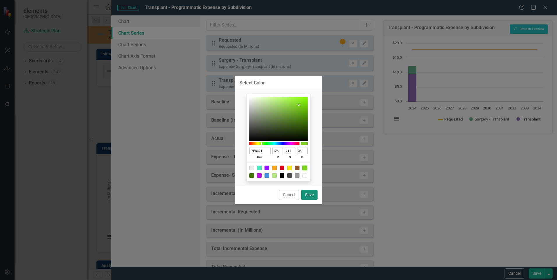
click at [308, 191] on button "Save" at bounding box center [309, 195] width 16 height 10
type input "#7ed321"
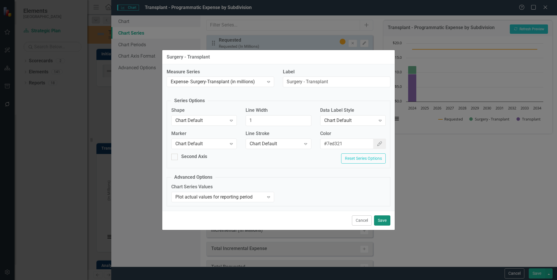
click at [386, 220] on button "Save" at bounding box center [382, 220] width 16 height 10
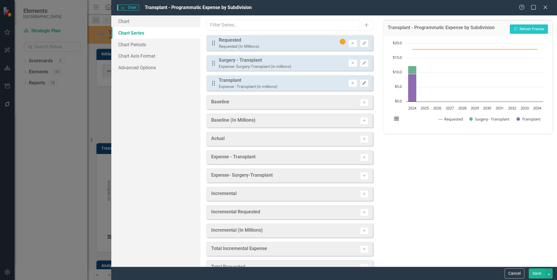
click at [362, 82] on icon "Edit" at bounding box center [364, 82] width 4 height 3
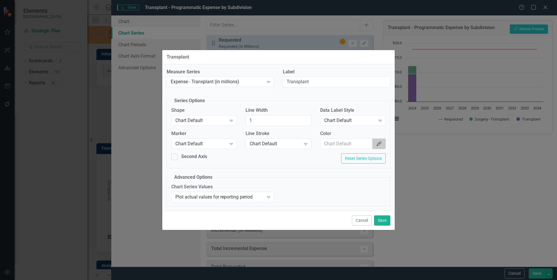
click at [378, 142] on icon "Color Picker" at bounding box center [379, 143] width 6 height 5
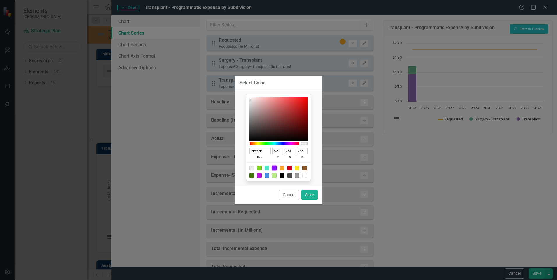
click at [274, 167] on div at bounding box center [274, 168] width 5 height 5
type input "9013FE"
type input "144"
type input "19"
type input "254"
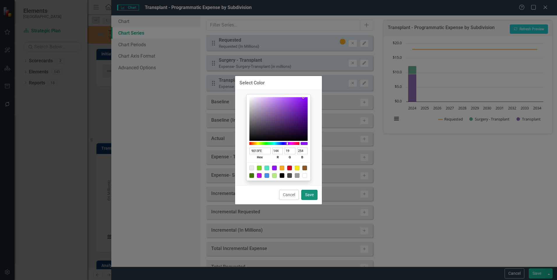
click at [307, 194] on button "Save" at bounding box center [309, 195] width 16 height 10
type input "#9013fe"
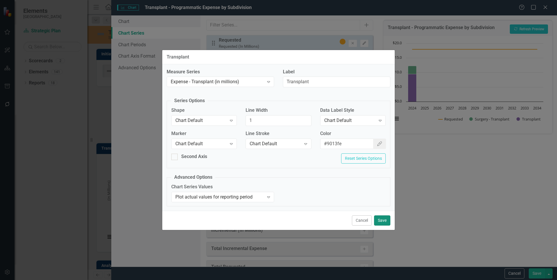
click at [382, 218] on button "Save" at bounding box center [382, 220] width 16 height 10
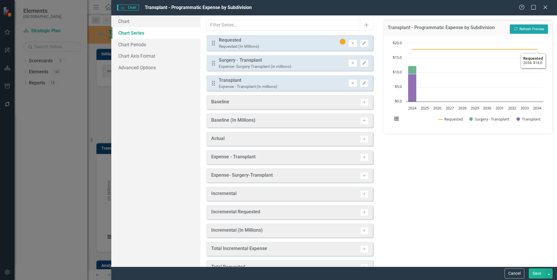
click at [537, 29] on button "Recalculate Refresh Preview" at bounding box center [528, 28] width 38 height 9
click at [362, 62] on icon "Edit" at bounding box center [364, 62] width 4 height 3
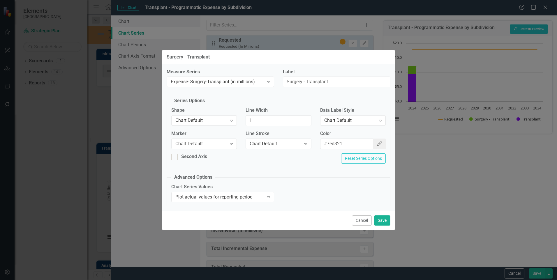
click at [378, 146] on icon "Color Picker" at bounding box center [379, 143] width 6 height 5
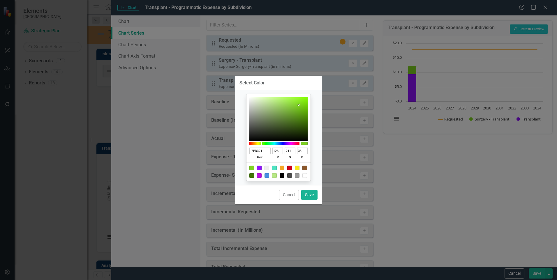
click at [267, 175] on div at bounding box center [266, 175] width 5 height 5
type input "4A90E2"
type input "74"
type input "144"
type input "226"
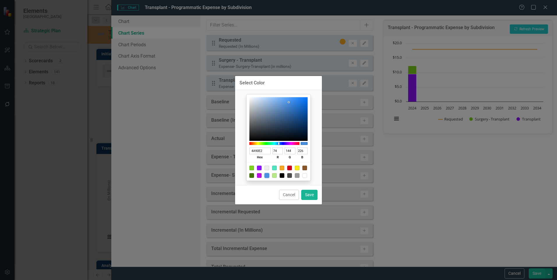
click at [272, 169] on div at bounding box center [274, 168] width 5 height 5
type input "50E3C2"
type input "80"
type input "227"
type input "194"
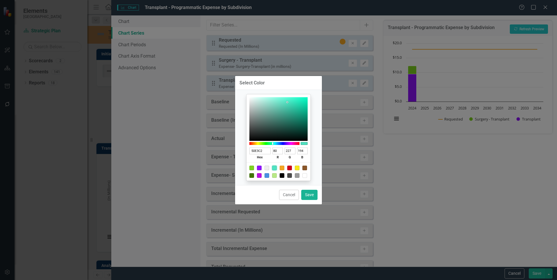
type input "50E3C9"
type input "201"
type input "50E3CE"
type input "206"
type input "50E3D4"
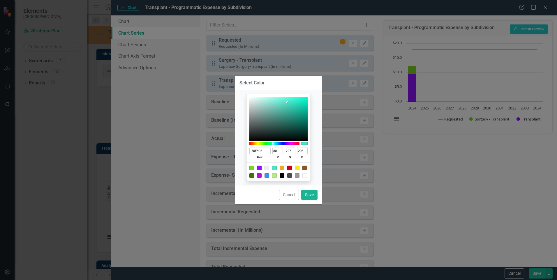
type input "212"
type input "50E3D9"
type input "217"
type input "50E3DE"
type input "222"
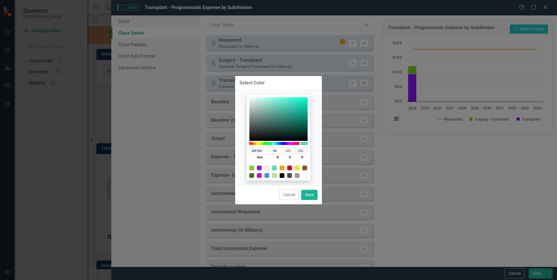
type input "50E3E3"
type input "227"
type input "50DEE3"
type input "222"
type input "50D9E3"
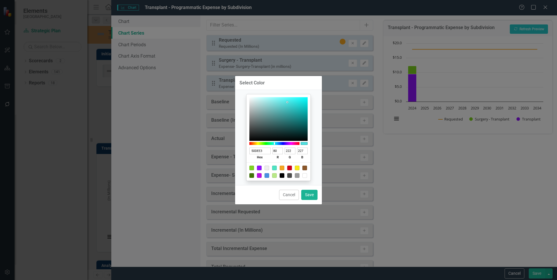
type input "217"
type input "50D4E3"
type input "212"
type input "50CEE3"
type input "206"
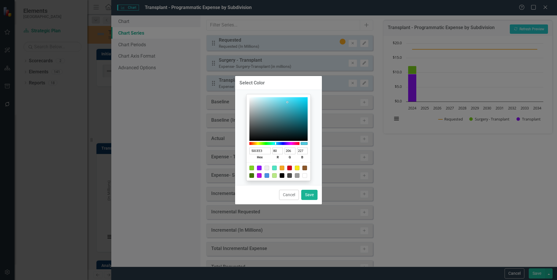
type input "50D4E3"
type input "212"
type input "50D9E3"
type input "217"
type input "50DEE3"
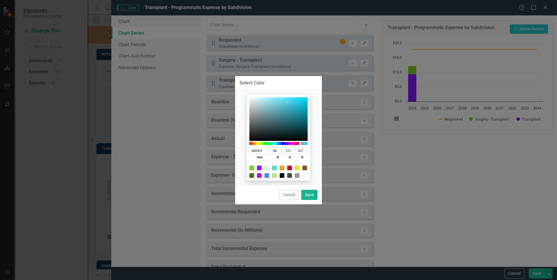
type input "222"
type input "50E3E3"
type input "227"
type input "50E3DE"
type input "222"
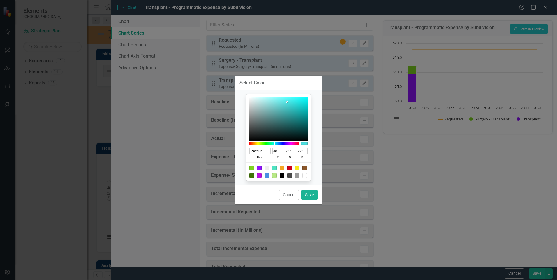
type input "50E3D9"
type input "217"
type input "50E3DE"
type input "222"
type input "50E3E3"
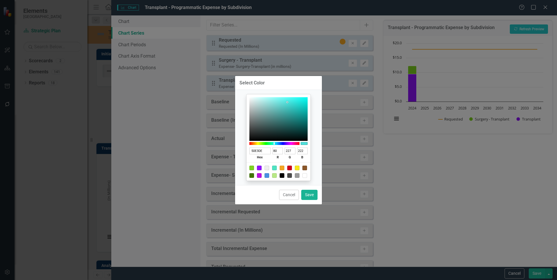
type input "227"
type input "50DEE3"
type input "222"
type input "50D9E3"
type input "217"
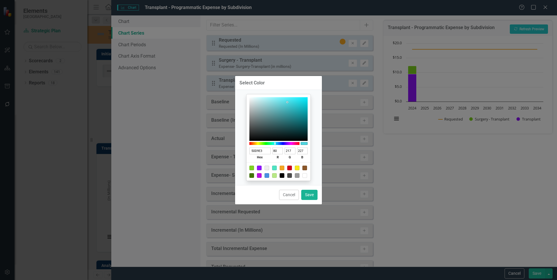
type input "50D4E3"
type input "212"
type input "50CEE3"
type input "206"
type input "50C9E3"
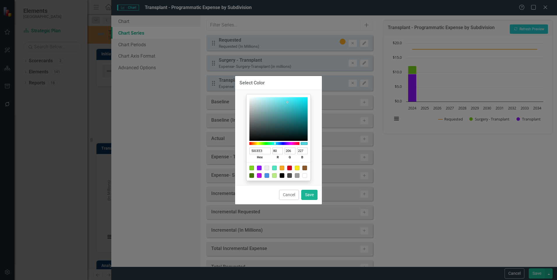
type input "201"
type input "50C4E3"
type input "196"
type input "50BFE3"
type input "191"
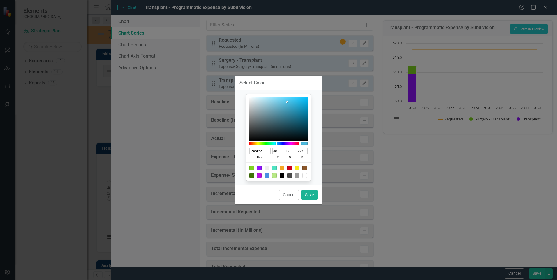
type input "50C4E3"
type input "196"
type input "50CEE3"
type input "206"
type input "50D4E3"
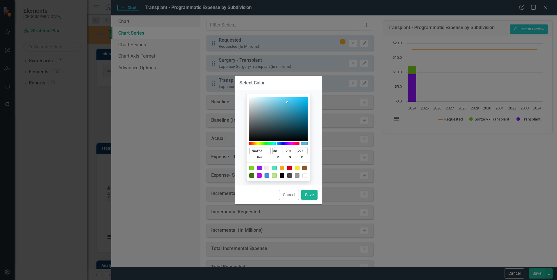
type input "212"
type input "50D9E3"
type input "217"
type input "50DEE3"
type input "222"
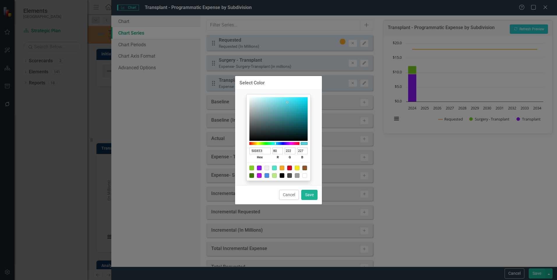
type input "50E3E3"
type input "227"
click at [274, 144] on div at bounding box center [274, 143] width 1 height 2
click at [251, 176] on div at bounding box center [251, 175] width 5 height 5
type input "417505"
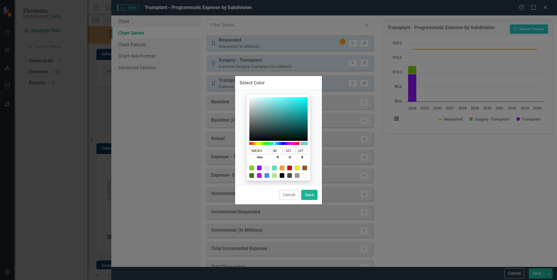
type input "65"
type input "117"
type input "5"
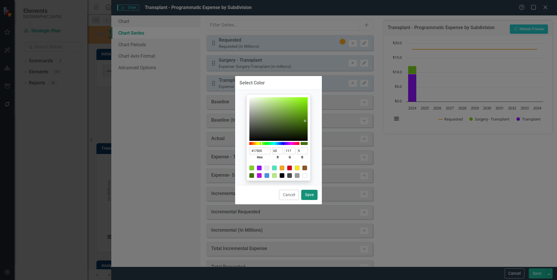
click at [307, 194] on button "Save" at bounding box center [309, 195] width 16 height 10
type input "#417505"
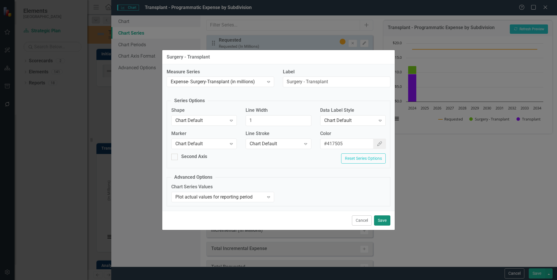
click at [383, 219] on button "Save" at bounding box center [382, 220] width 16 height 10
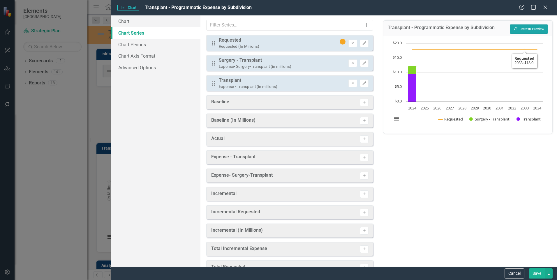
click at [536, 26] on button "Recalculate Refresh Preview" at bounding box center [528, 28] width 38 height 9
click at [539, 271] on button "Save" at bounding box center [536, 273] width 16 height 10
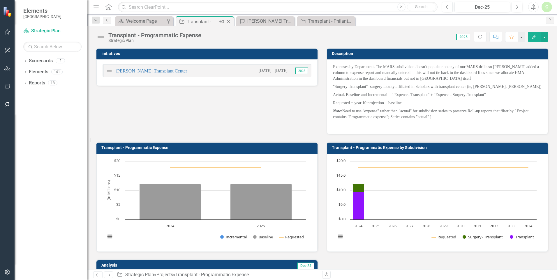
click at [232, 24] on div "Close" at bounding box center [228, 21] width 7 height 7
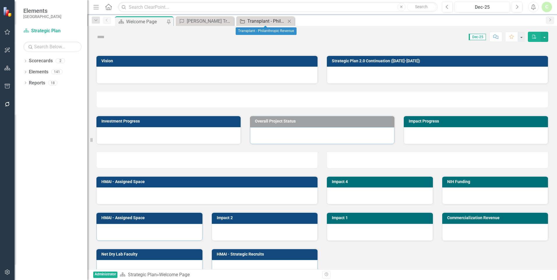
click at [274, 22] on div "Transplant - Philanthropic Revenue" at bounding box center [266, 20] width 38 height 7
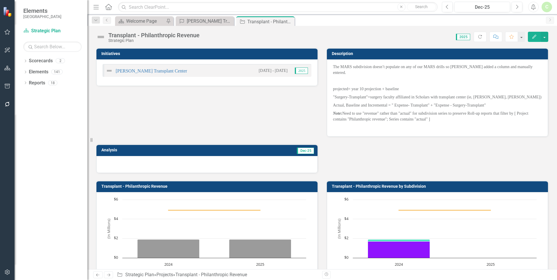
click at [536, 39] on button "Edit" at bounding box center [533, 37] width 13 height 10
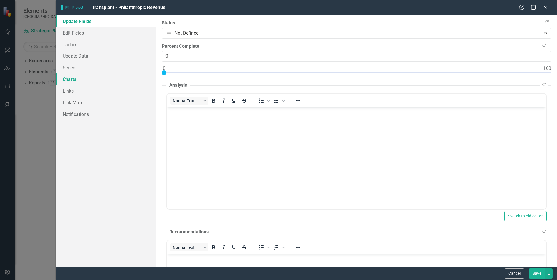
click at [66, 76] on link "Charts" at bounding box center [106, 79] width 100 height 12
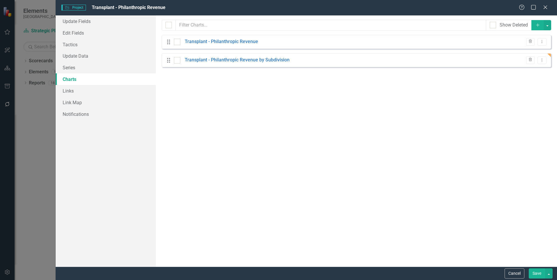
click at [226, 56] on div "Drag Transplant - Philanthropic Revenue by Subdivision Trash Dropdown Menu" at bounding box center [356, 60] width 389 height 14
click at [232, 61] on link "Transplant - Philanthropic Revenue by Subdivision" at bounding box center [237, 60] width 105 height 7
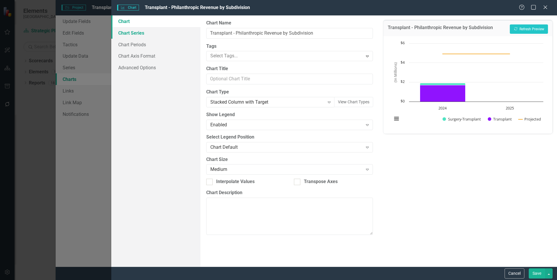
click at [141, 36] on link "Chart Series" at bounding box center [155, 33] width 89 height 12
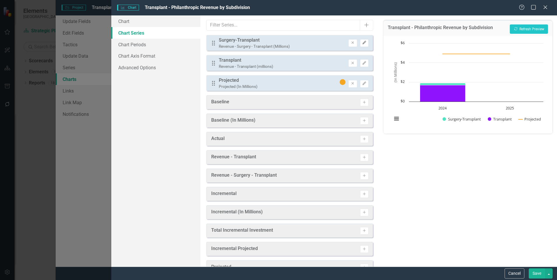
click at [362, 44] on icon "Edit" at bounding box center [364, 42] width 4 height 3
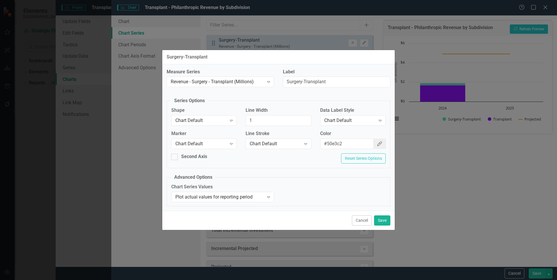
click at [379, 145] on icon "Color Picker" at bounding box center [379, 143] width 6 height 5
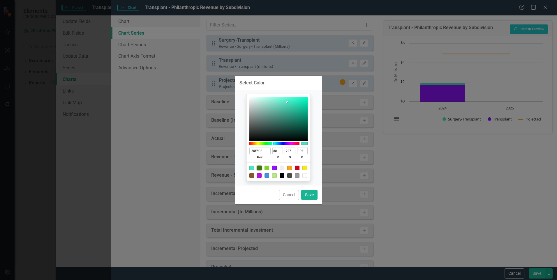
click at [258, 168] on div at bounding box center [259, 168] width 5 height 5
type input "417505"
type input "65"
type input "117"
type input "5"
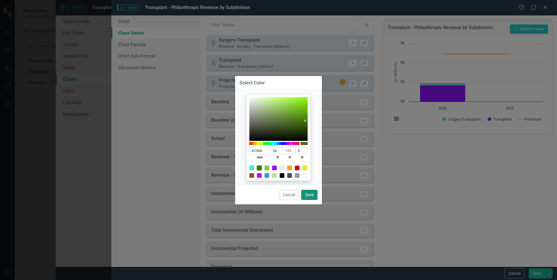
click at [308, 193] on button "Save" at bounding box center [309, 195] width 16 height 10
type input "#417505"
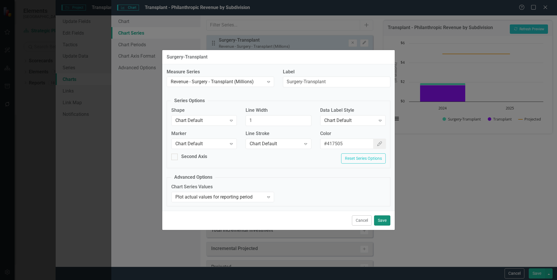
click at [377, 219] on button "Save" at bounding box center [382, 220] width 16 height 10
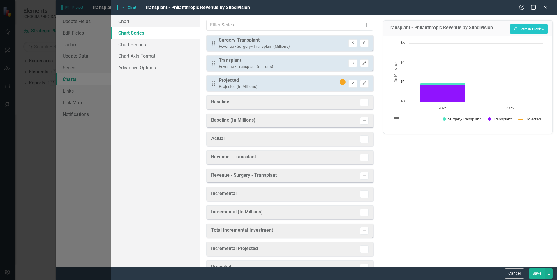
click at [362, 62] on icon "Edit" at bounding box center [364, 62] width 4 height 3
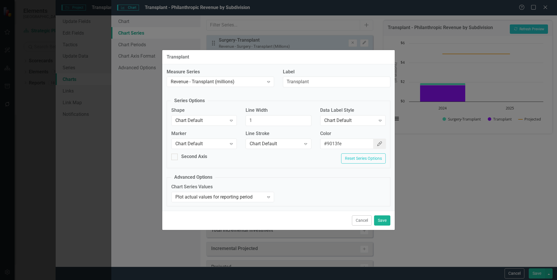
click at [375, 145] on button "Color Picker" at bounding box center [379, 144] width 13 height 11
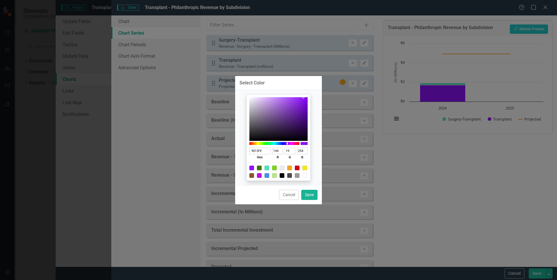
click at [252, 167] on div at bounding box center [251, 168] width 5 height 5
click at [308, 195] on button "Save" at bounding box center [309, 195] width 16 height 10
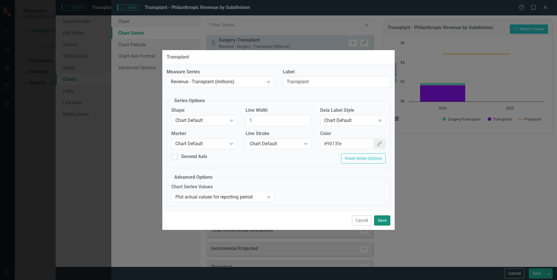
click at [378, 222] on button "Save" at bounding box center [382, 220] width 16 height 10
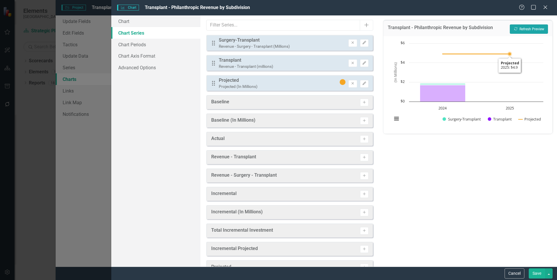
click at [535, 26] on button "Recalculate Refresh Preview" at bounding box center [528, 28] width 38 height 9
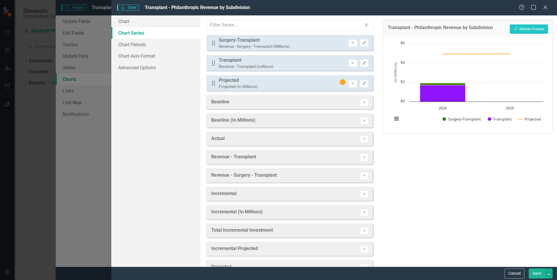
click at [533, 277] on button "Save" at bounding box center [536, 273] width 16 height 10
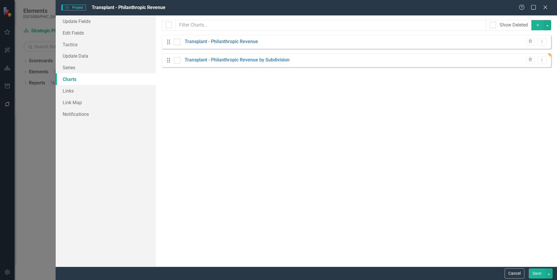
click at [537, 276] on button "Save" at bounding box center [536, 273] width 16 height 10
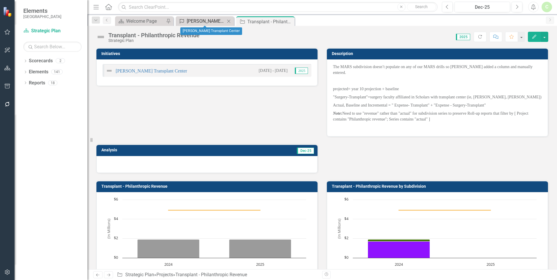
click at [194, 21] on div "[PERSON_NAME] Transplant Center" at bounding box center [206, 20] width 38 height 7
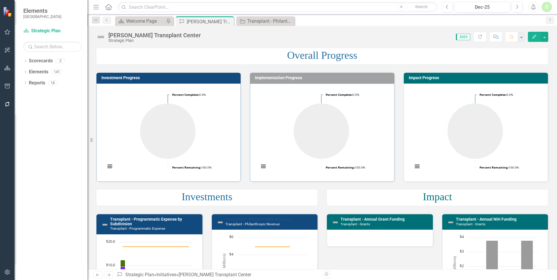
click at [274, 218] on link "Transplant - Philanthropic Revenue" at bounding box center [258, 219] width 66 height 5
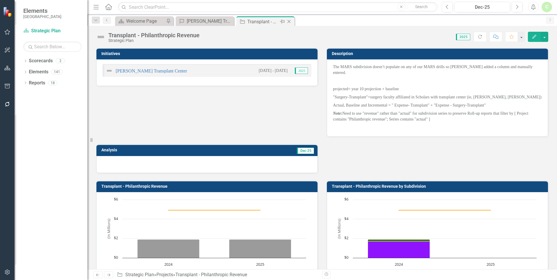
scroll to position [29, 0]
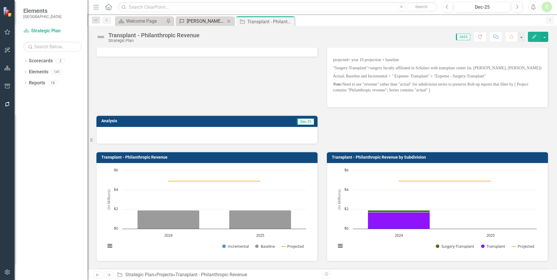
click at [206, 23] on div "[PERSON_NAME] Transplant Center" at bounding box center [206, 20] width 38 height 7
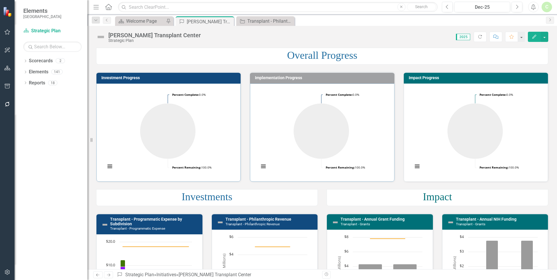
scroll to position [116, 0]
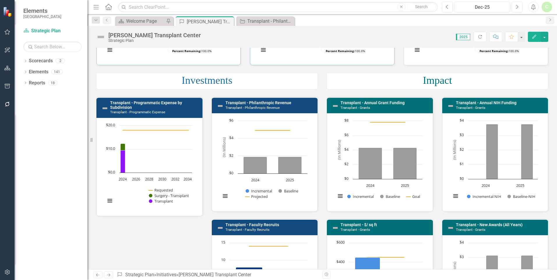
click at [300, 208] on div "Loading... Chart Combination chart with 3 data series. Transplant - Philanthrop…" at bounding box center [265, 162] width 106 height 98
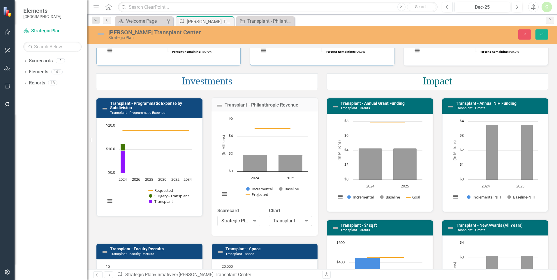
click at [295, 221] on div "Transplant - Philanthropic Revenue" at bounding box center [287, 221] width 29 height 7
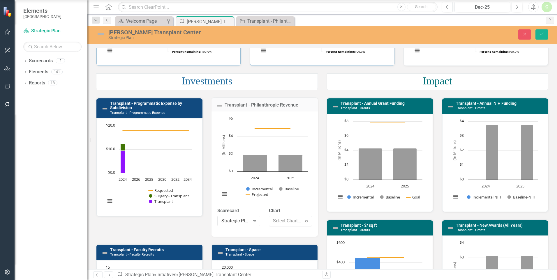
scroll to position [11367, 0]
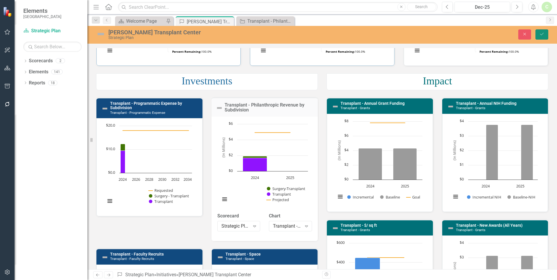
click at [542, 37] on button "Save" at bounding box center [541, 34] width 13 height 10
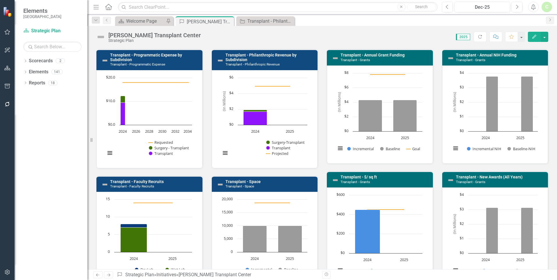
scroll to position [175, 0]
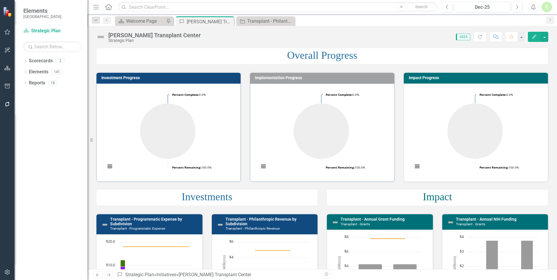
scroll to position [175, 0]
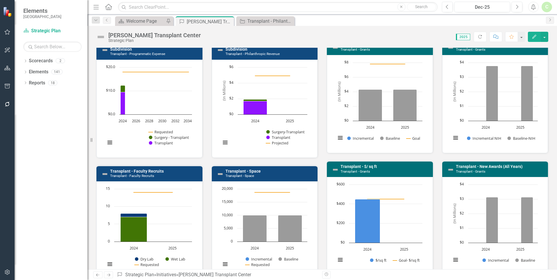
click at [111, 91] on text "$10.0" at bounding box center [110, 90] width 9 height 5
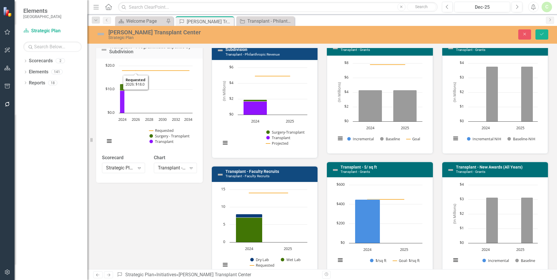
drag, startPoint x: 134, startPoint y: 200, endPoint x: 144, endPoint y: 182, distance: 21.4
click at [134, 200] on div "Investments Transplant - Programmatic Expense by Subdivision Loading... Chart C…" at bounding box center [207, 266] width 230 height 516
click at [525, 37] on button "Close" at bounding box center [524, 34] width 13 height 10
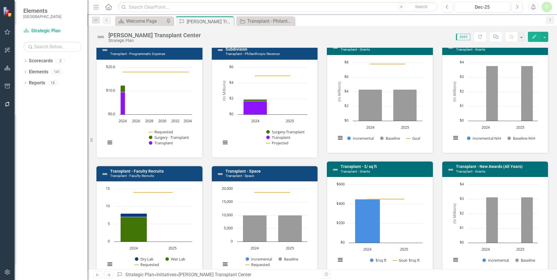
click at [121, 50] on link "Transplant - Programmatic Expense by Subdivision" at bounding box center [146, 46] width 72 height 9
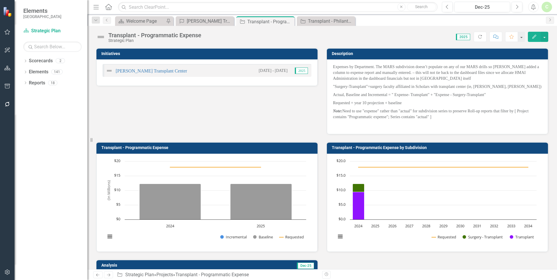
click at [361, 149] on h3 "Transplant - Programmatic Expense by Subdivision" at bounding box center [438, 148] width 213 height 4
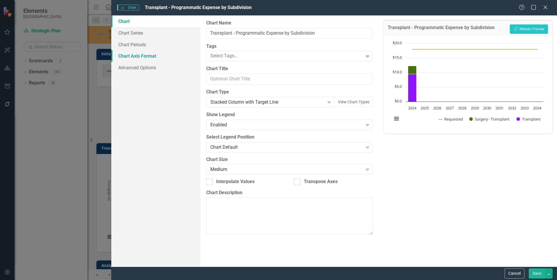
click at [119, 55] on link "Chart Axis Format" at bounding box center [155, 56] width 89 height 12
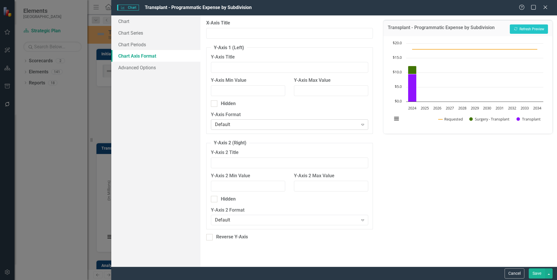
click at [263, 120] on div "Default Expand" at bounding box center [289, 124] width 157 height 10
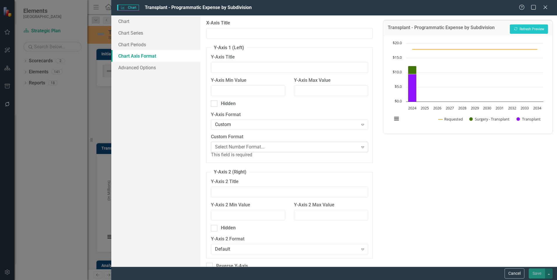
click at [269, 151] on div "Select Number Format... Expand" at bounding box center [289, 147] width 157 height 10
click at [270, 280] on div "Currency, No Decimals" at bounding box center [279, 284] width 547 height 7
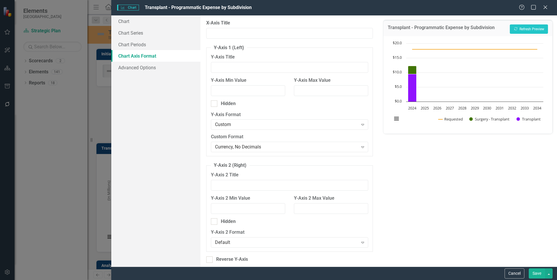
click at [534, 276] on button "Save" at bounding box center [536, 273] width 16 height 10
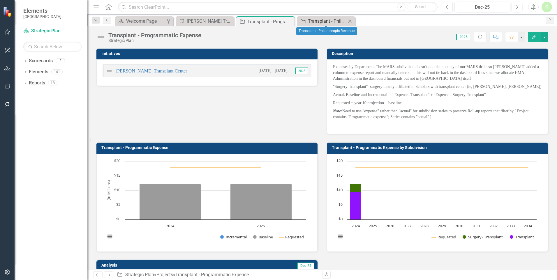
click at [317, 19] on div "Transplant - Philanthropic Revenue" at bounding box center [327, 20] width 38 height 7
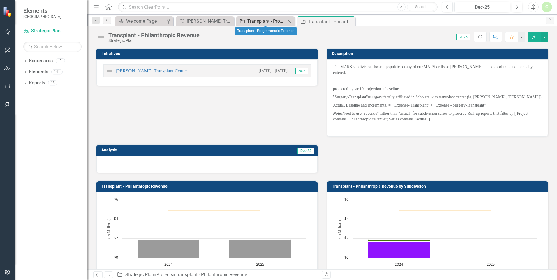
click at [252, 20] on div "Transplant - Programmatic Expense" at bounding box center [266, 20] width 38 height 7
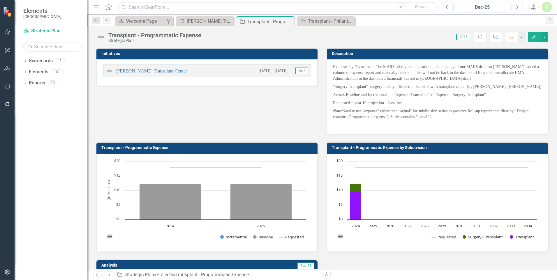
click at [533, 36] on icon "Edit" at bounding box center [533, 37] width 5 height 4
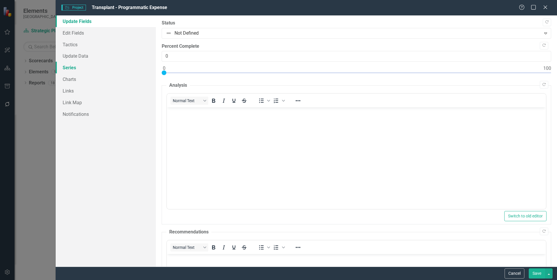
click at [80, 67] on link "Series" at bounding box center [106, 68] width 100 height 12
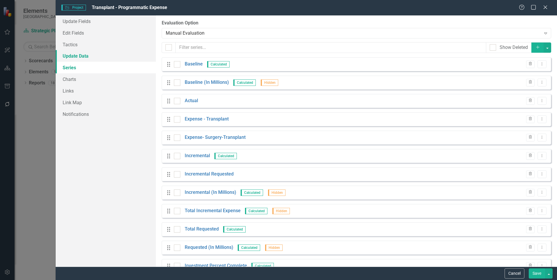
click at [101, 61] on link "Update Data" at bounding box center [106, 56] width 100 height 12
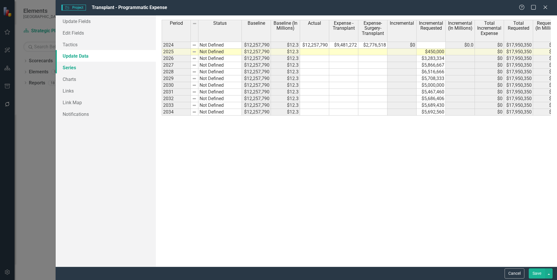
click at [80, 67] on link "Series" at bounding box center [106, 68] width 100 height 12
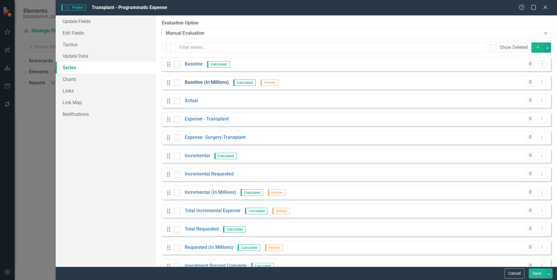
click at [207, 83] on link "Baseline (In Millions)" at bounding box center [207, 82] width 44 height 7
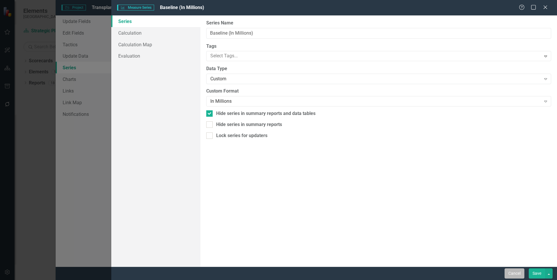
click at [508, 272] on button "Cancel" at bounding box center [514, 273] width 20 height 10
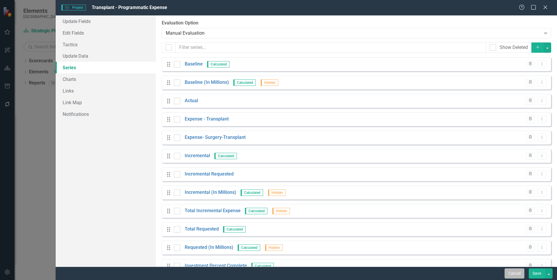
click at [505, 271] on button "Cancel" at bounding box center [514, 273] width 20 height 10
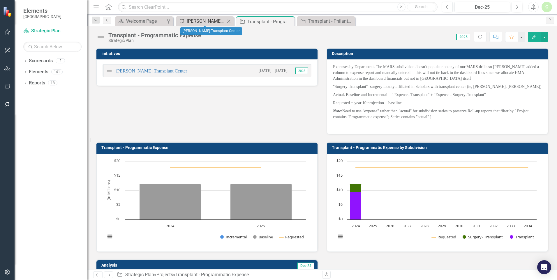
click at [203, 19] on div "[PERSON_NAME] Transplant Center" at bounding box center [206, 20] width 38 height 7
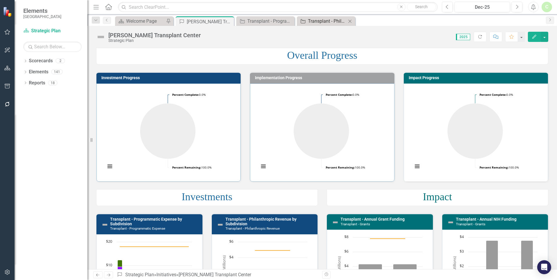
click at [320, 18] on div "Transplant - Philanthropic Revenue" at bounding box center [327, 20] width 38 height 7
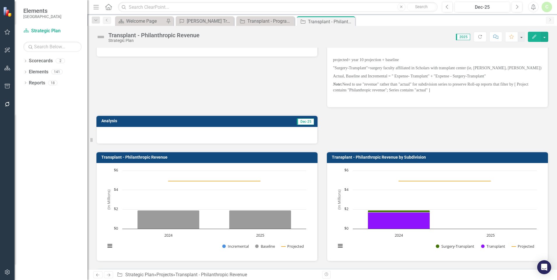
scroll to position [58, 0]
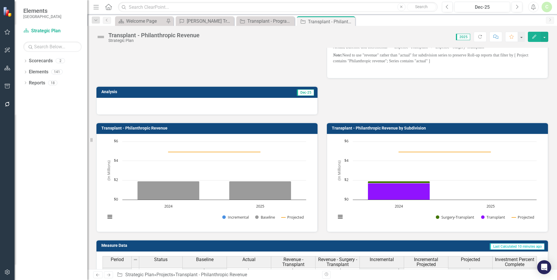
click at [535, 40] on button "Edit" at bounding box center [533, 37] width 13 height 10
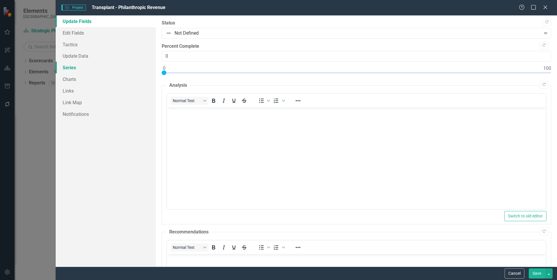
scroll to position [0, 0]
click at [64, 70] on link "Series" at bounding box center [106, 68] width 100 height 12
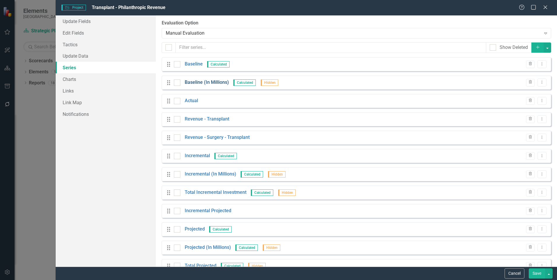
click at [208, 86] on link "Baseline (In Millions)" at bounding box center [207, 82] width 44 height 7
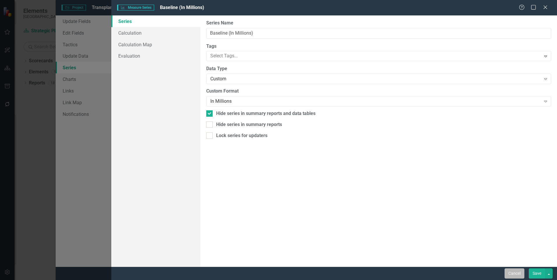
click at [523, 275] on button "Cancel" at bounding box center [514, 273] width 20 height 10
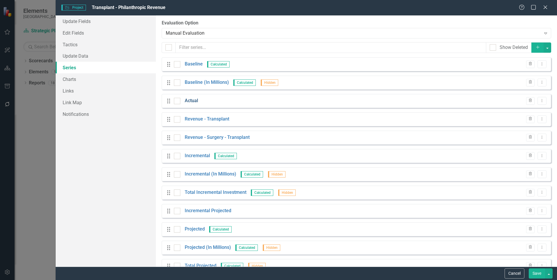
click at [186, 98] on link "Actual" at bounding box center [191, 101] width 13 height 7
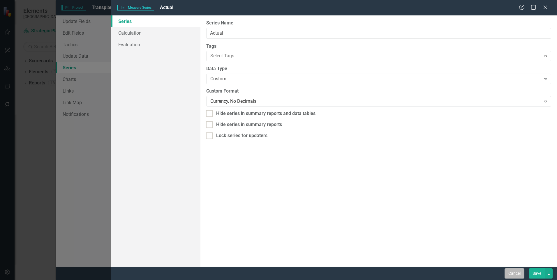
click at [512, 276] on button "Cancel" at bounding box center [514, 273] width 20 height 10
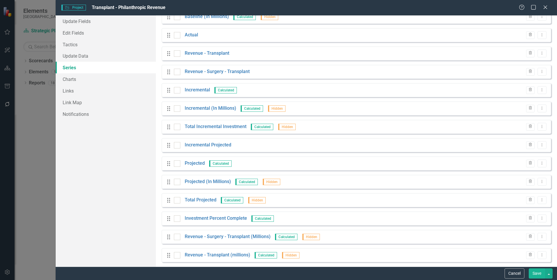
scroll to position [70, 0]
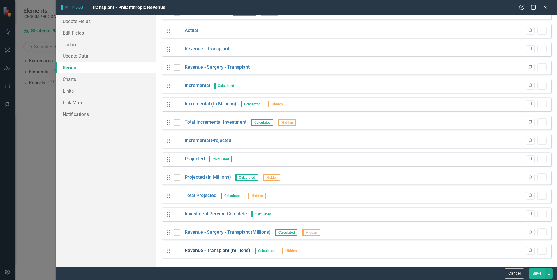
click at [225, 250] on link "Revenue - Transplant (millions)" at bounding box center [217, 250] width 65 height 7
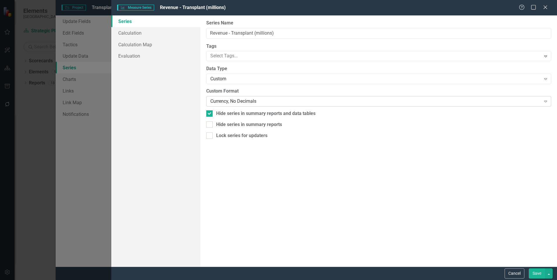
click at [286, 102] on div "Currency, No Decimals" at bounding box center [375, 101] width 330 height 7
click at [533, 273] on button "Save" at bounding box center [536, 273] width 16 height 10
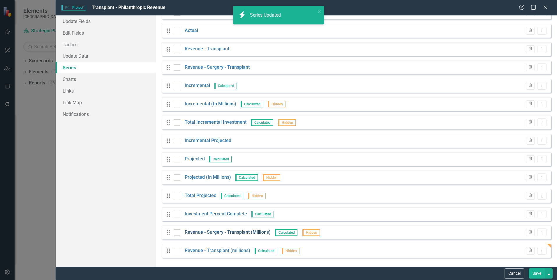
click at [255, 232] on link "Revenue - Surgery - Transplant (Millions)" at bounding box center [228, 232] width 86 height 7
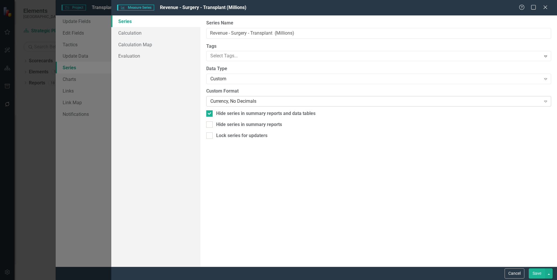
click at [236, 100] on div "Currency, No Decimals" at bounding box center [375, 101] width 330 height 7
click at [540, 276] on button "Save" at bounding box center [536, 273] width 16 height 10
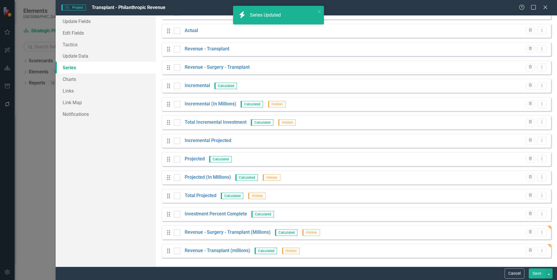
click at [540, 276] on button "Save" at bounding box center [536, 273] width 16 height 10
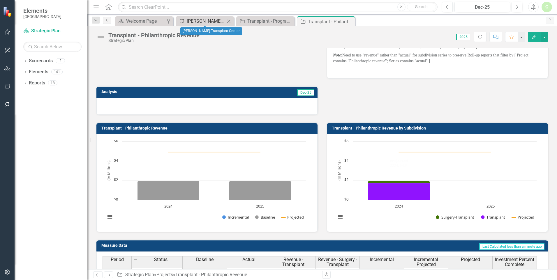
click at [220, 24] on div "[PERSON_NAME] Transplant Center" at bounding box center [206, 20] width 38 height 7
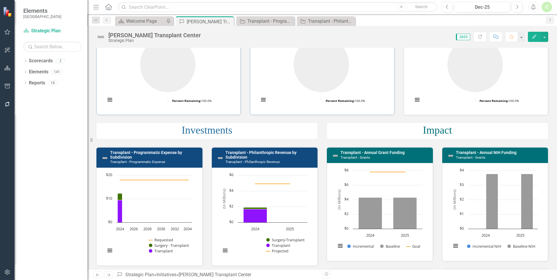
scroll to position [116, 0]
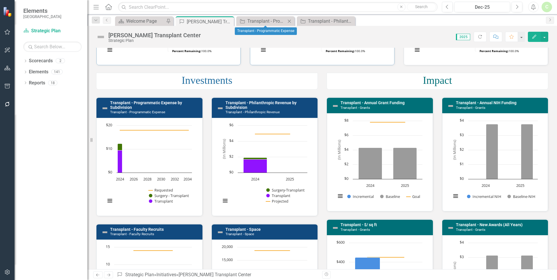
click at [274, 17] on div "Project Transplant - Programmatic Expense Close" at bounding box center [265, 21] width 58 height 10
click at [269, 20] on div "Transplant - Programmatic Expense" at bounding box center [266, 20] width 38 height 7
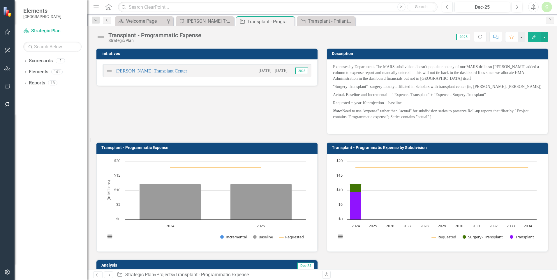
click at [533, 34] on button "Edit" at bounding box center [533, 37] width 13 height 10
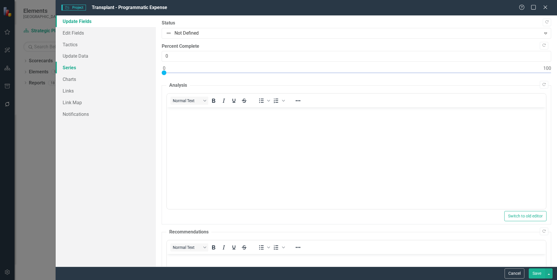
click at [75, 71] on link "Series" at bounding box center [106, 68] width 100 height 12
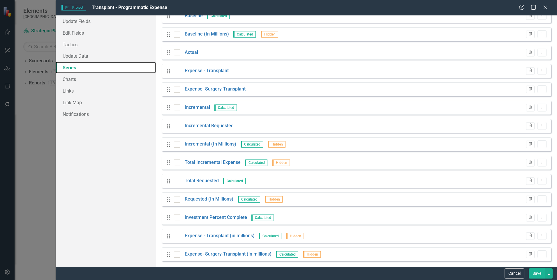
scroll to position [52, 0]
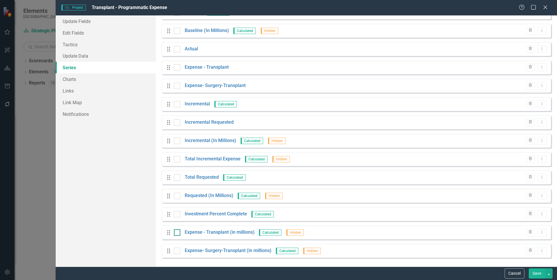
click at [176, 232] on input "checkbox" at bounding box center [176, 231] width 4 height 4
checkbox input "true"
click at [178, 249] on div at bounding box center [177, 251] width 6 height 6
click at [178, 249] on input "checkbox" at bounding box center [176, 250] width 4 height 4
checkbox input "true"
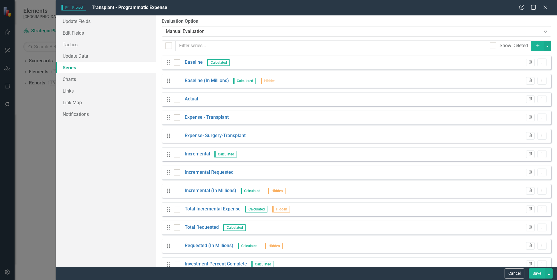
scroll to position [0, 0]
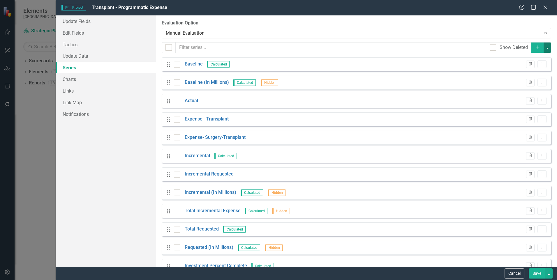
click at [543, 49] on button "button" at bounding box center [547, 47] width 8 height 10
click at [532, 77] on link "Edit Multiple Edit Multiple" at bounding box center [523, 80] width 46 height 11
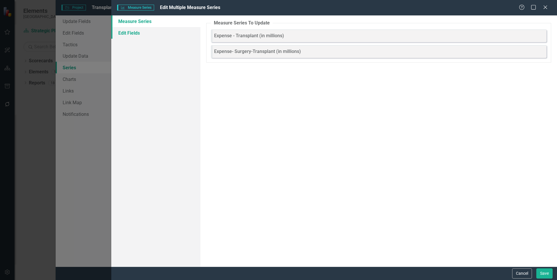
click at [128, 32] on link "Edit Fields" at bounding box center [155, 33] width 89 height 12
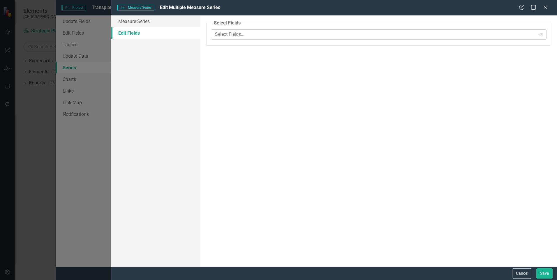
click at [216, 33] on div at bounding box center [373, 35] width 323 height 8
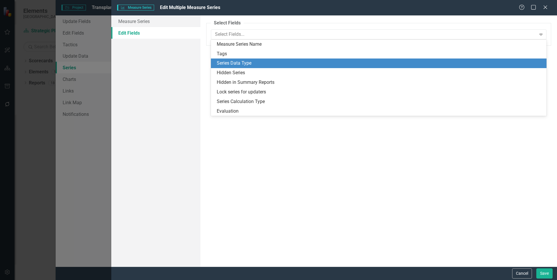
click at [239, 64] on div "Series Data Type" at bounding box center [380, 63] width 326 height 7
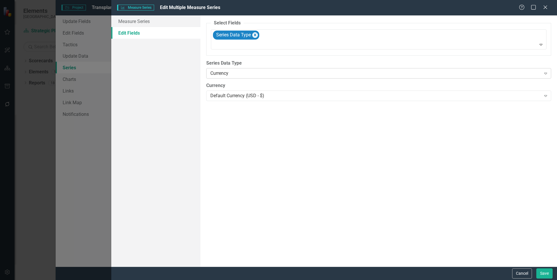
click at [238, 74] on div "Currency" at bounding box center [375, 73] width 330 height 7
click at [244, 97] on div "Select Number Format..." at bounding box center [375, 96] width 330 height 7
click at [549, 272] on button "Save" at bounding box center [544, 273] width 16 height 10
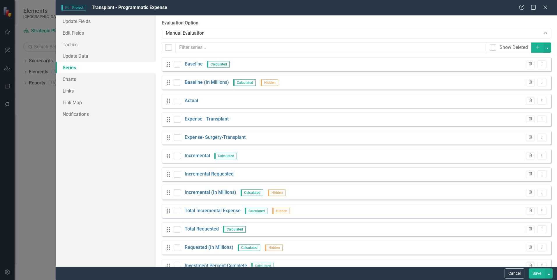
click at [535, 273] on button "Save" at bounding box center [536, 273] width 16 height 10
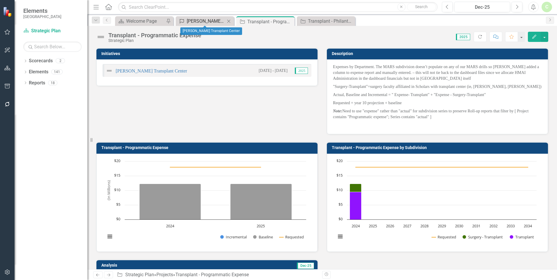
click at [215, 24] on div "[PERSON_NAME] Transplant Center" at bounding box center [206, 20] width 38 height 7
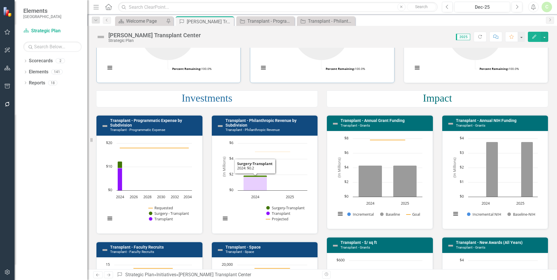
scroll to position [116, 0]
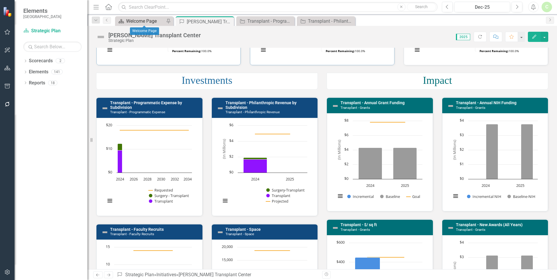
click at [133, 21] on div "Welcome Page" at bounding box center [145, 20] width 38 height 7
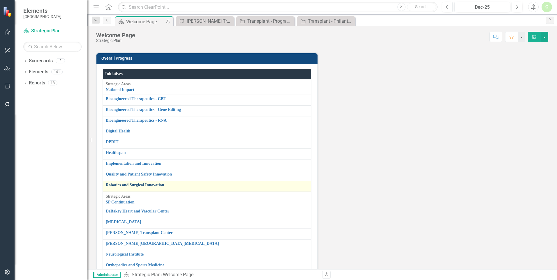
scroll to position [825, 0]
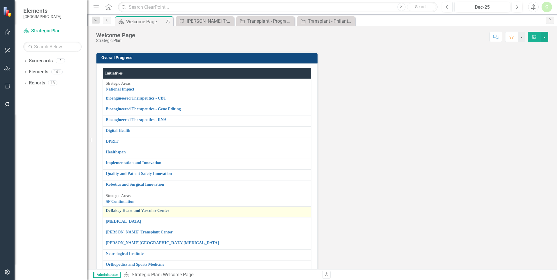
click at [128, 208] on link "DeBakey Heart and Vascular Center" at bounding box center [207, 210] width 202 height 4
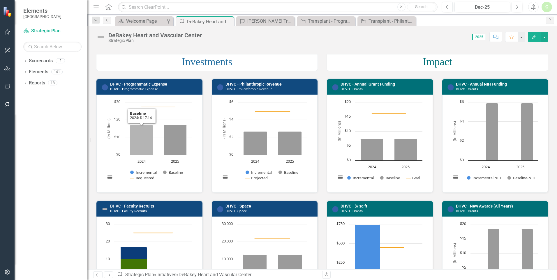
scroll to position [146, 0]
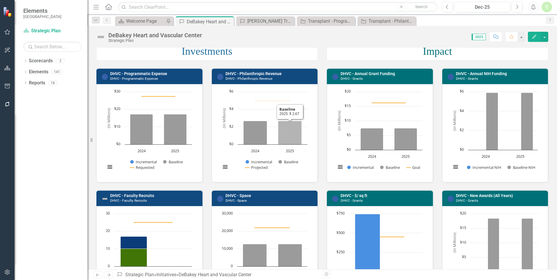
click at [289, 140] on icon "2025, 2.67157625. Baseline." at bounding box center [290, 133] width 24 height 24
click at [272, 72] on link "DHVC - Philanthropic Revenue" at bounding box center [253, 73] width 56 height 5
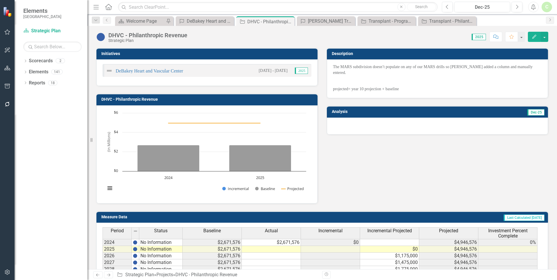
click at [535, 38] on icon "Edit" at bounding box center [533, 37] width 5 height 4
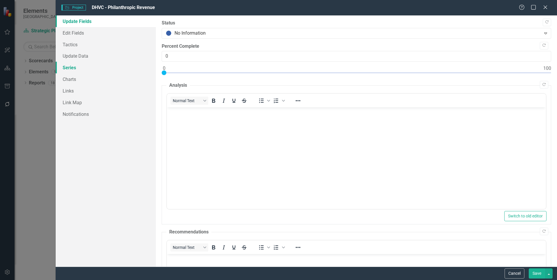
click at [74, 70] on link "Series" at bounding box center [106, 68] width 100 height 12
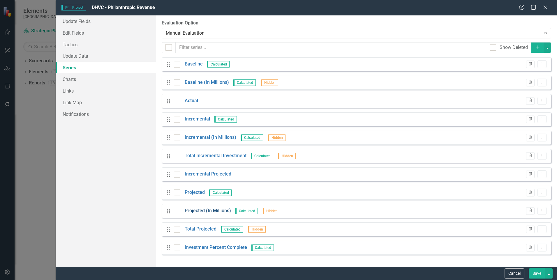
click at [213, 211] on link "Projected (In Millions)" at bounding box center [208, 211] width 46 height 7
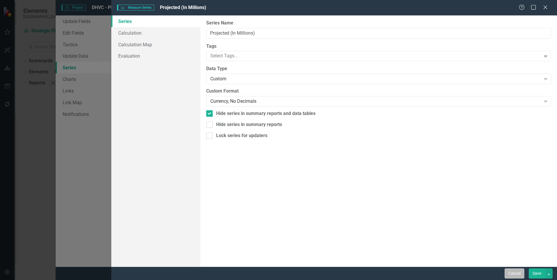
click at [520, 276] on button "Cancel" at bounding box center [514, 273] width 20 height 10
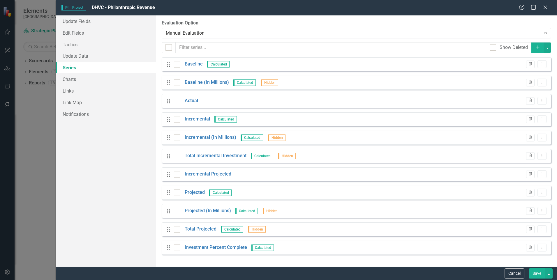
click at [520, 276] on button "Cancel" at bounding box center [514, 273] width 20 height 10
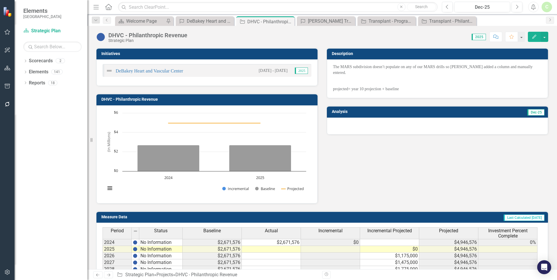
click at [531, 36] on icon "Edit" at bounding box center [533, 37] width 5 height 4
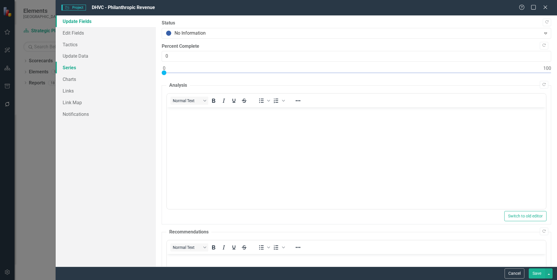
click at [76, 67] on link "Series" at bounding box center [106, 68] width 100 height 12
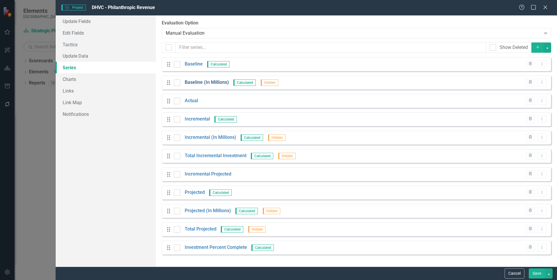
click at [197, 82] on link "Baseline (In Millions)" at bounding box center [207, 82] width 44 height 7
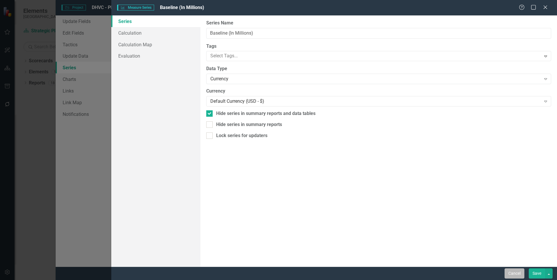
click at [509, 277] on button "Cancel" at bounding box center [514, 273] width 20 height 10
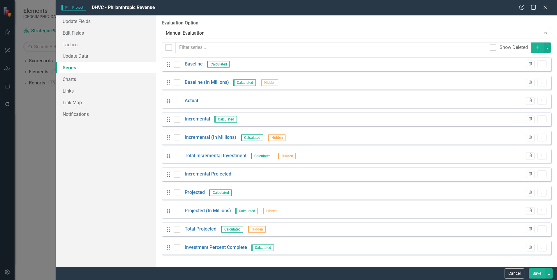
click at [509, 277] on button "Cancel" at bounding box center [514, 273] width 20 height 10
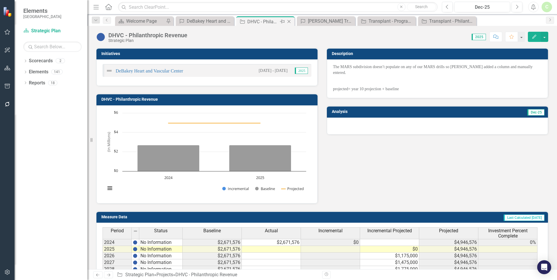
click at [291, 22] on icon "Close" at bounding box center [289, 21] width 6 height 5
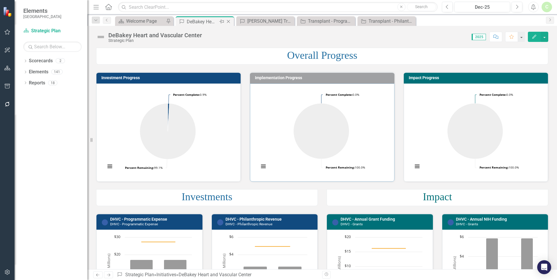
click at [229, 23] on icon "Close" at bounding box center [228, 21] width 6 height 5
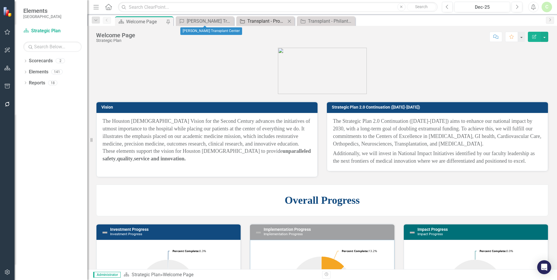
click at [261, 21] on div "Transplant - Programmatic Expense" at bounding box center [266, 20] width 38 height 7
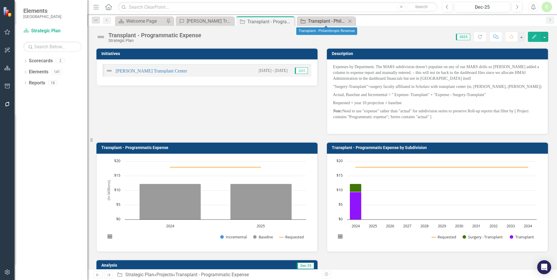
click at [330, 22] on div "Transplant - Philanthropic Revenue" at bounding box center [327, 20] width 38 height 7
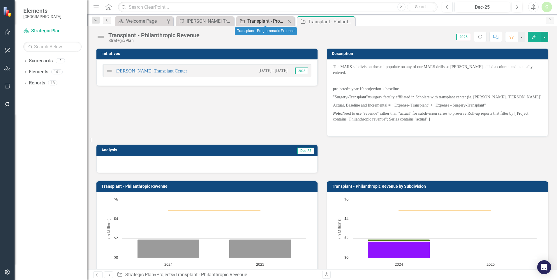
click at [270, 21] on div "Transplant - Programmatic Expense" at bounding box center [266, 20] width 38 height 7
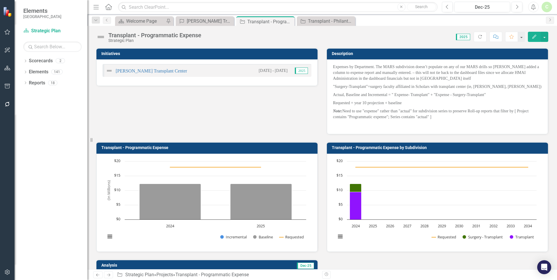
click at [334, 201] on rect "Interactive chart" at bounding box center [436, 201] width 206 height 87
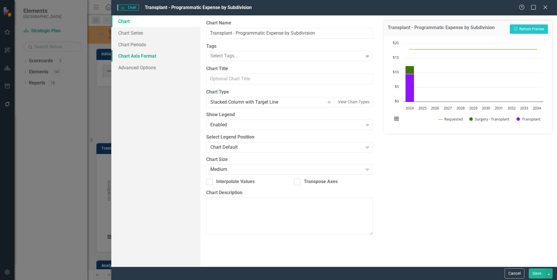
click at [147, 55] on link "Chart Axis Format" at bounding box center [155, 56] width 89 height 12
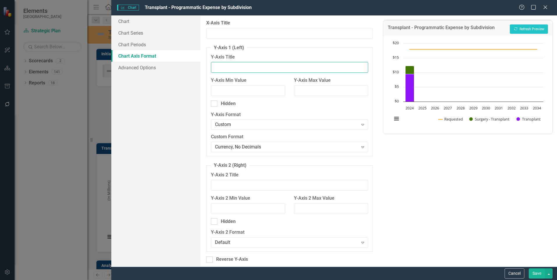
click at [223, 65] on input "Y-Axis Title" at bounding box center [289, 67] width 157 height 11
type input "(In Millions)"
click at [540, 275] on button "Save" at bounding box center [536, 273] width 16 height 10
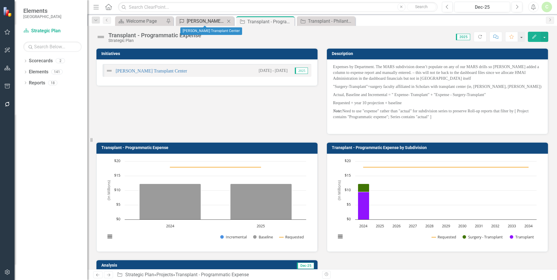
click at [208, 20] on div "[PERSON_NAME] Transplant Center" at bounding box center [206, 20] width 38 height 7
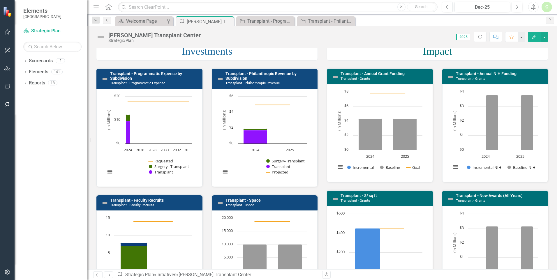
scroll to position [175, 0]
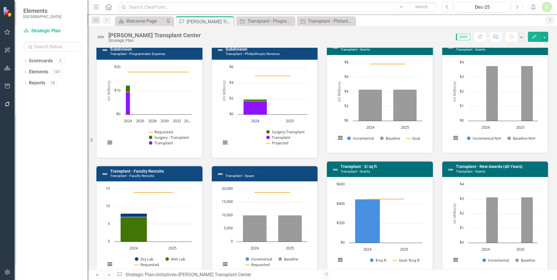
click at [252, 171] on link "Transplant - Space" at bounding box center [242, 171] width 35 height 5
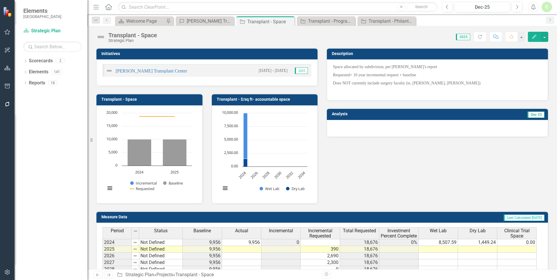
click at [244, 243] on td "9,956" at bounding box center [241, 242] width 39 height 7
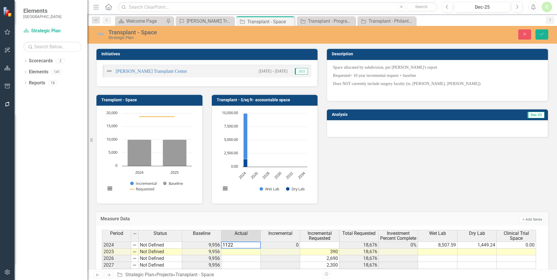
type textarea "11229"
click at [536, 35] on button "Save" at bounding box center [541, 34] width 13 height 10
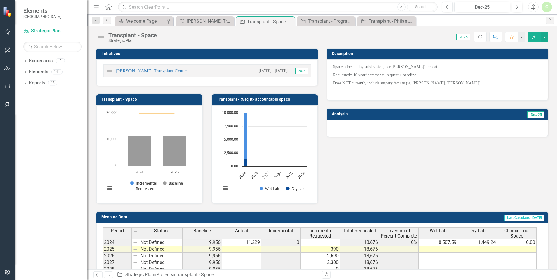
click at [532, 38] on icon "button" at bounding box center [534, 37] width 4 height 4
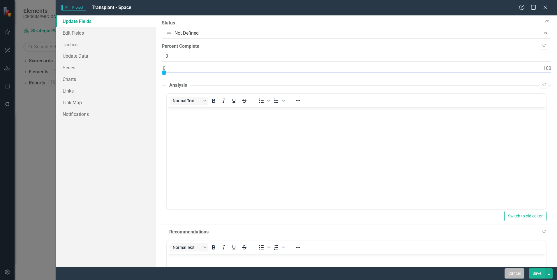
click at [509, 273] on button "Cancel" at bounding box center [514, 273] width 20 height 10
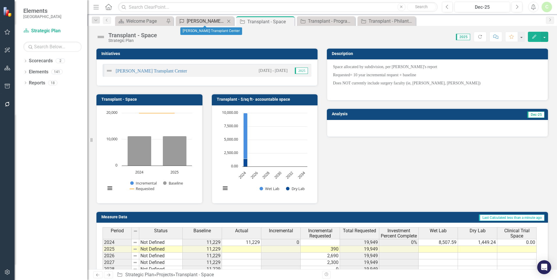
click at [205, 23] on div "[PERSON_NAME] Transplant Center" at bounding box center [206, 20] width 38 height 7
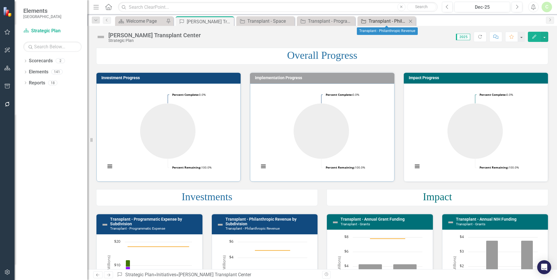
click at [385, 22] on div "Transplant - Philanthropic Revenue" at bounding box center [387, 20] width 38 height 7
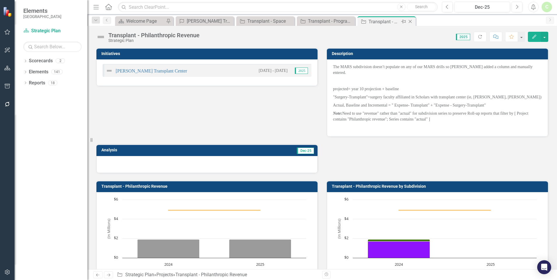
click at [411, 22] on icon "Close" at bounding box center [410, 21] width 6 height 5
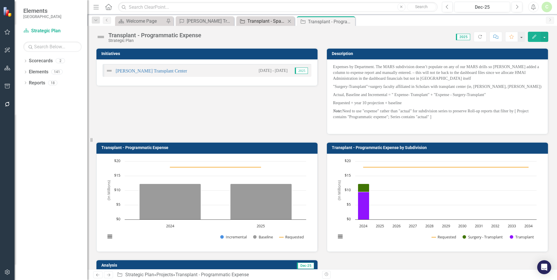
click at [269, 22] on div "Transplant - Space" at bounding box center [266, 20] width 38 height 7
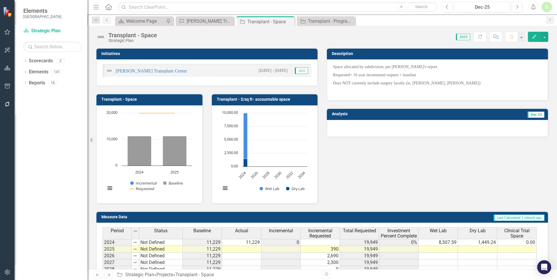
click at [533, 36] on icon "Edit" at bounding box center [533, 37] width 5 height 4
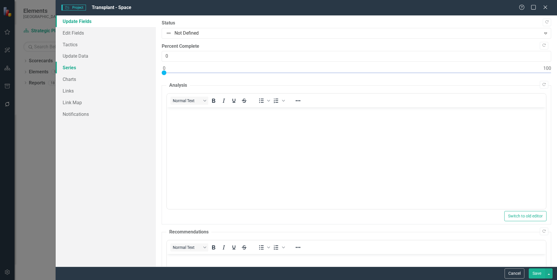
click at [87, 70] on link "Series" at bounding box center [106, 68] width 100 height 12
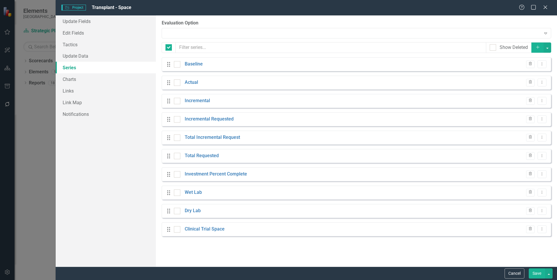
checkbox input "false"
click at [541, 85] on button "Dropdown Menu" at bounding box center [541, 83] width 9 height 8
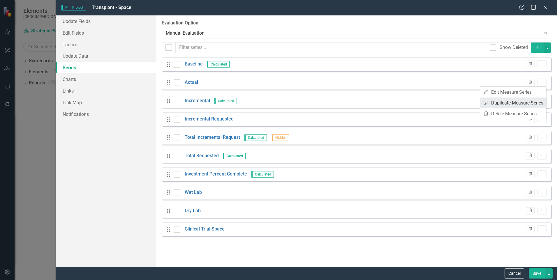
click at [518, 102] on link "Copy Duplicate Measure Series" at bounding box center [513, 103] width 66 height 11
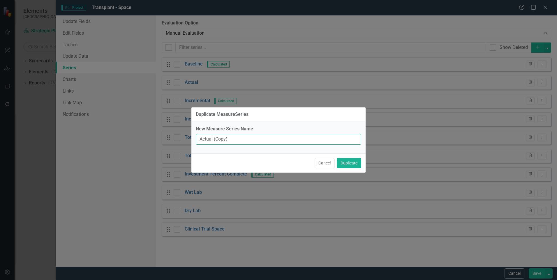
drag, startPoint x: 228, startPoint y: 140, endPoint x: 199, endPoint y: 137, distance: 29.6
click at [199, 137] on input "Actual (Copy)" at bounding box center [278, 139] width 165 height 11
type input "Space- Transplant"
click at [336, 158] on button "Duplicate" at bounding box center [348, 163] width 24 height 10
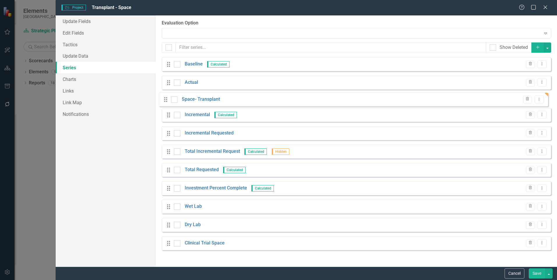
drag, startPoint x: 168, startPoint y: 249, endPoint x: 165, endPoint y: 101, distance: 148.2
click at [165, 101] on div "Drag Baseline Calculated Trash Dropdown Menu Drag Actual Trash Dropdown Menu Dr…" at bounding box center [356, 155] width 389 height 197
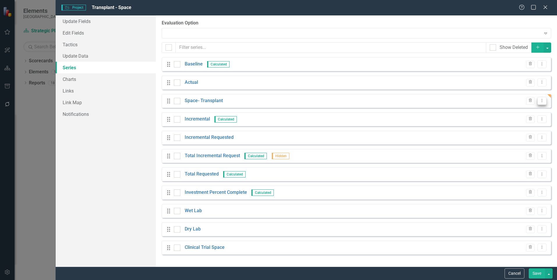
click at [542, 102] on icon "Dropdown Menu" at bounding box center [541, 101] width 5 height 4
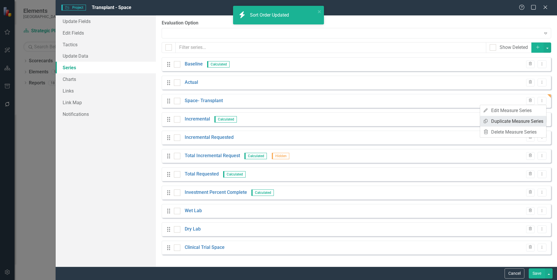
click at [535, 121] on link "Copy Duplicate Measure Series" at bounding box center [513, 121] width 66 height 11
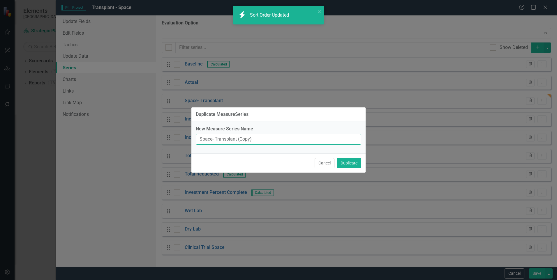
click at [215, 139] on input "Space- Transplant (Copy)" at bounding box center [278, 139] width 165 height 11
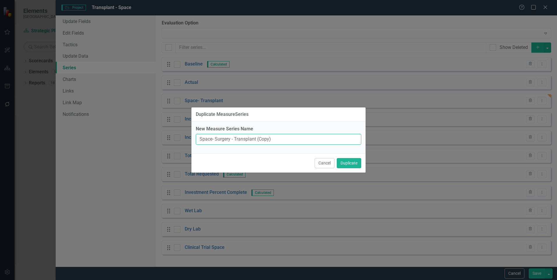
click at [258, 139] on input "Space- Surgery - Transplant (Copy)" at bounding box center [278, 139] width 165 height 11
type input "Space- Surgery - Transplant"
click at [336, 158] on button "Duplicate" at bounding box center [348, 163] width 24 height 10
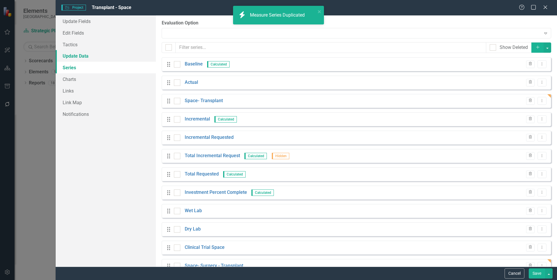
click at [79, 58] on link "Update Data" at bounding box center [106, 56] width 100 height 12
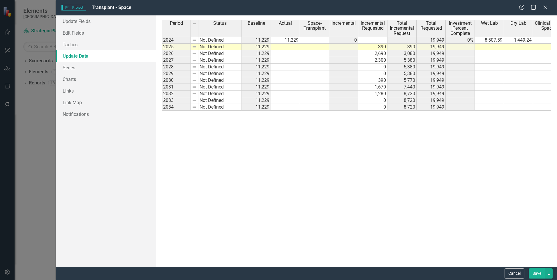
click at [322, 42] on td at bounding box center [314, 40] width 29 height 7
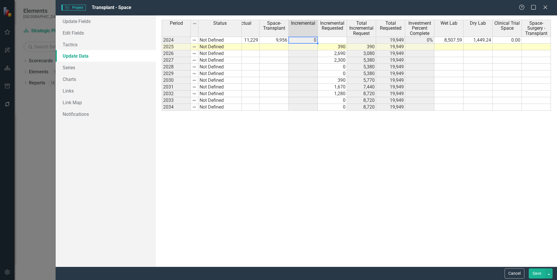
click at [535, 40] on td at bounding box center [535, 40] width 29 height 7
type textarea "1273"
click at [69, 70] on link "Series" at bounding box center [106, 68] width 100 height 12
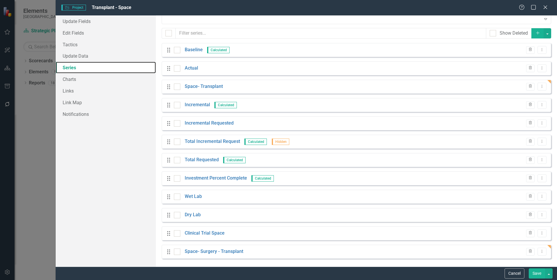
scroll to position [15, 0]
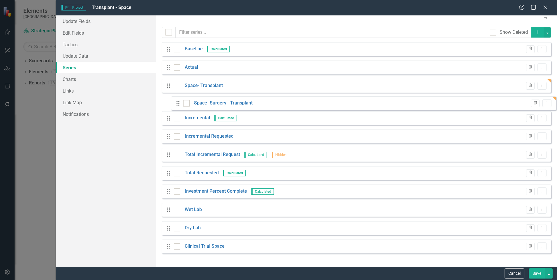
drag, startPoint x: 169, startPoint y: 251, endPoint x: 178, endPoint y: 102, distance: 149.6
click at [178, 102] on div "Drag Baseline Calculated Trash Dropdown Menu Drag Actual Trash Dropdown Menu Dr…" at bounding box center [356, 150] width 389 height 216
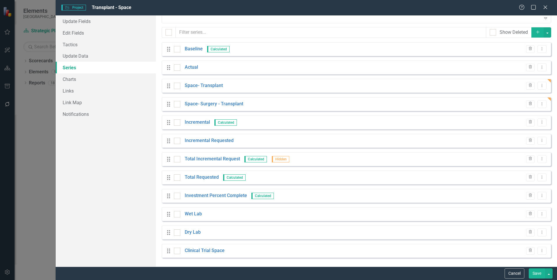
click at [530, 272] on button "Save" at bounding box center [536, 273] width 16 height 10
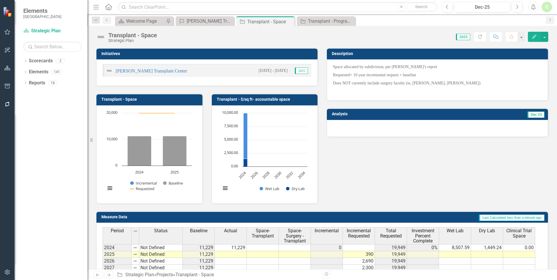
click at [534, 39] on button "Edit" at bounding box center [533, 37] width 13 height 10
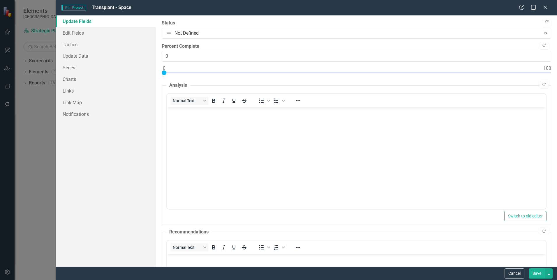
scroll to position [0, 0]
click at [64, 56] on link "Update Data" at bounding box center [106, 56] width 100 height 12
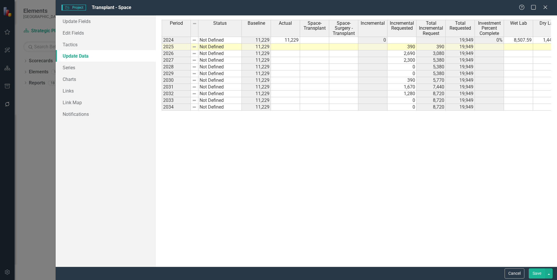
click at [315, 41] on td at bounding box center [314, 40] width 29 height 7
type textarea "9956"
type textarea "1273"
click at [356, 148] on div "Period Status Baseline Actual Space- Transplant Space- Surgery - Transplant Inc…" at bounding box center [356, 141] width 389 height 242
click at [540, 275] on button "Save" at bounding box center [536, 273] width 16 height 10
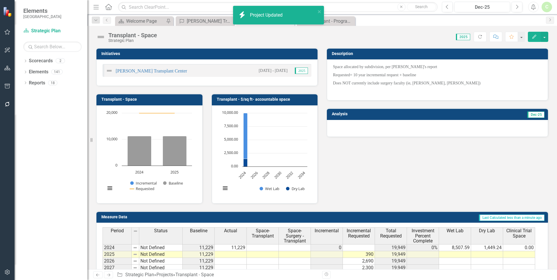
click at [531, 39] on button "Edit" at bounding box center [533, 37] width 13 height 10
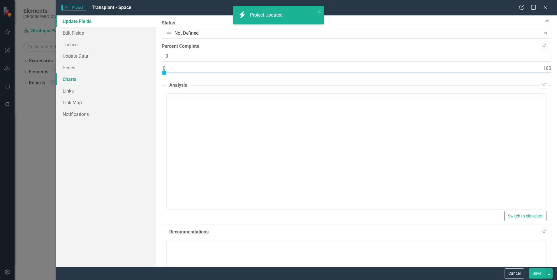
click at [76, 77] on link "Charts" at bounding box center [106, 79] width 100 height 12
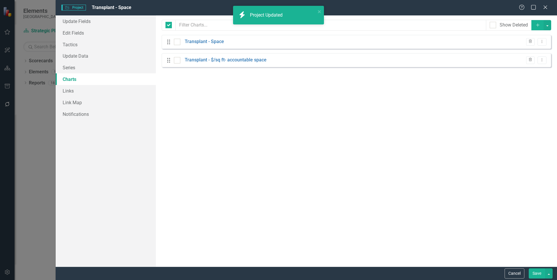
checkbox input "false"
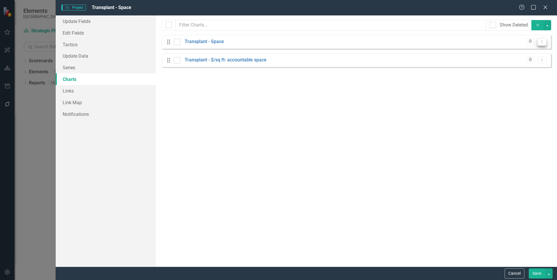
click at [543, 42] on icon "Dropdown Menu" at bounding box center [541, 42] width 5 height 4
click at [538, 60] on link "Copy Duplicate Chart" at bounding box center [523, 62] width 46 height 11
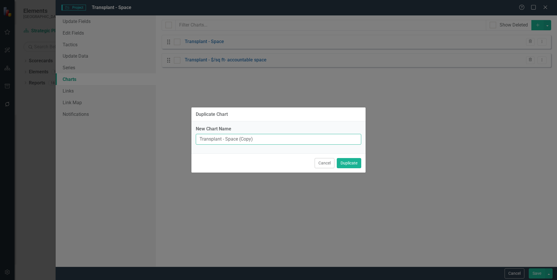
drag, startPoint x: 260, startPoint y: 139, endPoint x: 238, endPoint y: 139, distance: 21.5
click at [238, 139] on input "Transplant - Space (Copy)" at bounding box center [278, 139] width 165 height 11
type input "Transplant - Space by Subdivision"
click at [336, 158] on button "Duplicate" at bounding box center [348, 163] width 24 height 10
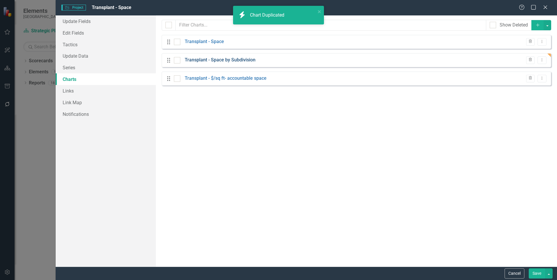
click at [239, 59] on link "Transplant - Space by Subdivision" at bounding box center [220, 60] width 71 height 7
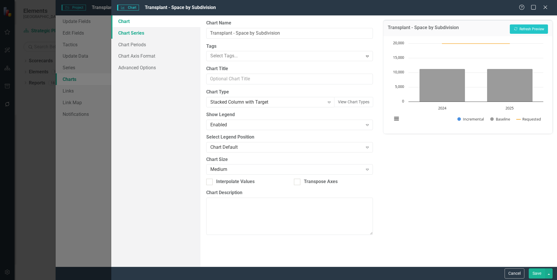
click at [129, 32] on link "Chart Series" at bounding box center [155, 33] width 89 height 12
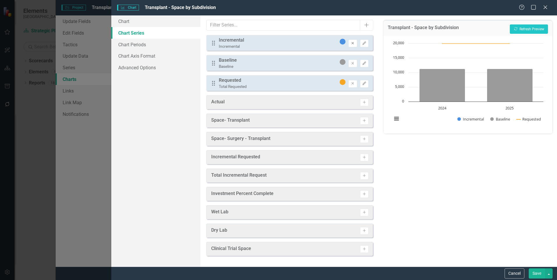
click at [350, 44] on icon "Remove" at bounding box center [352, 43] width 4 height 3
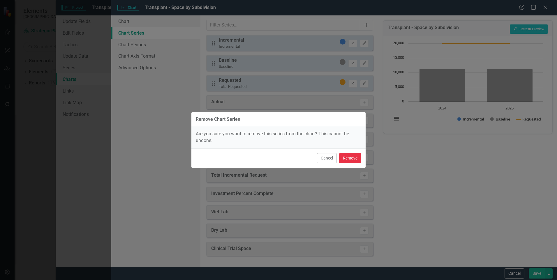
click at [351, 155] on button "Remove" at bounding box center [350, 158] width 22 height 10
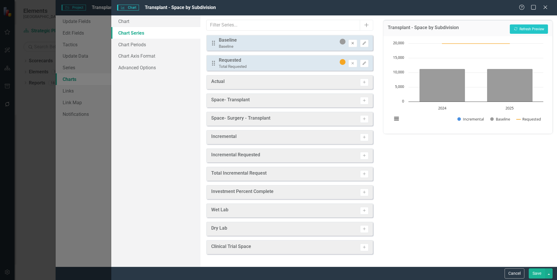
click at [352, 43] on icon "Remove" at bounding box center [352, 43] width 4 height 3
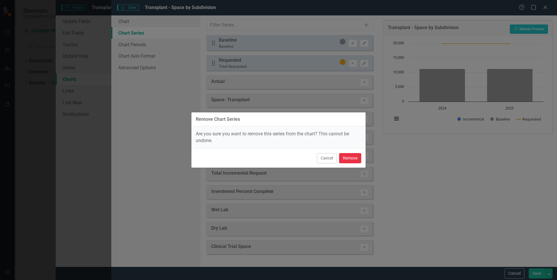
click at [352, 158] on button "Remove" at bounding box center [350, 158] width 22 height 10
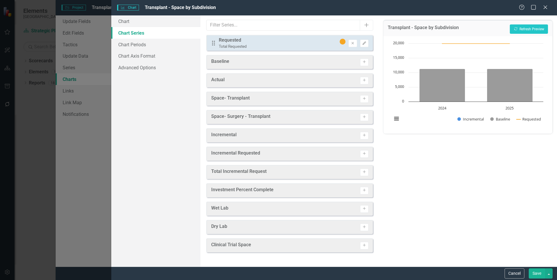
click at [369, 100] on div "Space- Transplant Activate" at bounding box center [289, 99] width 166 height 14
click at [366, 102] on button "Activate" at bounding box center [364, 99] width 8 height 8
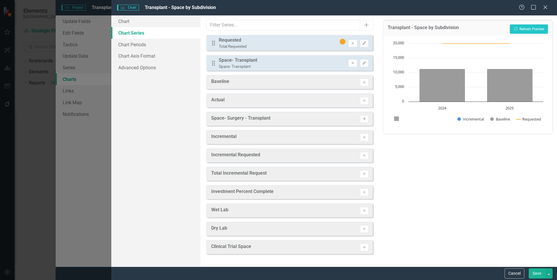
click at [365, 118] on icon "Activate" at bounding box center [364, 118] width 4 height 3
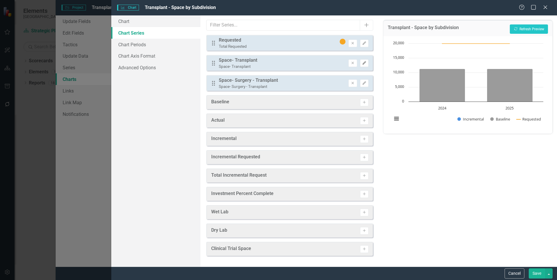
click at [366, 63] on icon "Edit" at bounding box center [364, 62] width 4 height 3
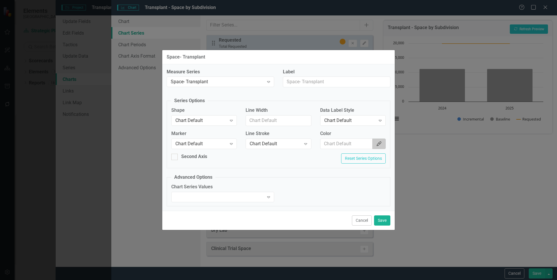
click at [379, 143] on icon "Color Picker" at bounding box center [379, 143] width 6 height 5
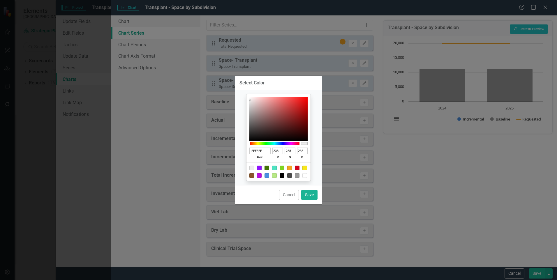
click at [269, 170] on div at bounding box center [266, 168] width 5 height 5
type input "417505"
type input "65"
type input "117"
type input "5"
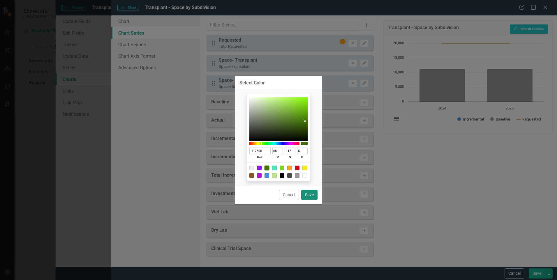
click at [308, 193] on button "Save" at bounding box center [309, 195] width 16 height 10
type input "#417505"
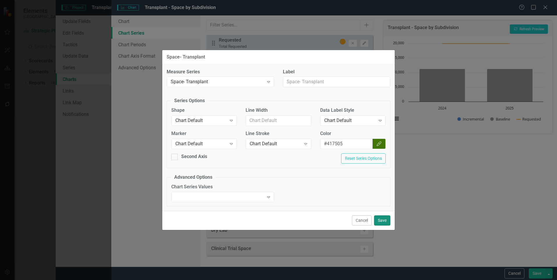
click at [382, 223] on button "Save" at bounding box center [382, 220] width 16 height 10
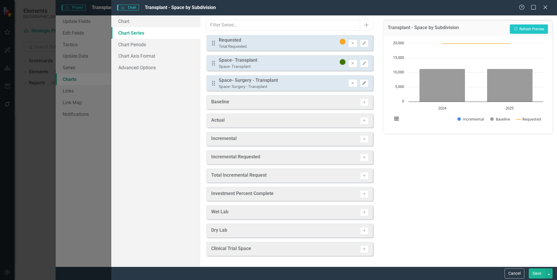
click at [363, 86] on button "Edit" at bounding box center [364, 83] width 8 height 8
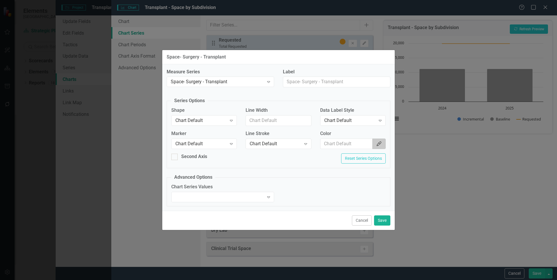
click at [373, 143] on button "Color Picker" at bounding box center [378, 144] width 13 height 11
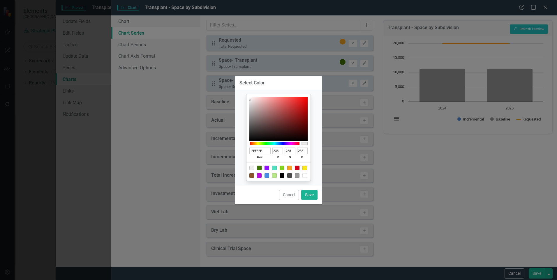
click at [266, 167] on div at bounding box center [266, 168] width 5 height 5
type input "9013FE"
type input "144"
type input "19"
type input "254"
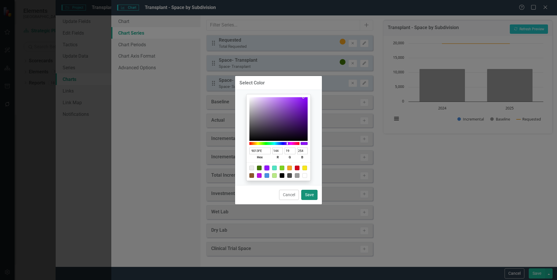
click at [305, 195] on button "Save" at bounding box center [309, 195] width 16 height 10
type input "#9013fe"
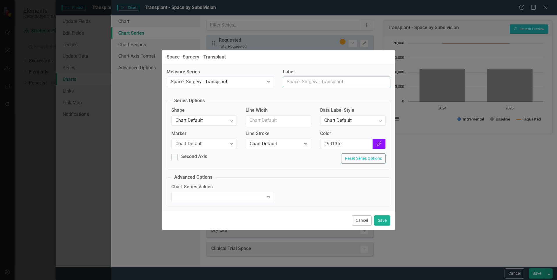
click at [352, 81] on input "Label" at bounding box center [336, 82] width 107 height 11
type input "Surgery - Transplant"
click at [379, 222] on button "Save" at bounding box center [382, 220] width 16 height 10
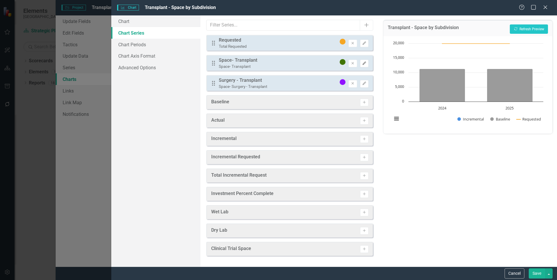
click at [363, 65] on icon "button" at bounding box center [363, 62] width 3 height 3
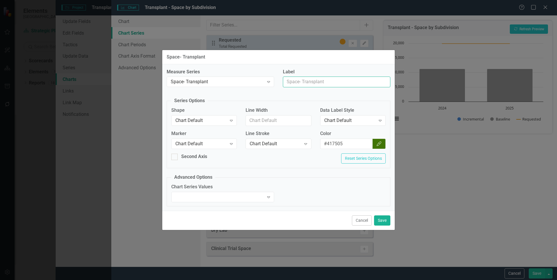
click at [331, 84] on input "Label" at bounding box center [336, 82] width 107 height 11
type input "Transplant"
click at [384, 223] on button "Save" at bounding box center [382, 220] width 16 height 10
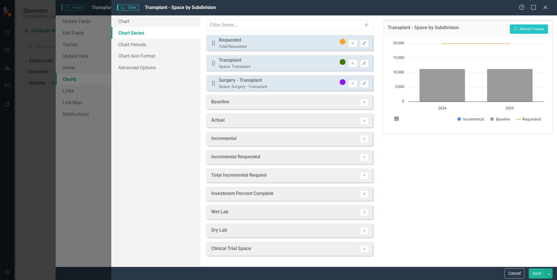
click at [536, 276] on button "Save" at bounding box center [536, 273] width 16 height 10
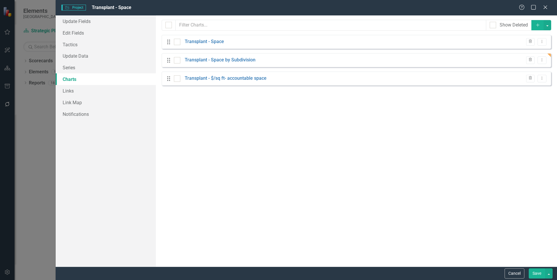
click at [532, 274] on button "Save" at bounding box center [536, 273] width 16 height 10
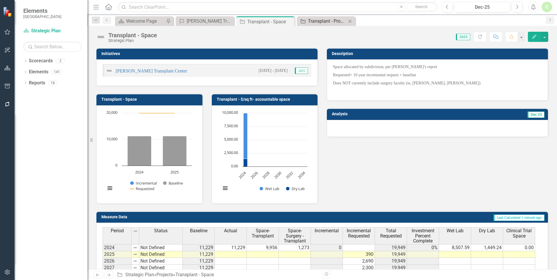
click at [330, 20] on div "Transplant - Programmatic Expense" at bounding box center [327, 20] width 38 height 7
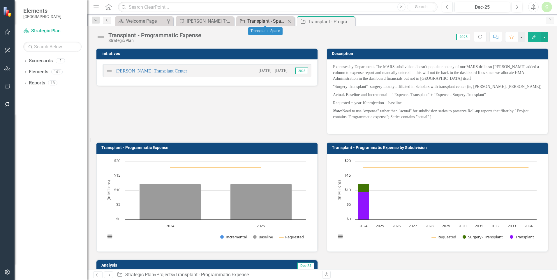
click at [281, 19] on div "Transplant - Space" at bounding box center [266, 20] width 38 height 7
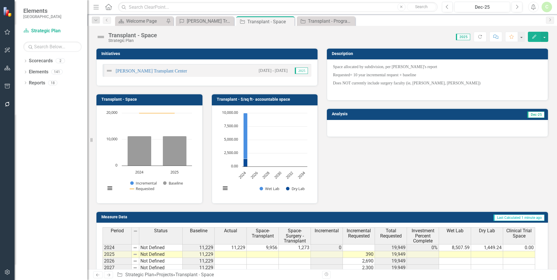
click at [530, 34] on button "Edit" at bounding box center [533, 37] width 13 height 10
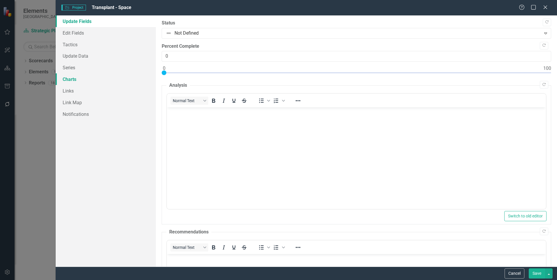
click at [82, 79] on link "Charts" at bounding box center [106, 79] width 100 height 12
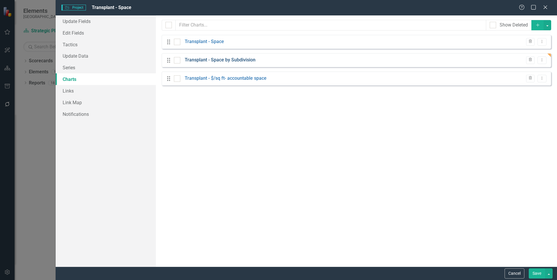
click at [247, 61] on link "Transplant - Space by Subdivision" at bounding box center [220, 60] width 71 height 7
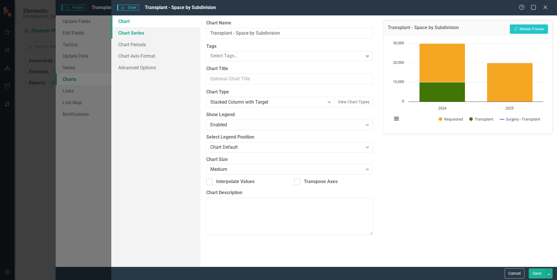
click at [145, 36] on link "Chart Series" at bounding box center [155, 33] width 89 height 12
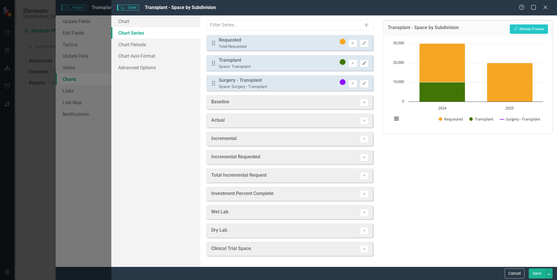
click at [365, 64] on icon "Edit" at bounding box center [364, 63] width 4 height 3
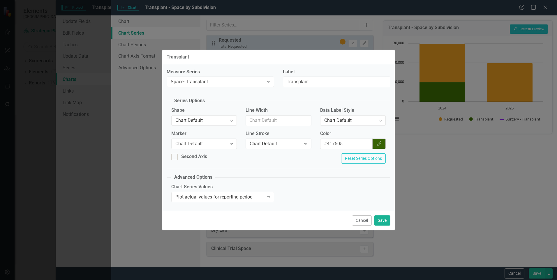
click at [381, 143] on icon "Color Picker" at bounding box center [379, 143] width 6 height 5
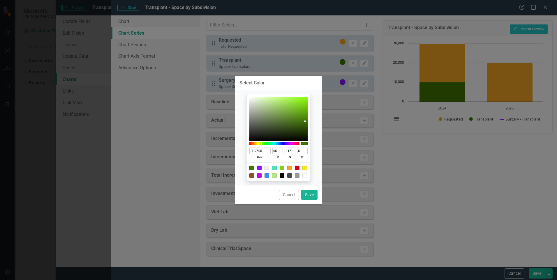
click at [258, 168] on div at bounding box center [259, 168] width 5 height 5
type input "9013FE"
type input "144"
type input "19"
type input "254"
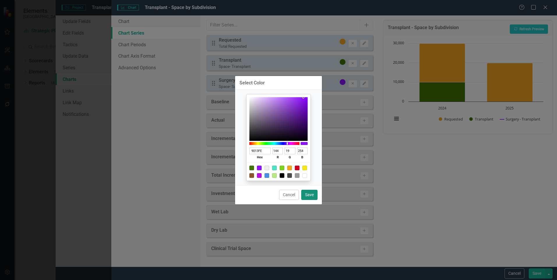
click at [307, 192] on button "Save" at bounding box center [309, 195] width 16 height 10
type input "#9013fe"
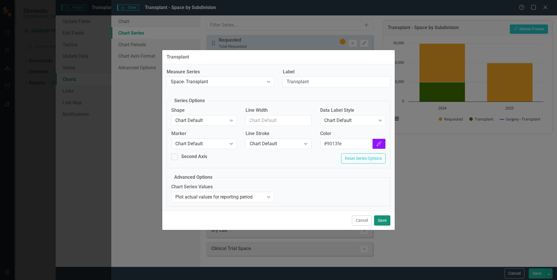
click at [383, 219] on button "Save" at bounding box center [382, 220] width 16 height 10
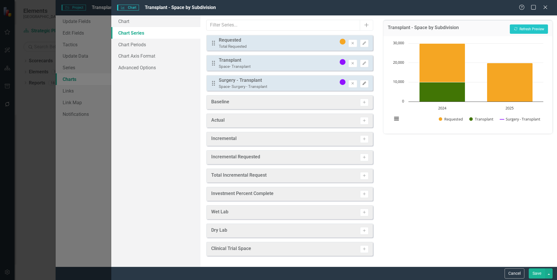
click at [365, 85] on icon "Edit" at bounding box center [364, 83] width 4 height 3
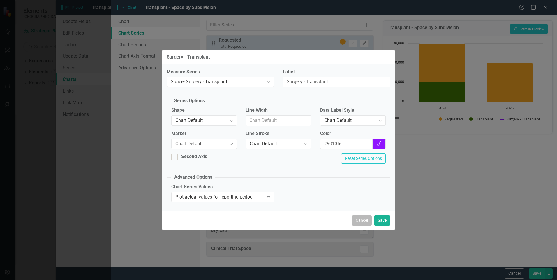
click at [353, 217] on button "Cancel" at bounding box center [362, 220] width 20 height 10
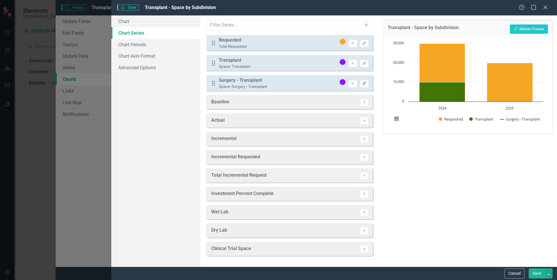
click at [367, 84] on button "Edit" at bounding box center [364, 84] width 8 height 8
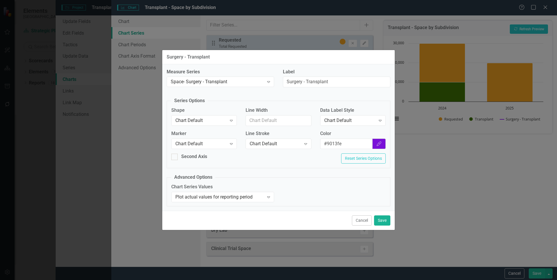
click at [378, 141] on icon "Color Picker" at bounding box center [379, 143] width 6 height 5
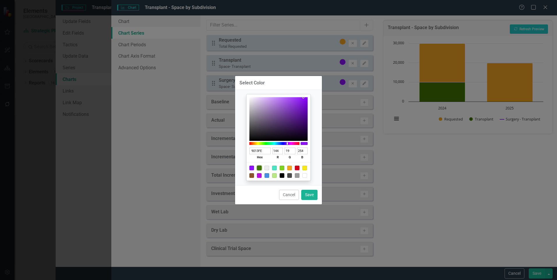
click at [261, 168] on div at bounding box center [259, 168] width 5 height 5
type input "417505"
type input "65"
type input "117"
type input "5"
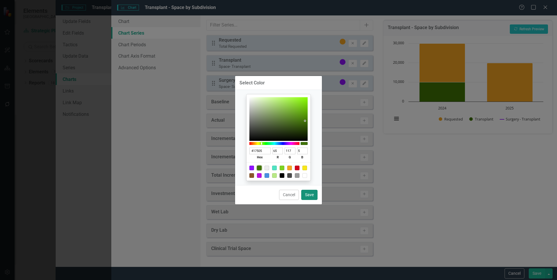
click at [304, 191] on button "Save" at bounding box center [309, 195] width 16 height 10
type input "#417505"
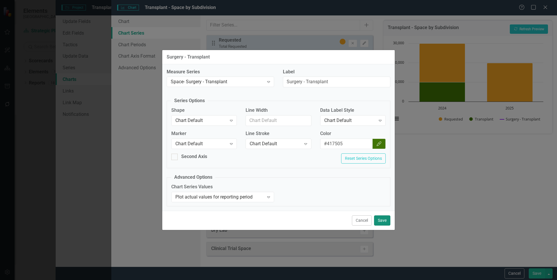
click at [379, 218] on button "Save" at bounding box center [382, 220] width 16 height 10
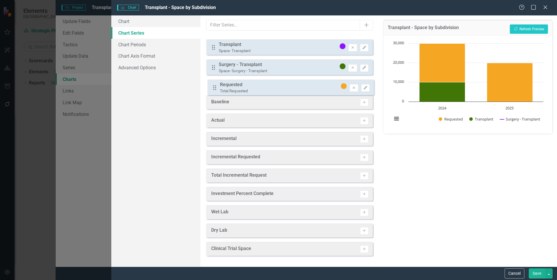
drag, startPoint x: 213, startPoint y: 44, endPoint x: 215, endPoint y: 89, distance: 44.5
click at [215, 89] on div "Drag Requested Total Requested Remove Edit Drag Transplant Space- Transplant Re…" at bounding box center [289, 63] width 166 height 56
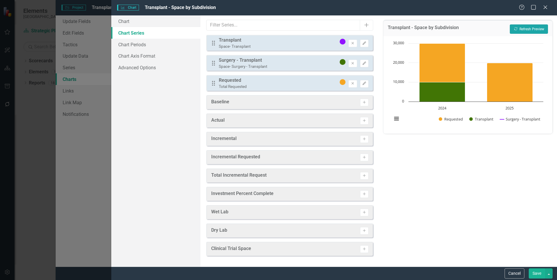
click at [525, 27] on button "Recalculate Refresh Preview" at bounding box center [528, 28] width 38 height 9
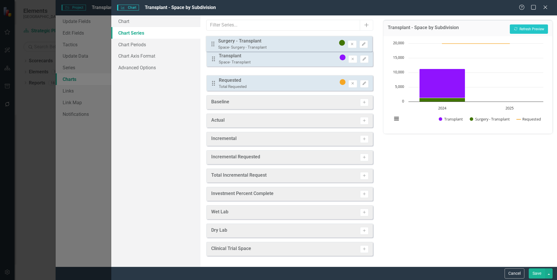
drag, startPoint x: 216, startPoint y: 65, endPoint x: 215, endPoint y: 46, distance: 19.2
click at [215, 46] on div "Drag Transplant Space- Transplant Remove Edit Drag Surgery - Transplant Space- …" at bounding box center [289, 63] width 166 height 56
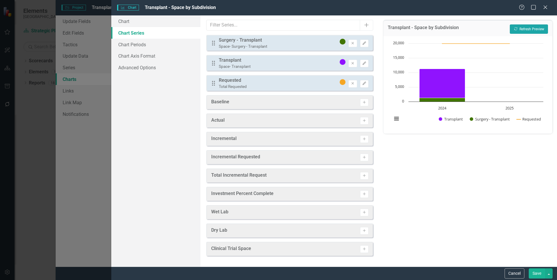
click at [522, 28] on button "Recalculate Refresh Preview" at bounding box center [528, 28] width 38 height 9
click at [535, 272] on button "Save" at bounding box center [536, 273] width 16 height 10
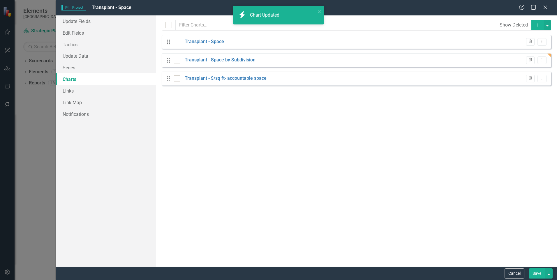
click at [534, 275] on button "Save" at bounding box center [536, 273] width 16 height 10
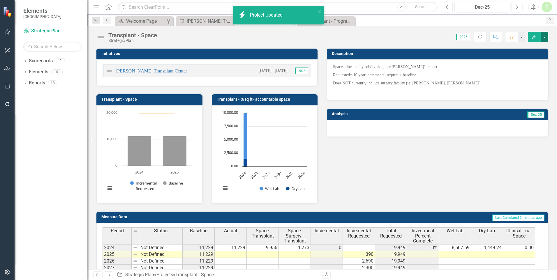
click at [543, 38] on button "button" at bounding box center [544, 37] width 8 height 10
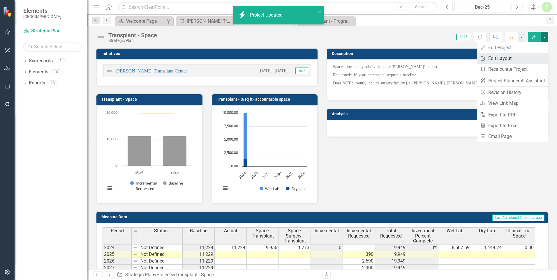
click at [542, 59] on link "Edit Report Edit Layout" at bounding box center [512, 58] width 71 height 11
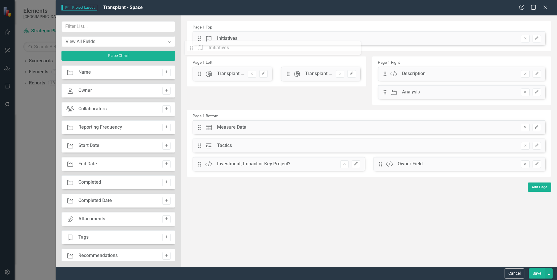
drag, startPoint x: 199, startPoint y: 74, endPoint x: 194, endPoint y: 49, distance: 25.4
click at [539, 38] on button "Edit" at bounding box center [536, 39] width 8 height 8
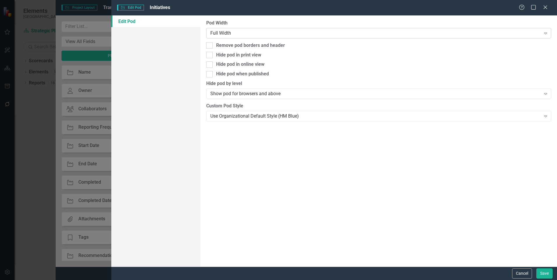
click at [467, 33] on div "Full Width" at bounding box center [375, 33] width 330 height 7
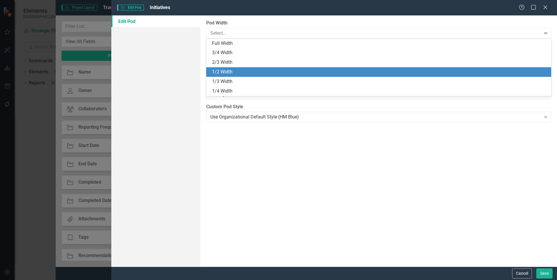
click at [444, 70] on div "1/2 Width" at bounding box center [379, 72] width 335 height 7
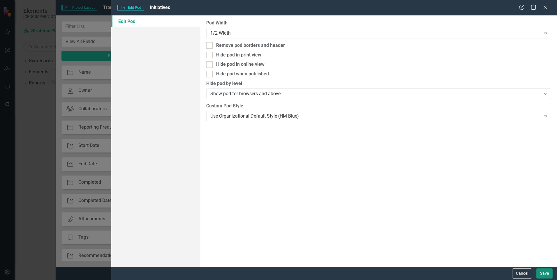
click at [541, 271] on button "Save" at bounding box center [544, 273] width 16 height 10
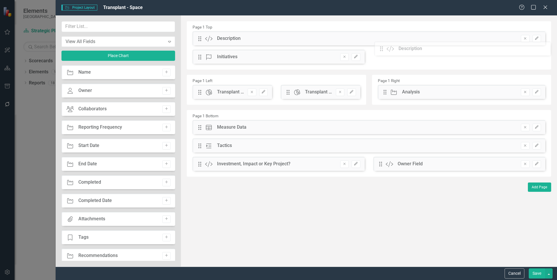
drag, startPoint x: 383, startPoint y: 74, endPoint x: 384, endPoint y: 49, distance: 25.0
click at [536, 38] on icon "Edit" at bounding box center [536, 38] width 4 height 3
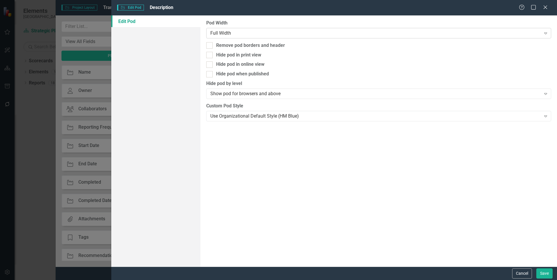
click at [413, 31] on div "Full Width" at bounding box center [375, 33] width 330 height 7
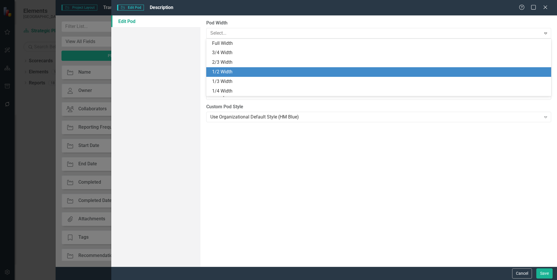
click at [397, 74] on div "1/2 Width" at bounding box center [379, 72] width 335 height 7
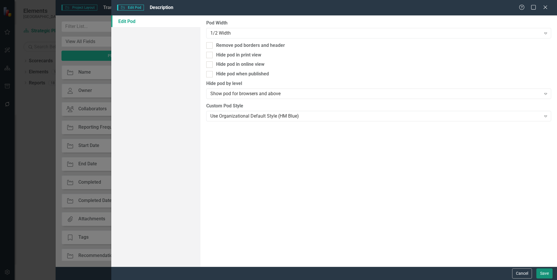
click at [541, 272] on button "Save" at bounding box center [544, 273] width 16 height 10
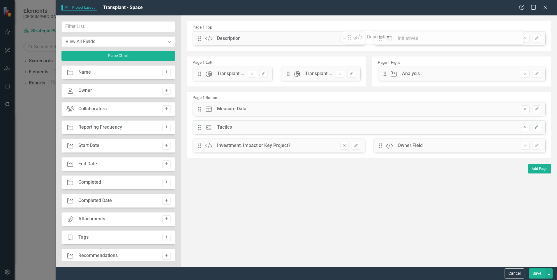
drag, startPoint x: 201, startPoint y: 38, endPoint x: 355, endPoint y: 37, distance: 154.9
click at [355, 37] on div "The fields (or pods) that are available for you to include on the detail page a…" at bounding box center [369, 140] width 376 height 251
drag, startPoint x: 379, startPoint y: 37, endPoint x: 216, endPoint y: 38, distance: 163.0
click at [216, 38] on div "The fields (or pods) that are available for you to include on the detail page a…" at bounding box center [369, 140] width 376 height 251
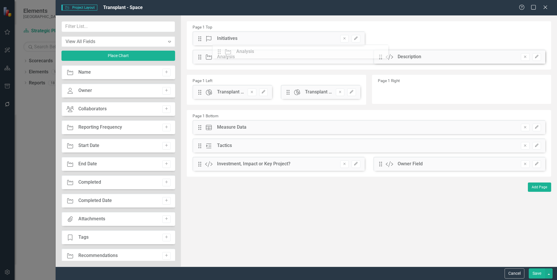
drag, startPoint x: 385, startPoint y: 75, endPoint x: 224, endPoint y: 53, distance: 162.7
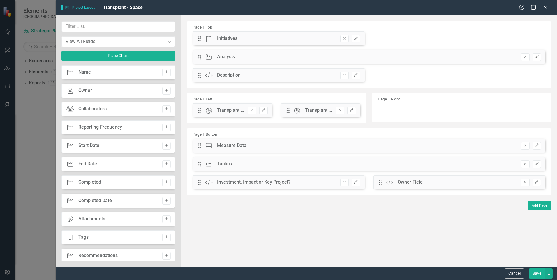
click at [536, 56] on icon "button" at bounding box center [535, 56] width 3 height 3
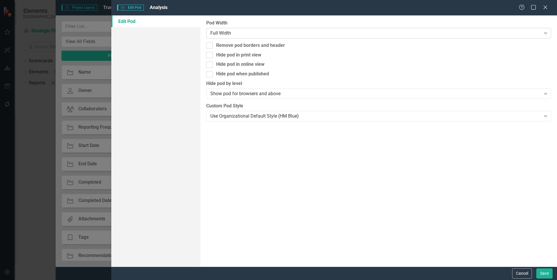
click at [394, 35] on div "Full Width" at bounding box center [375, 33] width 330 height 7
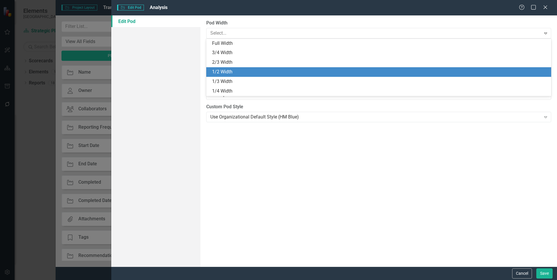
click at [372, 74] on div "1/2 Width" at bounding box center [379, 72] width 335 height 7
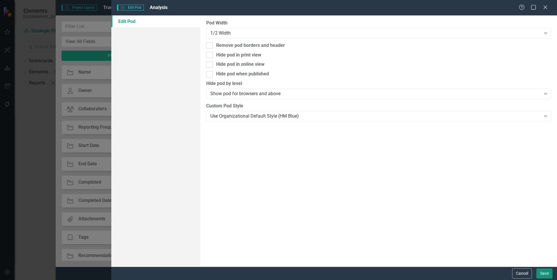
click at [545, 275] on button "Save" at bounding box center [544, 273] width 16 height 10
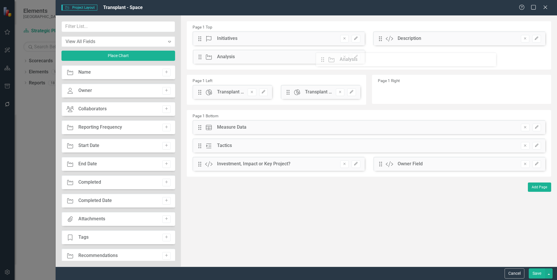
drag, startPoint x: 379, startPoint y: 41, endPoint x: 325, endPoint y: 62, distance: 57.5
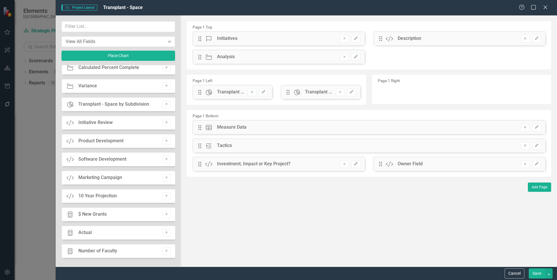
scroll to position [582, 0]
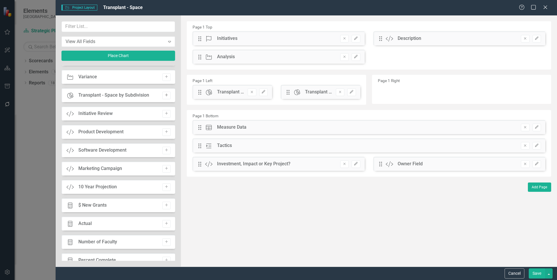
click at [164, 94] on icon "Add" at bounding box center [166, 94] width 4 height 3
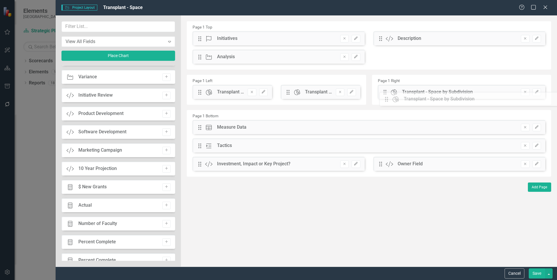
drag, startPoint x: 201, startPoint y: 38, endPoint x: 392, endPoint y: 99, distance: 200.3
click at [262, 94] on button "Edit" at bounding box center [263, 92] width 8 height 8
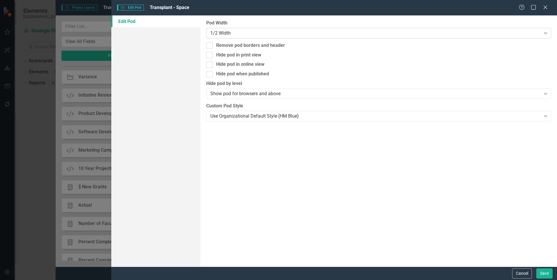
click at [256, 35] on div "1/2 Width" at bounding box center [375, 33] width 330 height 7
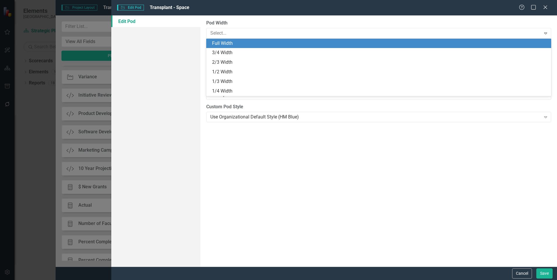
click at [257, 45] on div "Full Width" at bounding box center [379, 43] width 335 height 7
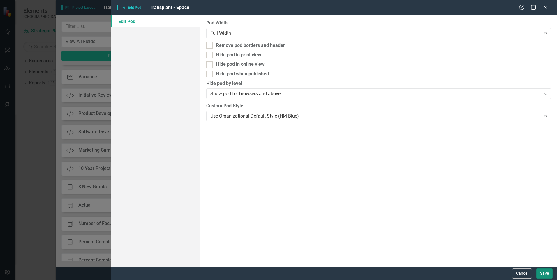
click at [542, 275] on button "Save" at bounding box center [544, 273] width 16 height 10
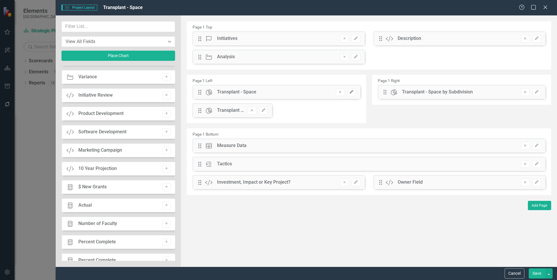
click at [350, 92] on icon "Edit" at bounding box center [351, 91] width 4 height 3
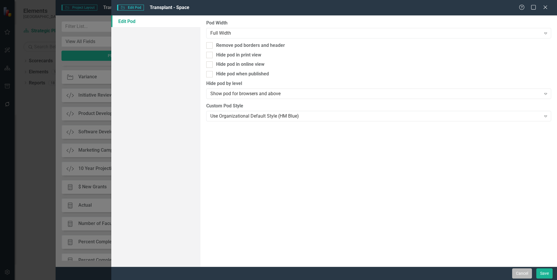
click at [518, 273] on button "Cancel" at bounding box center [522, 273] width 20 height 10
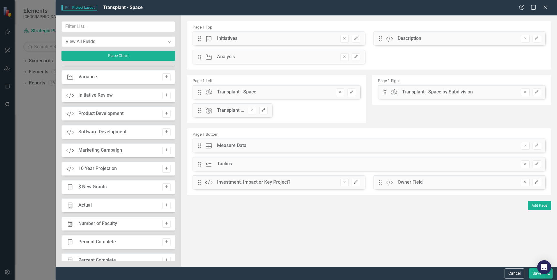
click at [263, 111] on icon "Edit" at bounding box center [263, 110] width 4 height 3
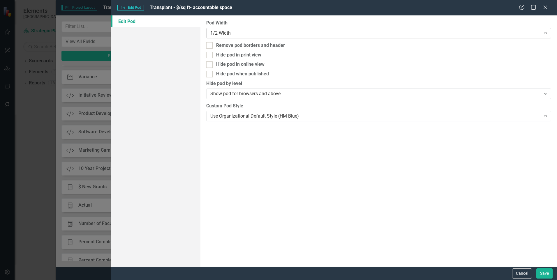
click at [300, 31] on div "1/2 Width" at bounding box center [375, 33] width 330 height 7
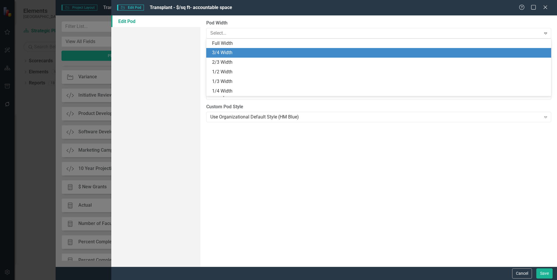
click at [297, 49] on div "3/4 Width" at bounding box center [378, 53] width 345 height 10
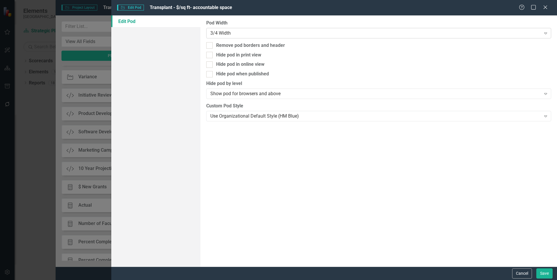
click at [305, 36] on div "3/4 Width" at bounding box center [375, 33] width 330 height 7
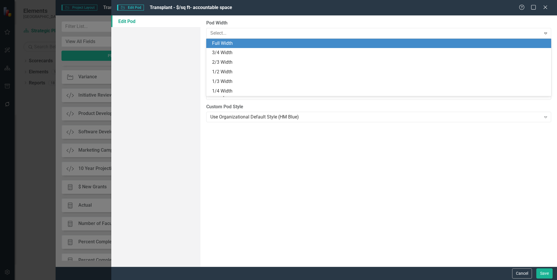
click at [302, 43] on div "Full Width" at bounding box center [379, 43] width 335 height 7
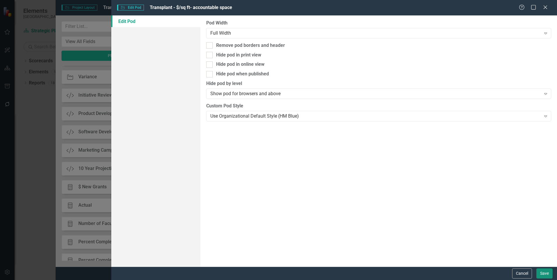
click at [537, 273] on button "Save" at bounding box center [544, 273] width 16 height 10
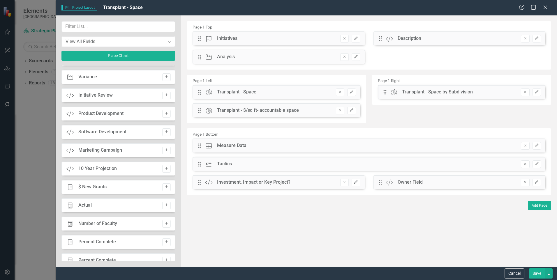
click at [538, 273] on button "Save" at bounding box center [536, 273] width 16 height 10
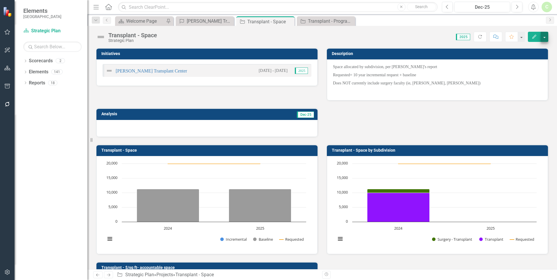
click at [545, 38] on button "button" at bounding box center [544, 37] width 8 height 10
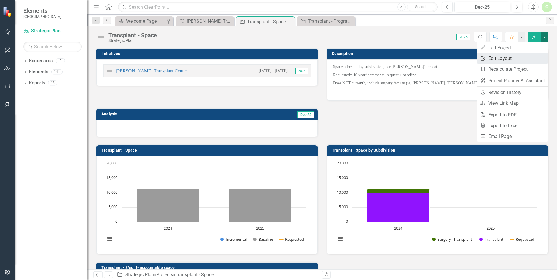
click at [540, 55] on link "Edit Report Edit Layout" at bounding box center [512, 58] width 71 height 11
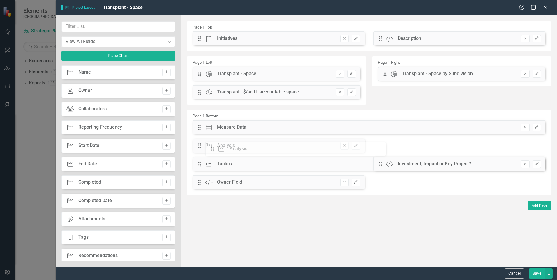
drag, startPoint x: 201, startPoint y: 59, endPoint x: 218, endPoint y: 150, distance: 93.5
click at [540, 275] on button "Save" at bounding box center [536, 273] width 16 height 10
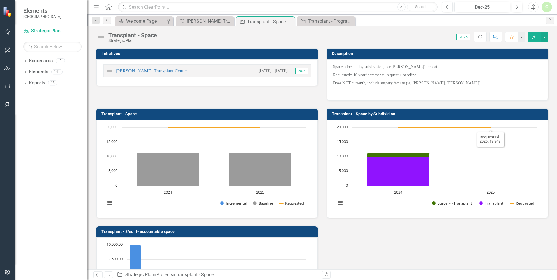
click at [440, 85] on p "Does NOT currently include surgery faculty (ie, [PERSON_NAME], [PERSON_NAME])" at bounding box center [437, 83] width 209 height 8
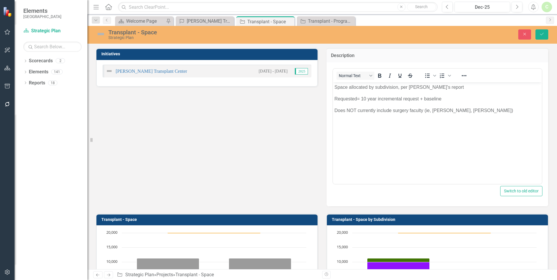
click at [433, 111] on p "Does NOT currently include surgery faculty (ie, [PERSON_NAME], [PERSON_NAME])" at bounding box center [437, 110] width 206 height 7
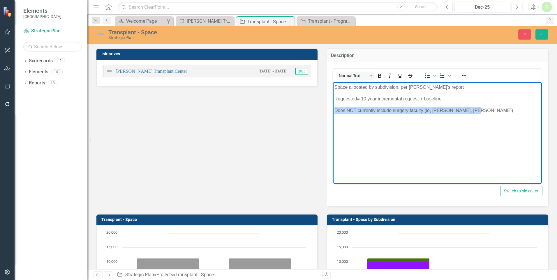
drag, startPoint x: 478, startPoint y: 111, endPoint x: 334, endPoint y: 110, distance: 143.8
click at [334, 110] on p "Does NOT currently include surgery faculty (ie, [PERSON_NAME], [PERSON_NAME])" at bounding box center [437, 110] width 206 height 7
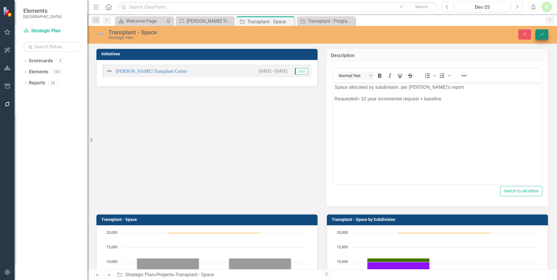
click at [541, 37] on button "Save" at bounding box center [541, 34] width 13 height 10
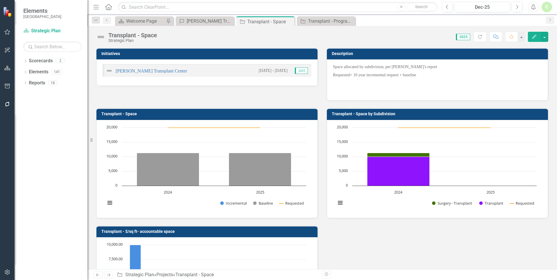
click at [381, 95] on div "Space allocated by subdivision, per Alecia's report Requested= 10 year incremen…" at bounding box center [437, 79] width 221 height 41
click at [383, 91] on p at bounding box center [437, 90] width 209 height 7
click at [367, 91] on p at bounding box center [437, 90] width 209 height 7
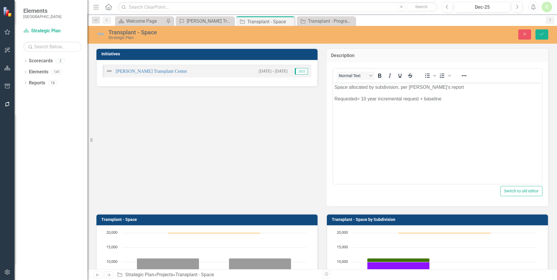
click at [342, 124] on p "Rich Text Area. Press ALT-0 for help." at bounding box center [437, 121] width 206 height 7
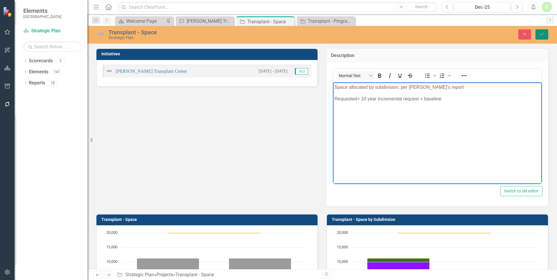
click at [540, 29] on button "Save" at bounding box center [541, 34] width 13 height 10
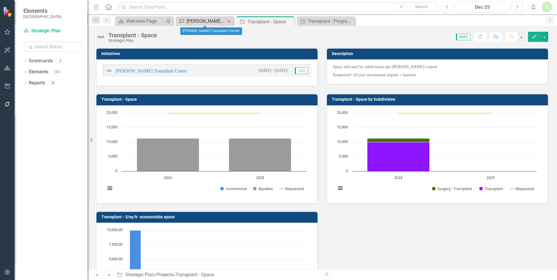
click at [221, 21] on div "[PERSON_NAME] Transplant Center" at bounding box center [206, 20] width 38 height 7
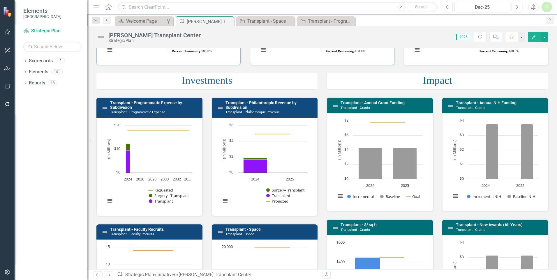
scroll to position [204, 0]
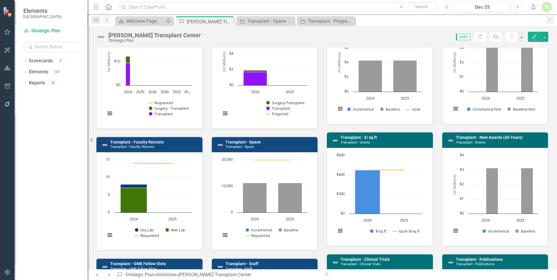
click at [279, 147] on h3 "Transplant - Space Transplant - Space" at bounding box center [269, 144] width 89 height 9
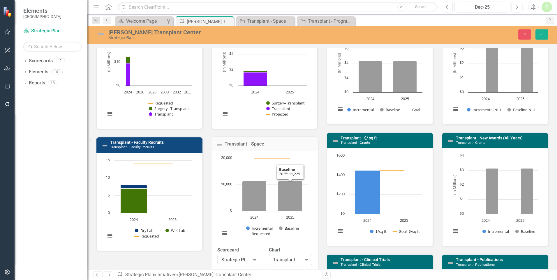
click at [301, 259] on div "Expand" at bounding box center [306, 259] width 10 height 9
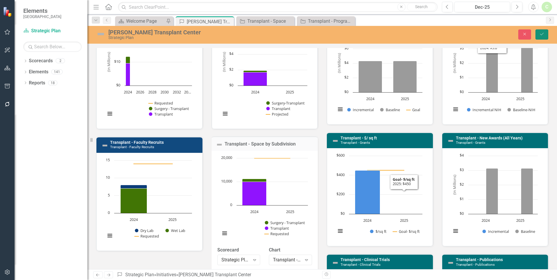
click at [543, 32] on button "Save" at bounding box center [541, 34] width 13 height 10
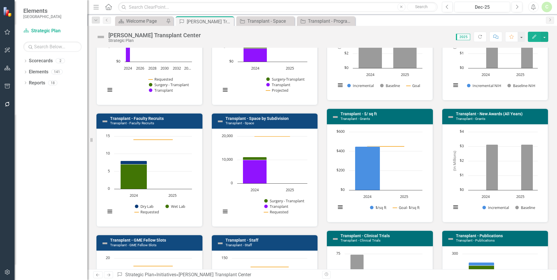
scroll to position [262, 0]
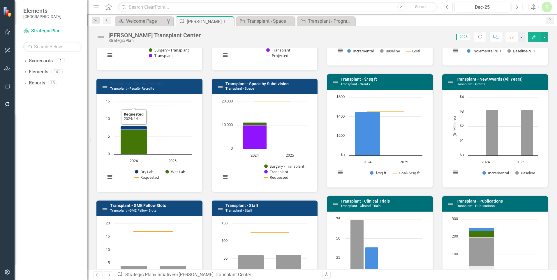
click at [153, 85] on link "Transplant - Faculty Recruits" at bounding box center [137, 83] width 54 height 5
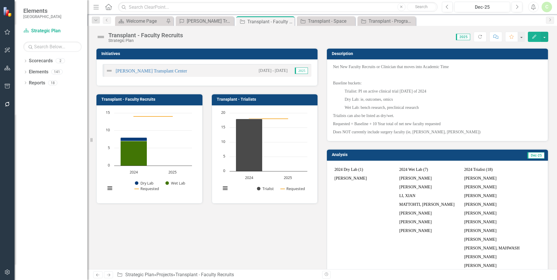
click at [424, 133] on p "Does NOT currently include surgery faculty (ie, Waterman, Nichols)" at bounding box center [437, 131] width 209 height 7
click at [402, 130] on p "Does NOT currently include surgery faculty (ie, Waterman, Nichols)" at bounding box center [437, 131] width 209 height 7
click at [398, 135] on p "Does NOT currently include surgery faculty (ie, Waterman, Nichols)" at bounding box center [437, 131] width 209 height 7
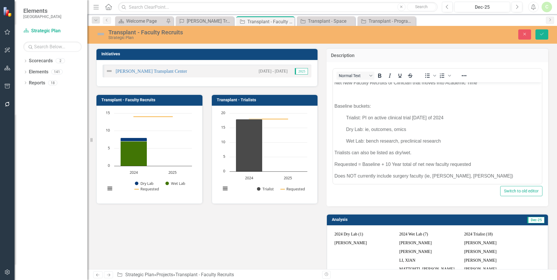
scroll to position [6, 0]
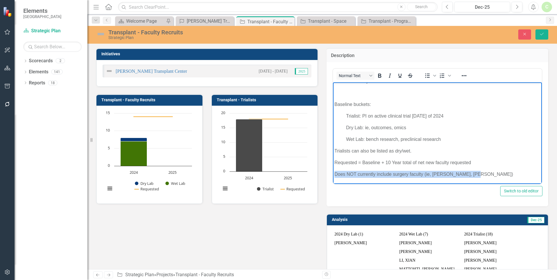
drag, startPoint x: 478, startPoint y: 175, endPoint x: 658, endPoint y: 258, distance: 197.6
click at [333, 175] on html "Net New Faculty Recruits or Clinician that moves into Academic Time Baseline bu…" at bounding box center [437, 130] width 209 height 108
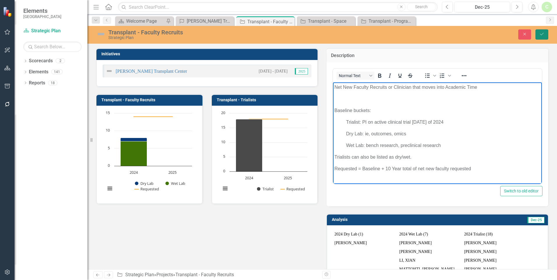
click at [539, 31] on button "Save" at bounding box center [541, 34] width 13 height 10
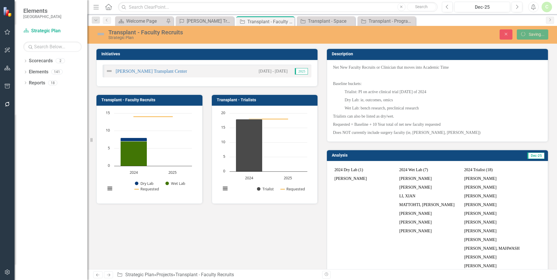
click at [362, 182] on td "CONNOR, ASHTON" at bounding box center [365, 178] width 65 height 9
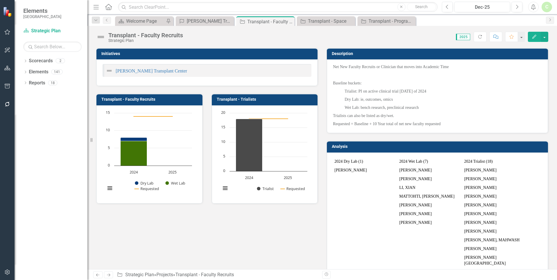
click at [353, 168] on td "CONNOR, ASHTON" at bounding box center [365, 170] width 65 height 9
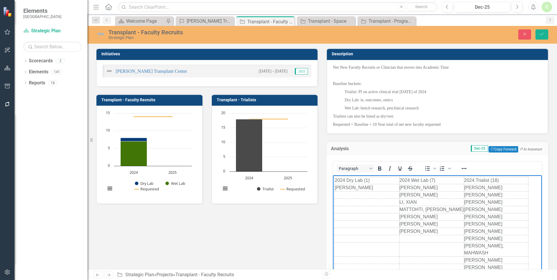
click at [344, 194] on td "Rich Text Area. Press ALT-0 for help." at bounding box center [366, 195] width 65 height 7
click at [367, 180] on td "2024 Dry Lab (1)" at bounding box center [366, 180] width 65 height 7
click at [419, 238] on td "Rich Text Area. Press ALT-0 for help." at bounding box center [431, 238] width 65 height 7
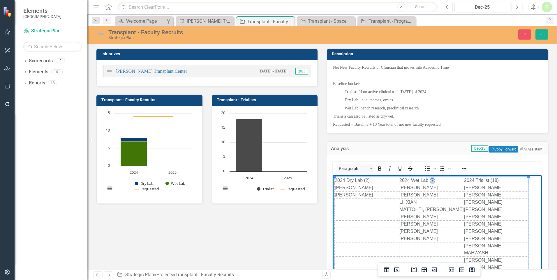
click at [432, 180] on td "2024 Wet Lab (7)" at bounding box center [431, 180] width 65 height 7
click at [286, 237] on div "Initiatives JC Walter Transplant Center 11/1/24 - 11/30/24 2025 Transplant - Fa…" at bounding box center [322, 232] width 460 height 383
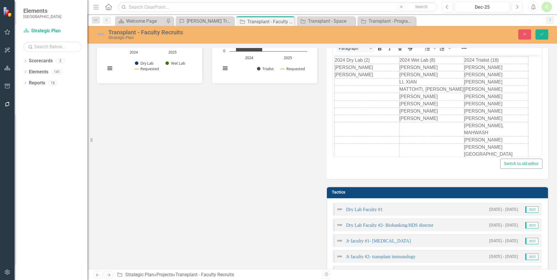
scroll to position [146, 0]
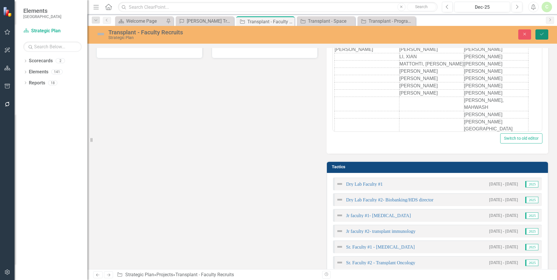
click at [540, 36] on icon "Save" at bounding box center [541, 34] width 5 height 4
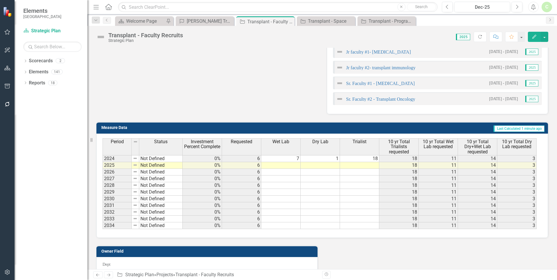
scroll to position [349, 0]
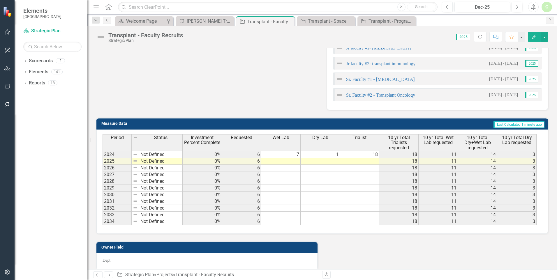
click at [286, 151] on td "7" at bounding box center [280, 154] width 39 height 7
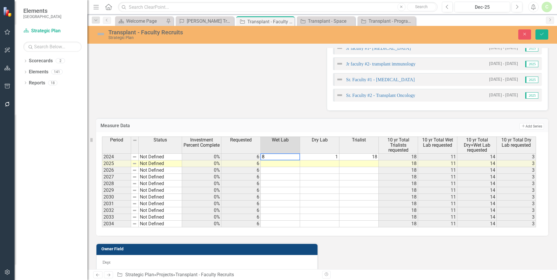
click at [322, 153] on td "1" at bounding box center [319, 156] width 39 height 7
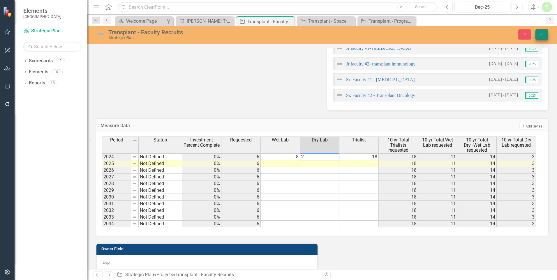
type textarea "2"
click at [542, 32] on button "Save" at bounding box center [541, 34] width 13 height 10
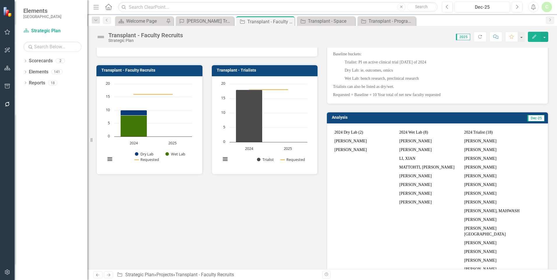
scroll to position [0, 0]
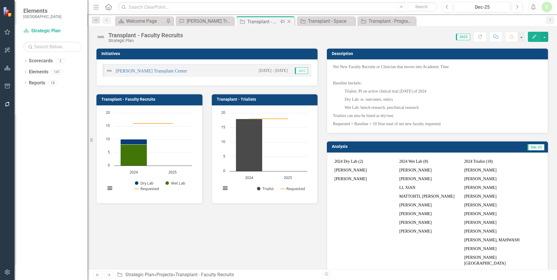
click at [290, 22] on icon "Close" at bounding box center [289, 21] width 6 height 5
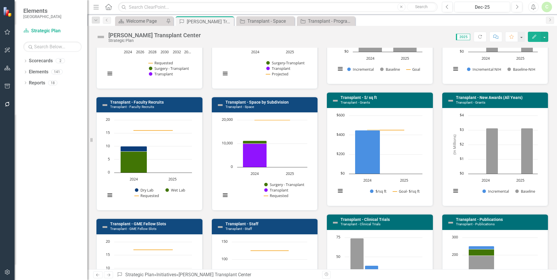
scroll to position [320, 0]
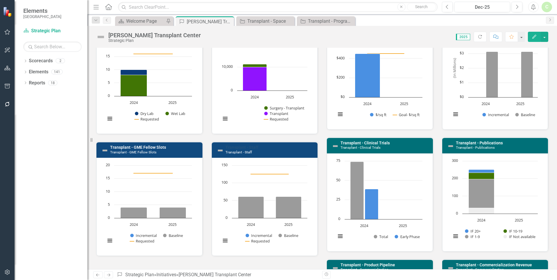
click at [247, 147] on link "Transplant - Staff" at bounding box center [241, 147] width 33 height 5
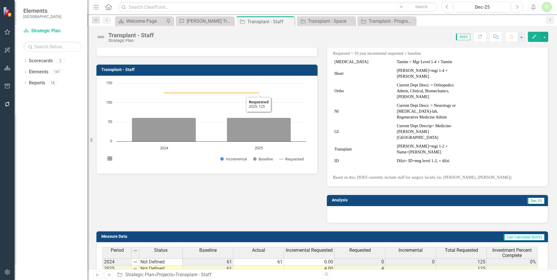
scroll to position [116, 0]
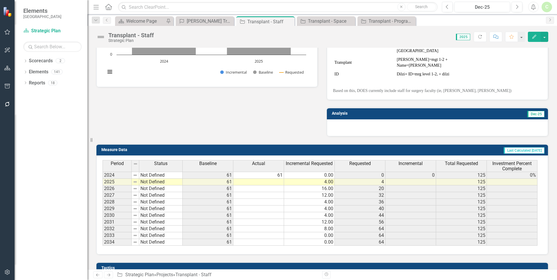
click at [272, 172] on td "61" at bounding box center [258, 175] width 51 height 7
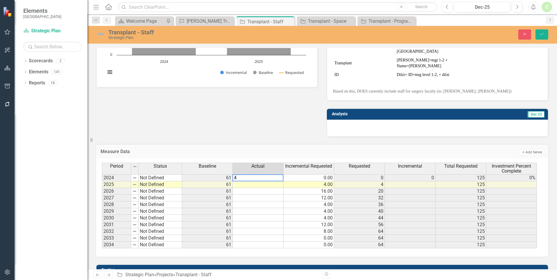
type textarea "41"
click at [544, 34] on icon "Save" at bounding box center [541, 34] width 5 height 4
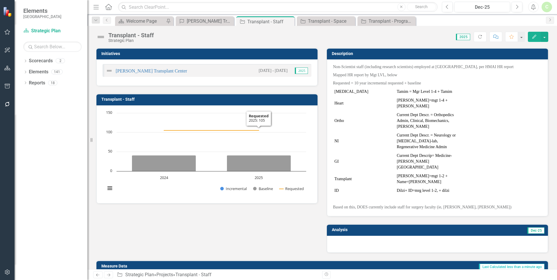
click at [409, 123] on td "Current Dept Descr. = Orthopedics Admin, Clinical, Biomechanics, faculty name" at bounding box center [426, 121] width 62 height 20
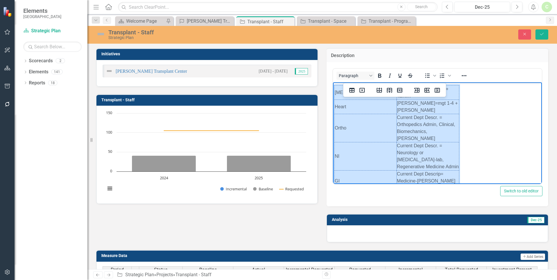
scroll to position [50, 0]
drag, startPoint x: 382, startPoint y: 122, endPoint x: 420, endPoint y: 150, distance: 47.4
click at [420, 150] on tbody "Cancer Tamim = Mgr Level 1-4 + Tamim Heart Casey Kappenman=mgt 1-4 + Casey Orth…" at bounding box center [396, 140] width 124 height 128
drag, startPoint x: 84, startPoint y: 69, endPoint x: 400, endPoint y: 91, distance: 316.5
click at [400, 91] on icon "Delete row" at bounding box center [399, 90] width 5 height 5
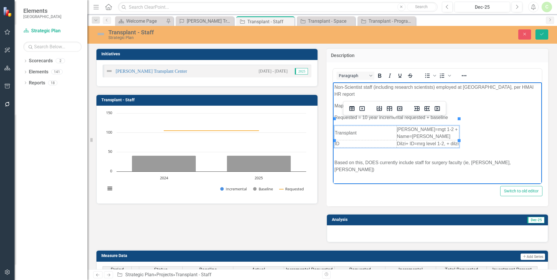
scroll to position [0, 0]
drag, startPoint x: 441, startPoint y: 129, endPoint x: 428, endPoint y: 127, distance: 12.9
click at [428, 127] on td "Kelly Maresh=mgt 1-2 + Name=kelly maresh" at bounding box center [427, 133] width 62 height 14
drag, startPoint x: 437, startPoint y: 129, endPoint x: 398, endPoint y: 122, distance: 40.1
click at [398, 126] on td "Kelly Maresh=mgt 1-2 + Name=kelly maresh" at bounding box center [427, 133] width 62 height 14
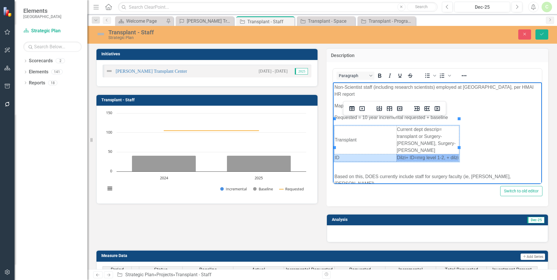
drag, startPoint x: 380, startPoint y: 144, endPoint x: 421, endPoint y: 144, distance: 40.7
click at [421, 154] on tr "ID Dilzi+ ID=mrg level 1-2, + dilzi" at bounding box center [396, 157] width 124 height 7
click at [400, 107] on icon "Delete row" at bounding box center [399, 108] width 7 height 7
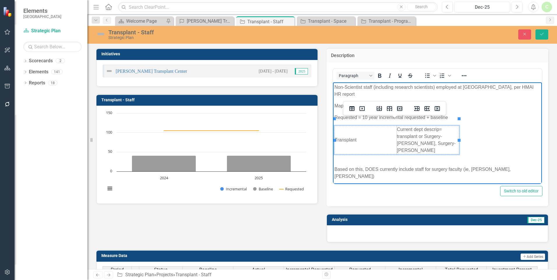
click at [421, 166] on body "Non-Scientist staff (including research scientists) employed at HMAI, per HMAI …" at bounding box center [437, 134] width 209 height 104
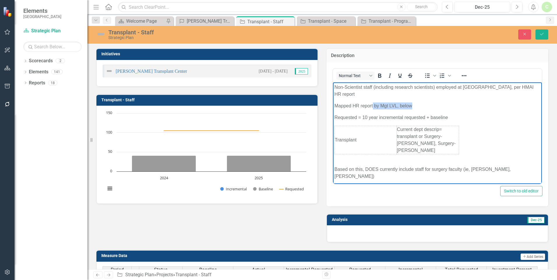
drag, startPoint x: 417, startPoint y: 99, endPoint x: 372, endPoint y: 100, distance: 44.8
click at [372, 102] on p "Mapped HR report by Mgt LVL, below" at bounding box center [437, 105] width 206 height 7
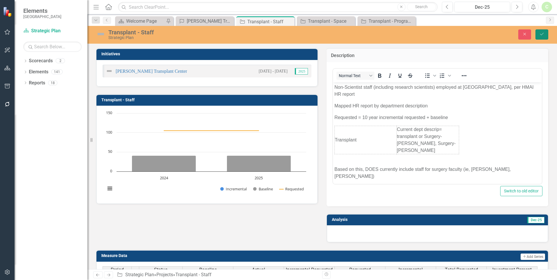
click at [541, 33] on icon "Save" at bounding box center [541, 34] width 5 height 4
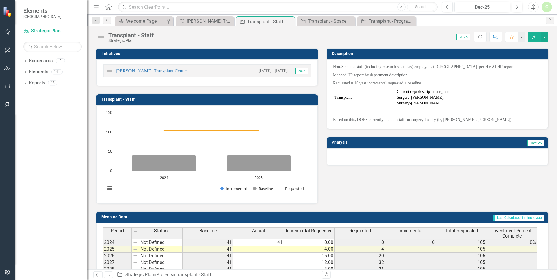
click at [412, 181] on div "Initiatives JC Walter Transplant Center 11/1/24 - 11/30/24 2025 Transplant - St…" at bounding box center [322, 121] width 460 height 163
